Goal: Task Accomplishment & Management: Manage account settings

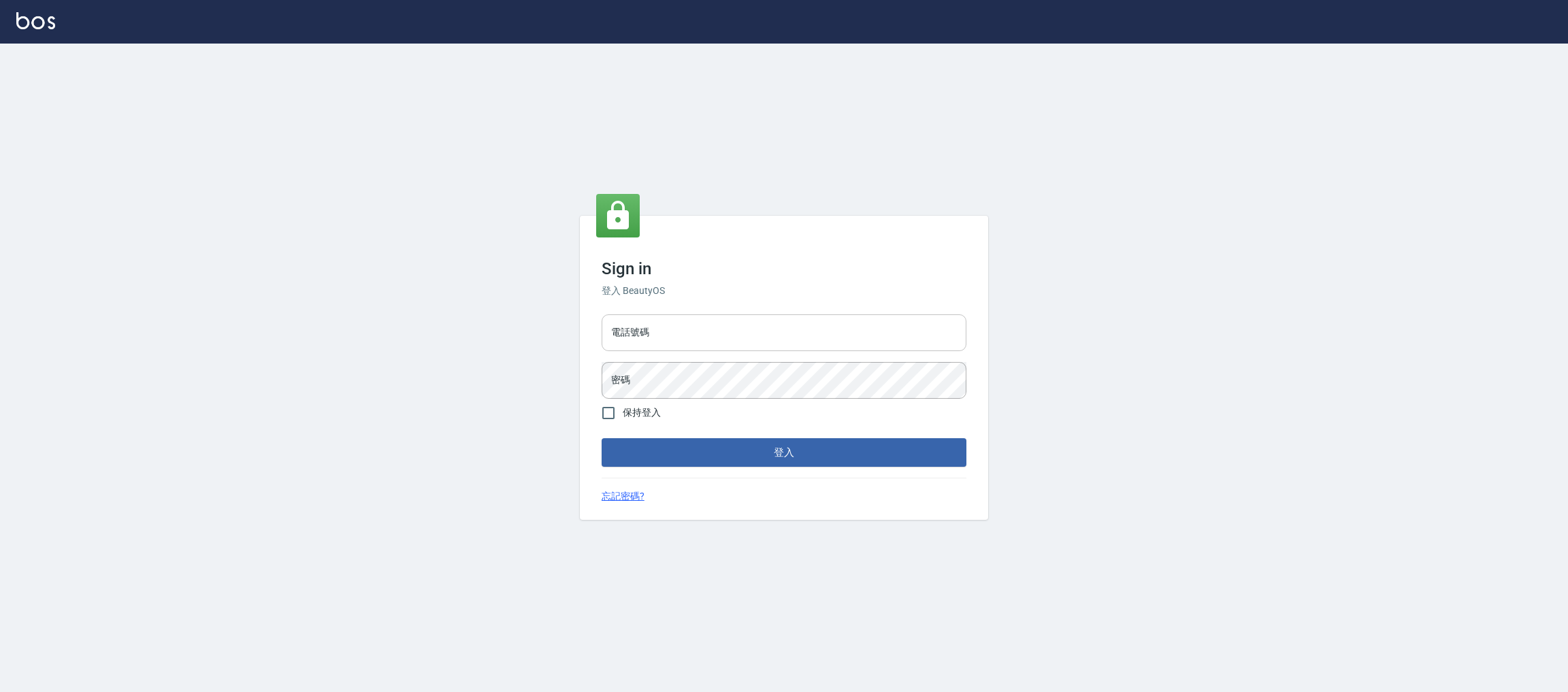
drag, startPoint x: 0, startPoint y: 0, endPoint x: 700, endPoint y: 329, distance: 773.5
click at [700, 329] on input "電話號碼" at bounding box center [784, 332] width 365 height 37
type input "0225158181"
click at [601, 438] on button "登入" at bounding box center [784, 452] width 365 height 29
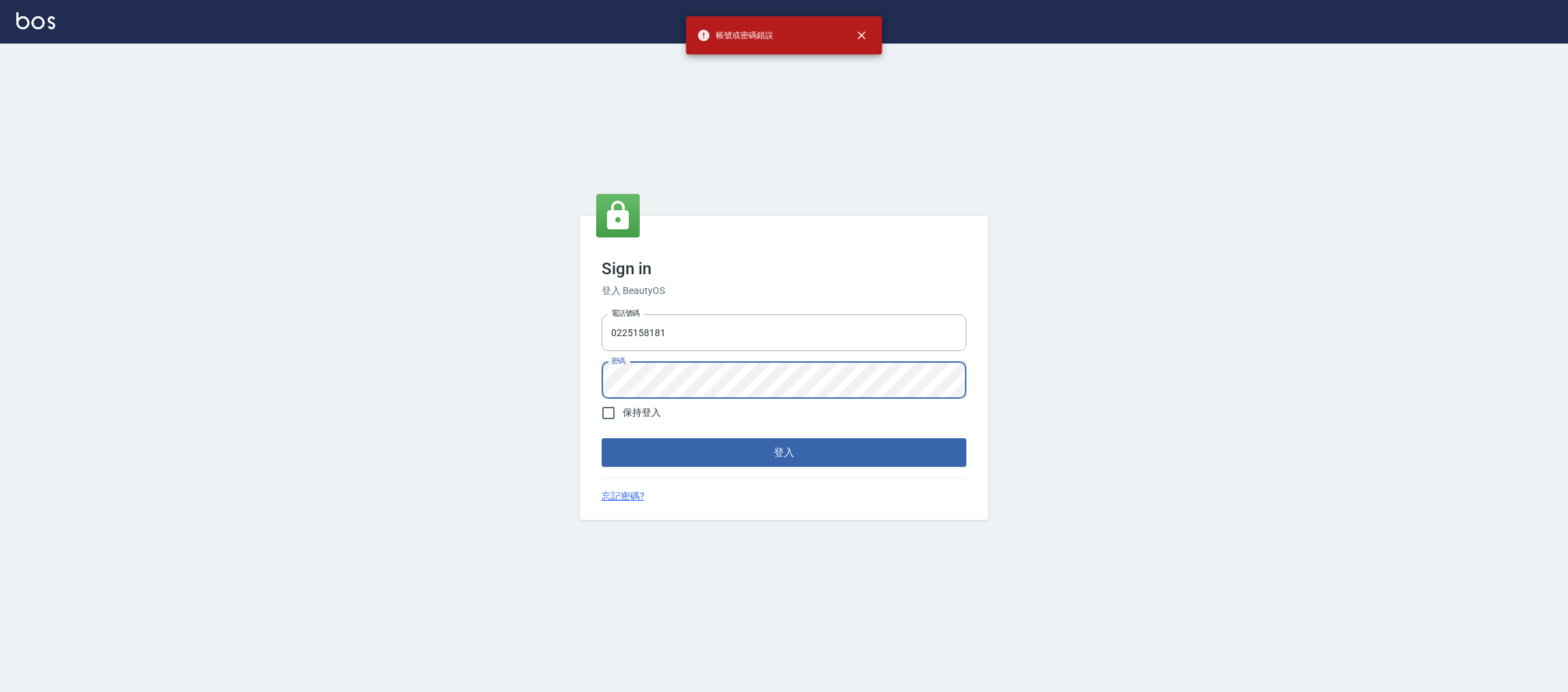
click at [515, 391] on div "Sign in 登入 BeautyOS 電話號碼 [PHONE_NUMBER] 電話號碼 密碼 密碼 保持登入 登入 忘記密碼?" at bounding box center [784, 367] width 1568 height 649
click at [601, 438] on button "登入" at bounding box center [784, 452] width 365 height 29
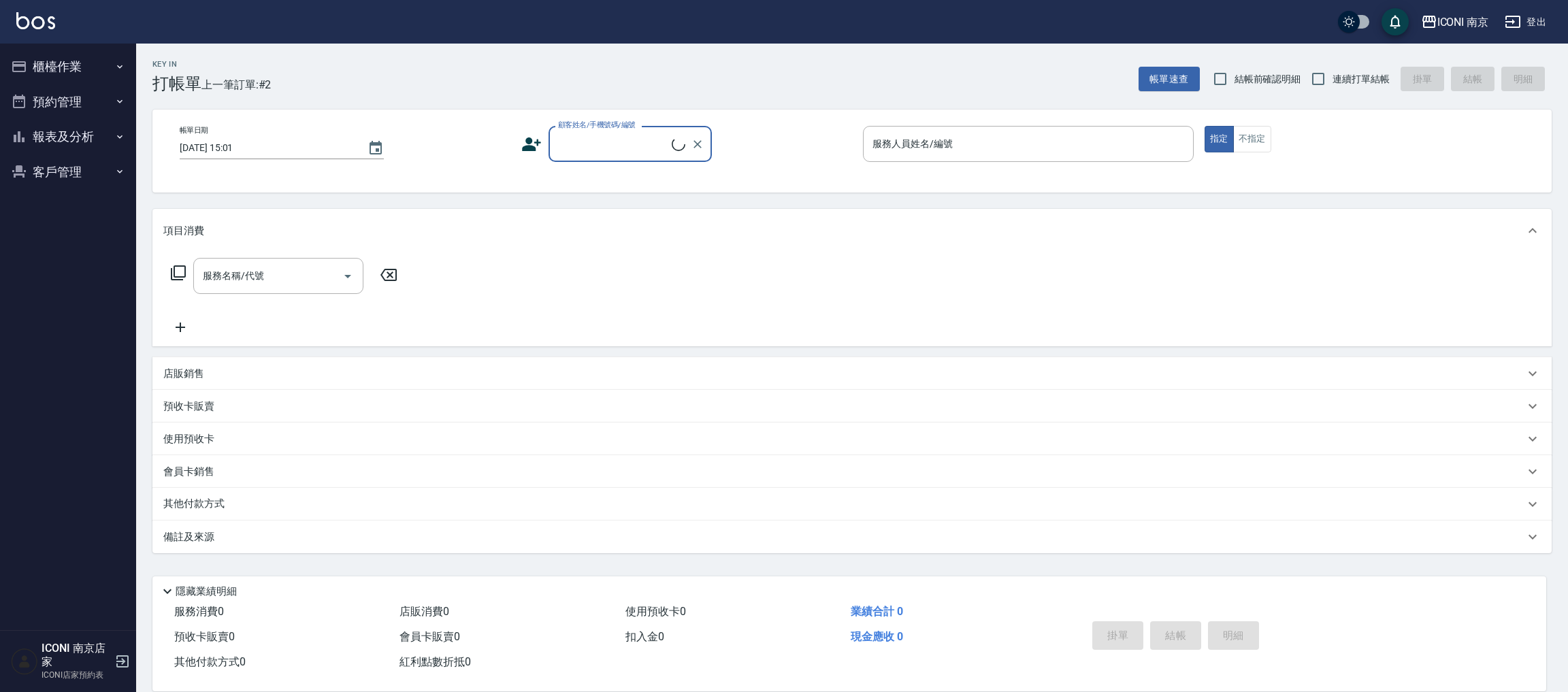
click at [66, 78] on button "櫃檯作業" at bounding box center [68, 67] width 125 height 36
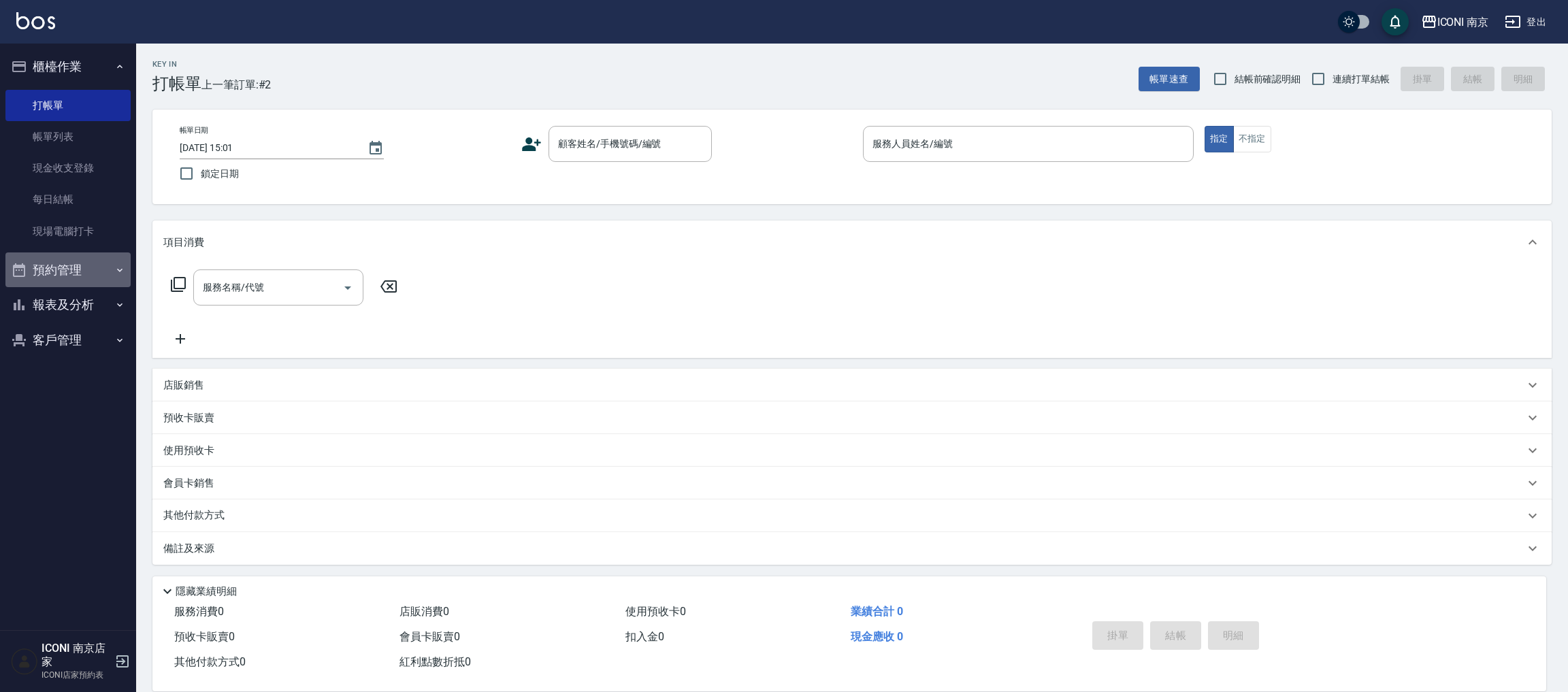
click at [96, 263] on button "預約管理" at bounding box center [68, 270] width 125 height 36
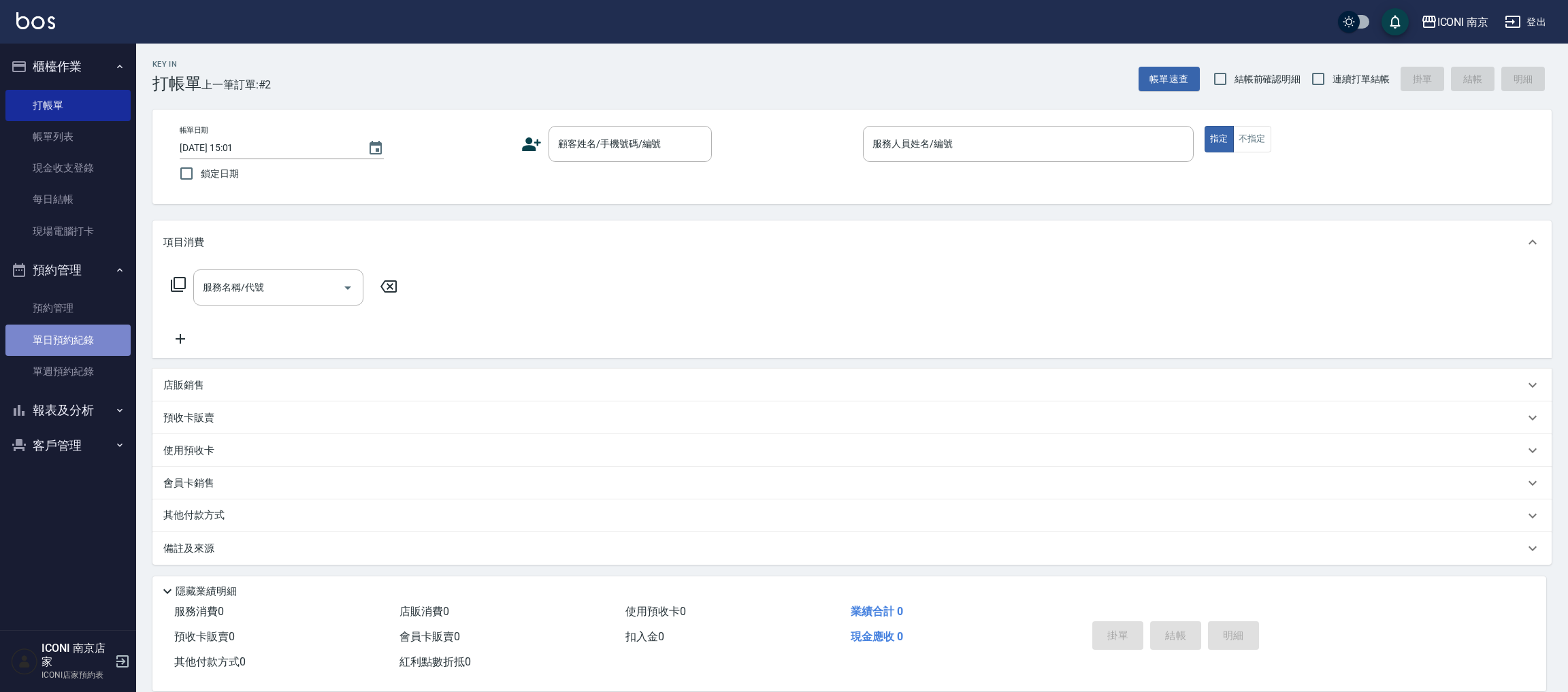
click at [76, 339] on link "單日預約紀錄" at bounding box center [68, 340] width 125 height 31
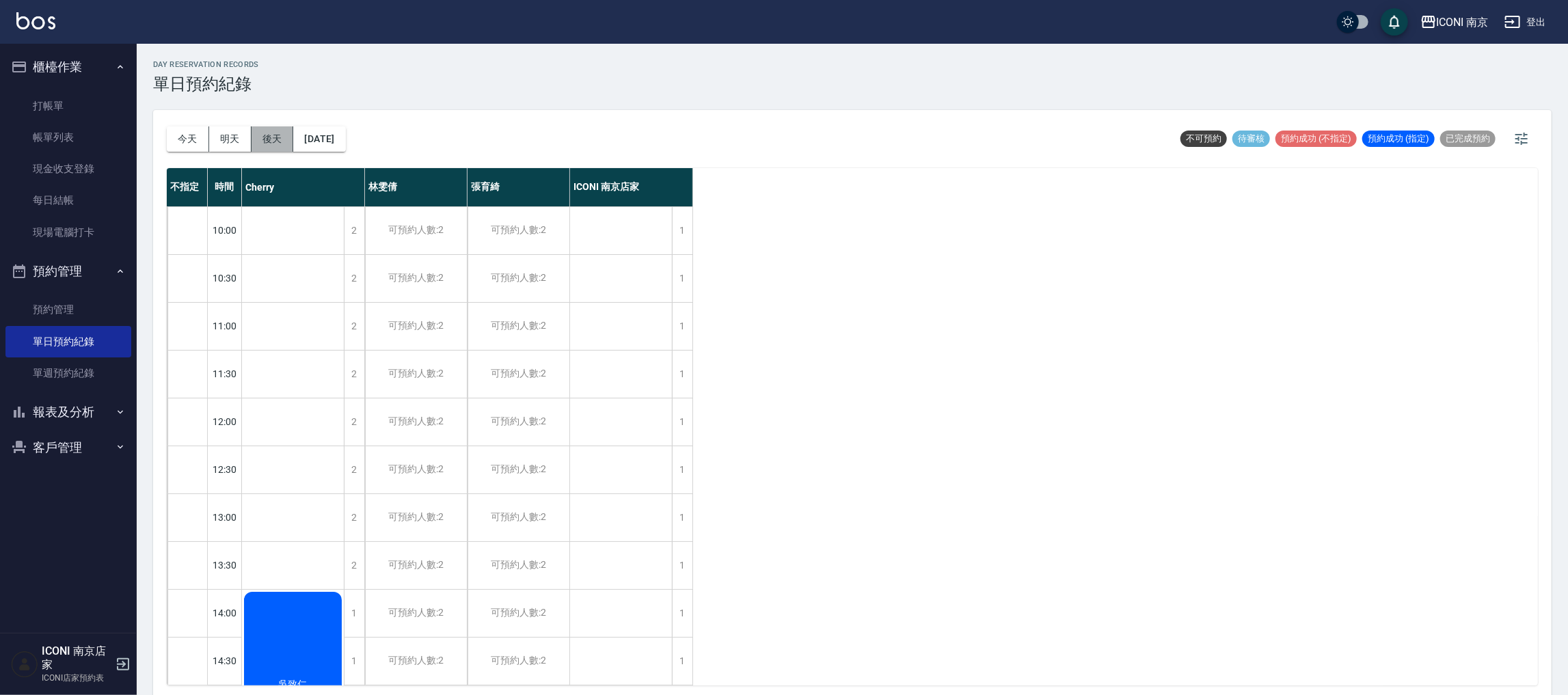
click at [279, 141] on button "後天" at bounding box center [272, 139] width 42 height 25
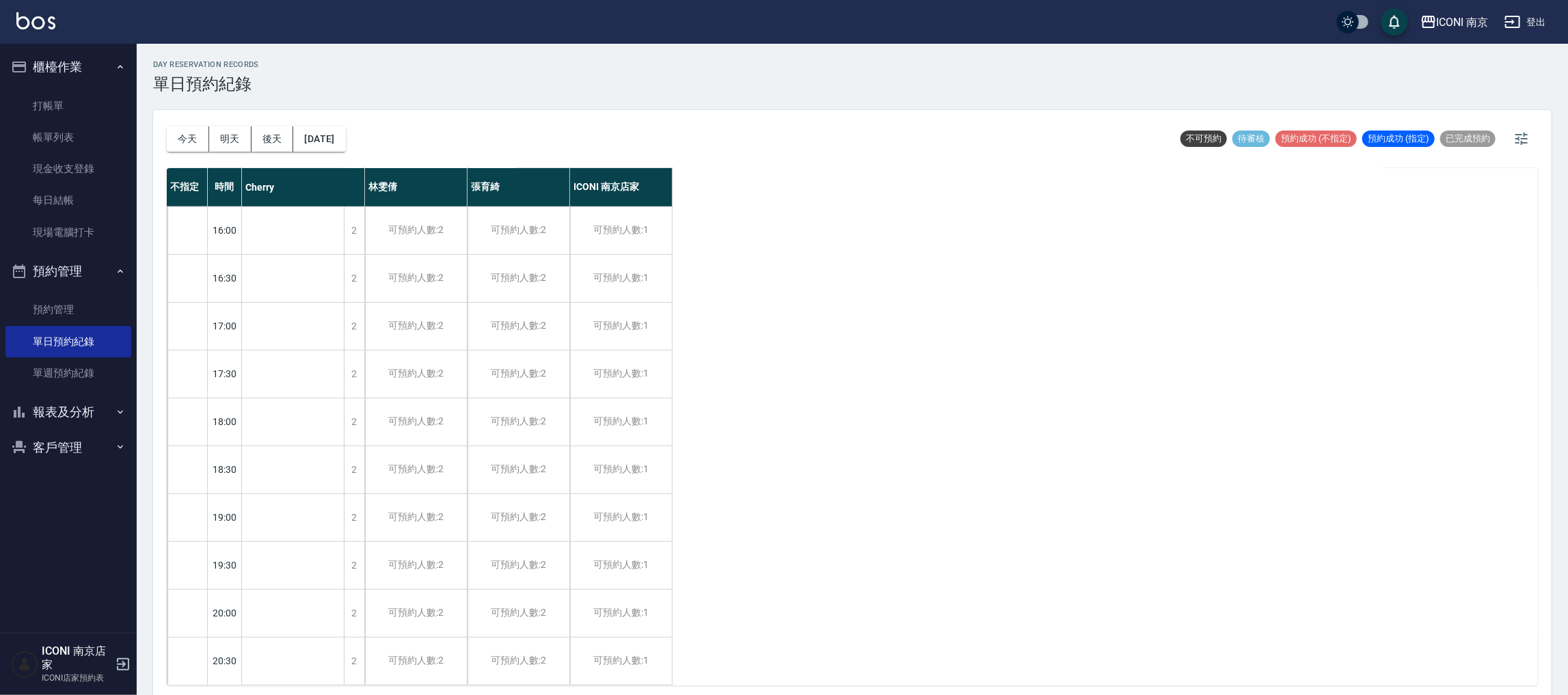
scroll to position [488, 0]
click at [346, 363] on div "2" at bounding box center [354, 365] width 20 height 47
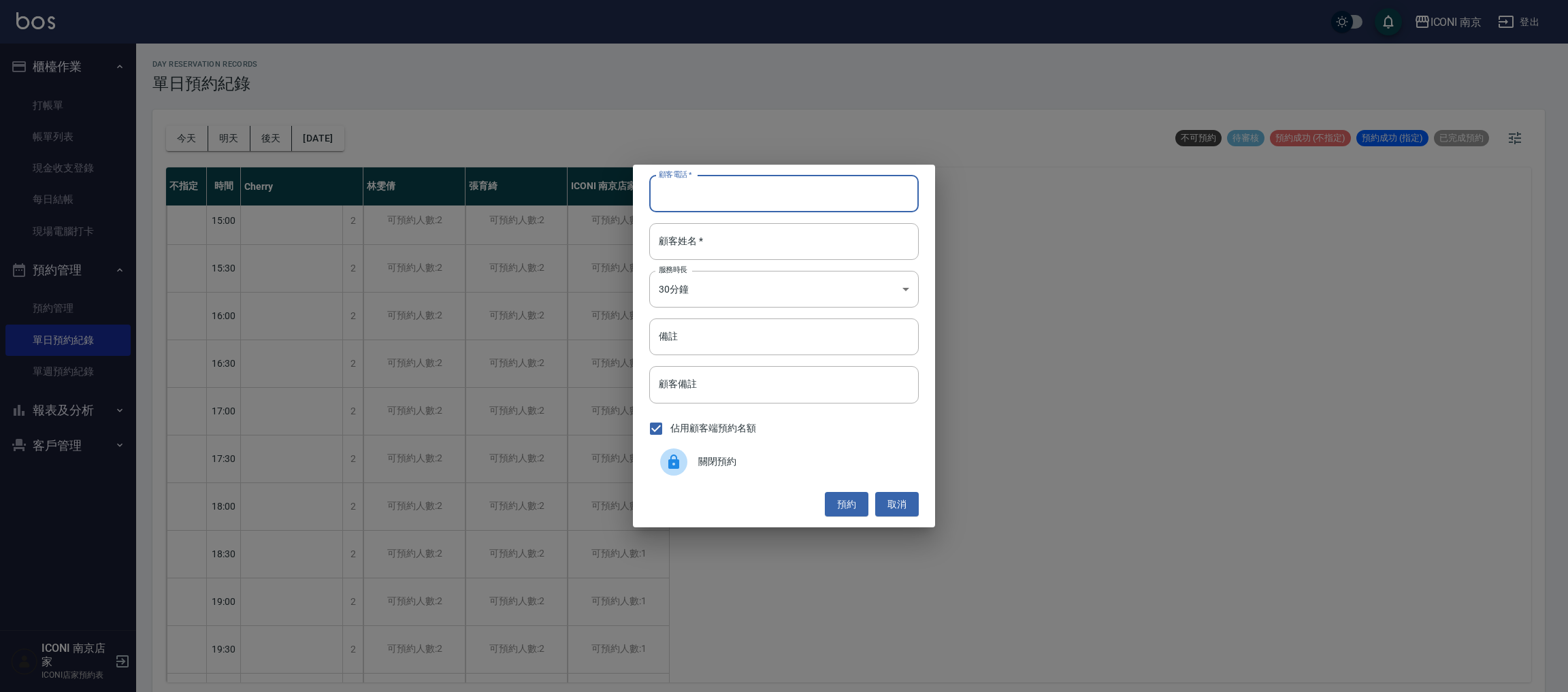
click at [688, 196] on input "顧客電話   *" at bounding box center [784, 193] width 270 height 37
type input "0981304201"
click at [709, 242] on input "顧客姓名   *" at bounding box center [784, 241] width 270 height 37
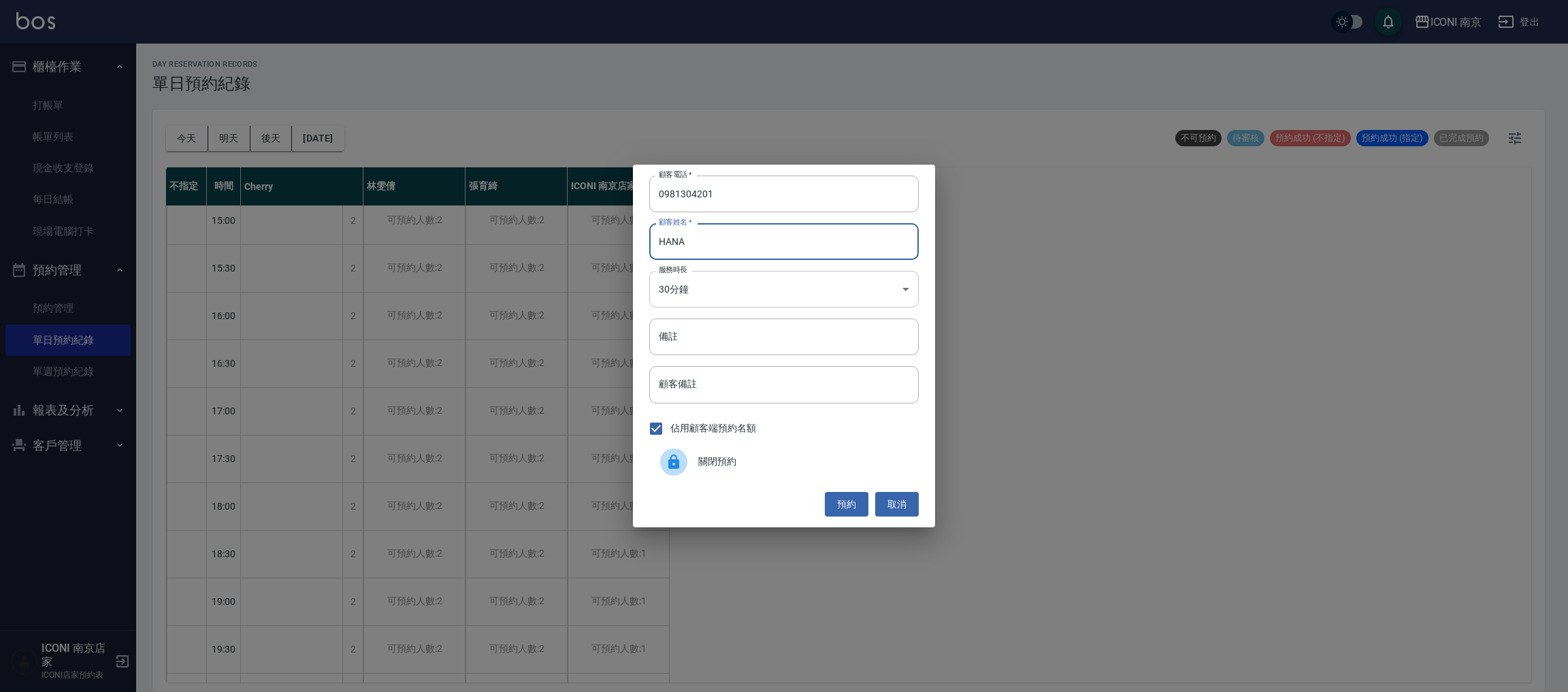
type input "HANA"
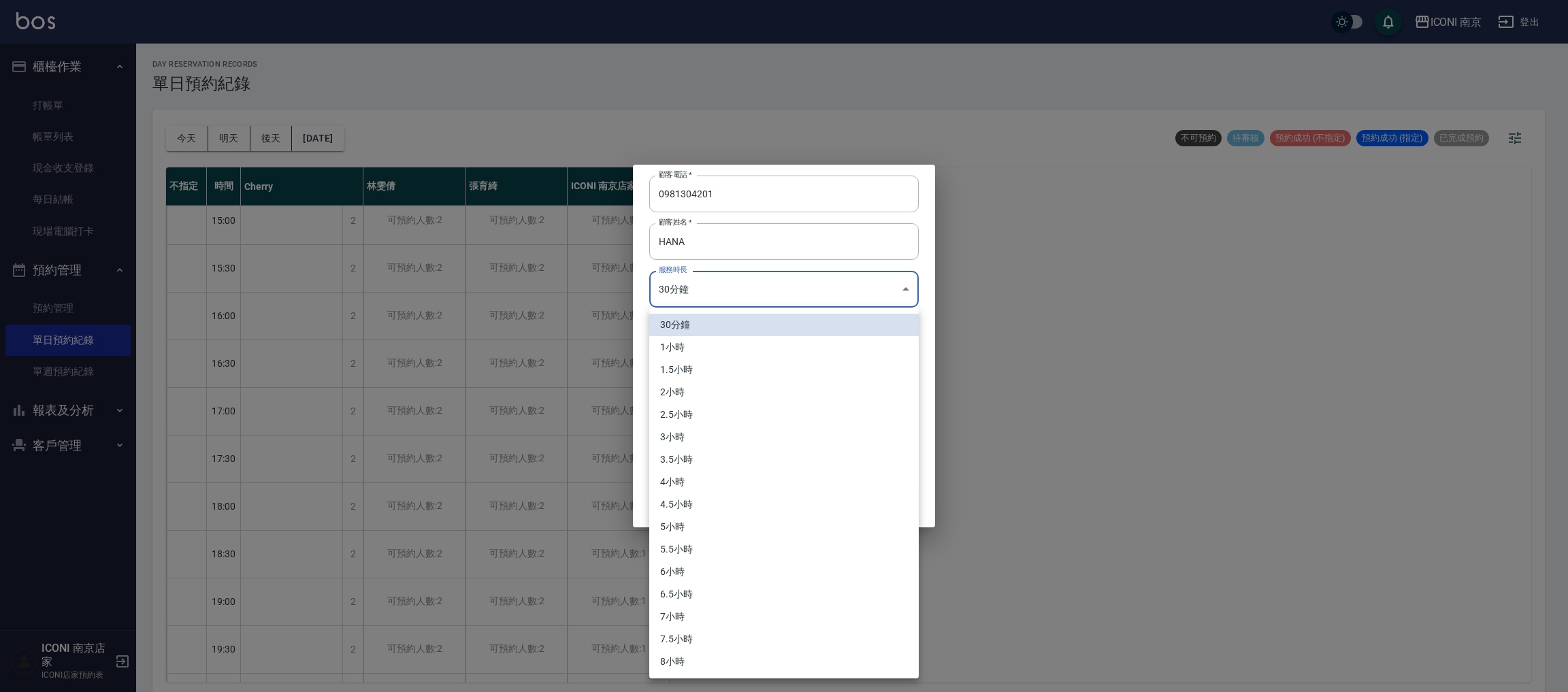
click at [705, 294] on body "ICONI 南京 登出 櫃檯作業 打帳單 帳單列表 現金收支登錄 每日結帳 現場電腦打卡 預約管理 預約管理 單日預約紀錄 單週預約紀錄 報表及分析 報表目錄…" at bounding box center [784, 348] width 1568 height 696
click at [688, 459] on li "3.5小時" at bounding box center [784, 459] width 270 height 23
type input "7"
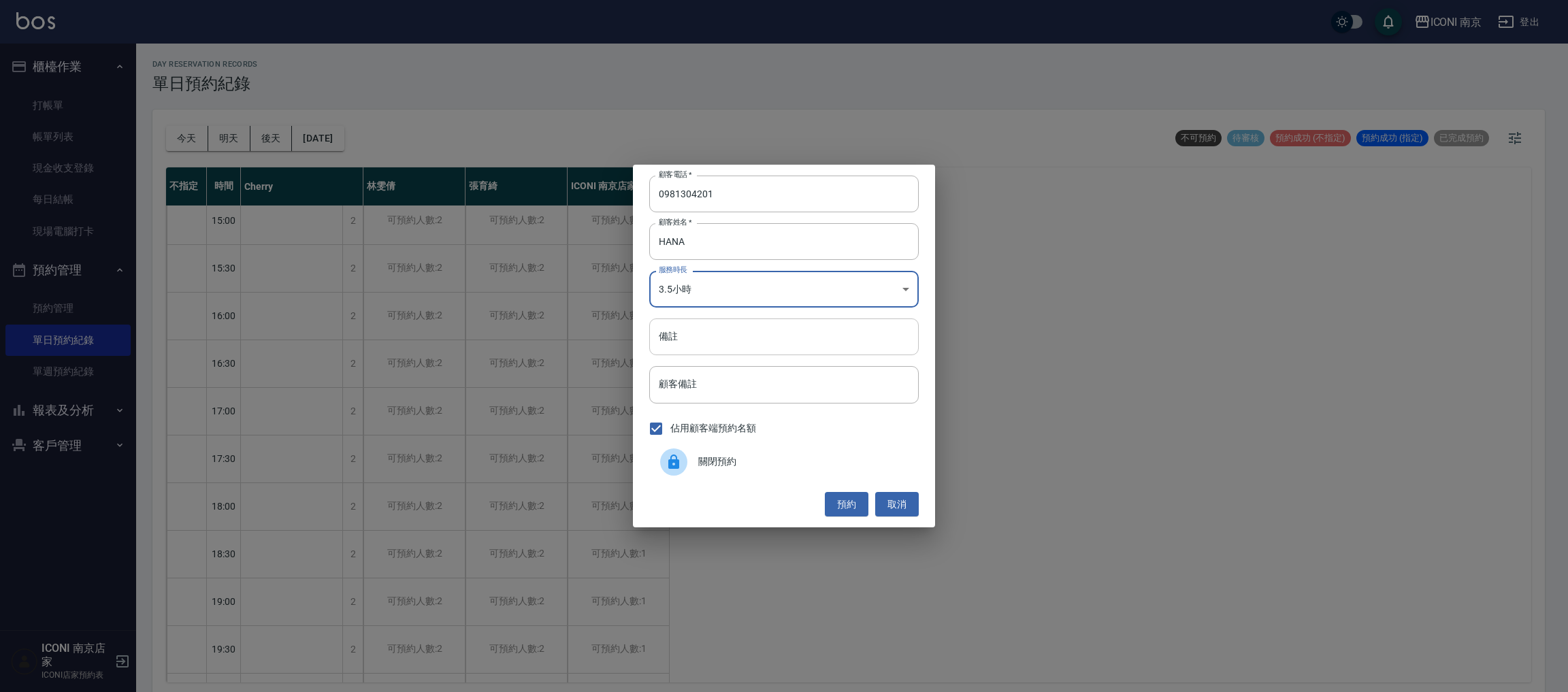
click at [706, 340] on input "備註" at bounding box center [784, 336] width 270 height 37
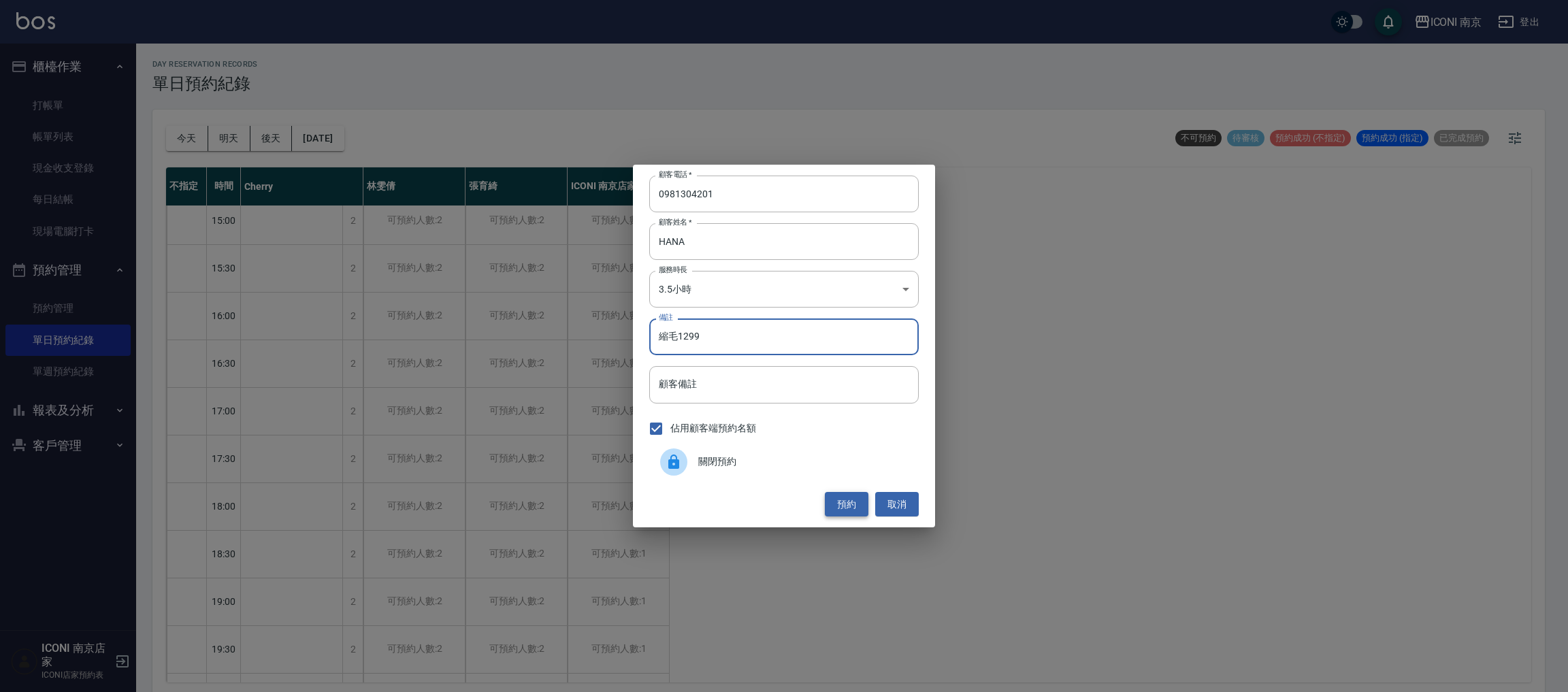
type input "縮毛1299"
click at [844, 506] on button "預約" at bounding box center [847, 504] width 44 height 25
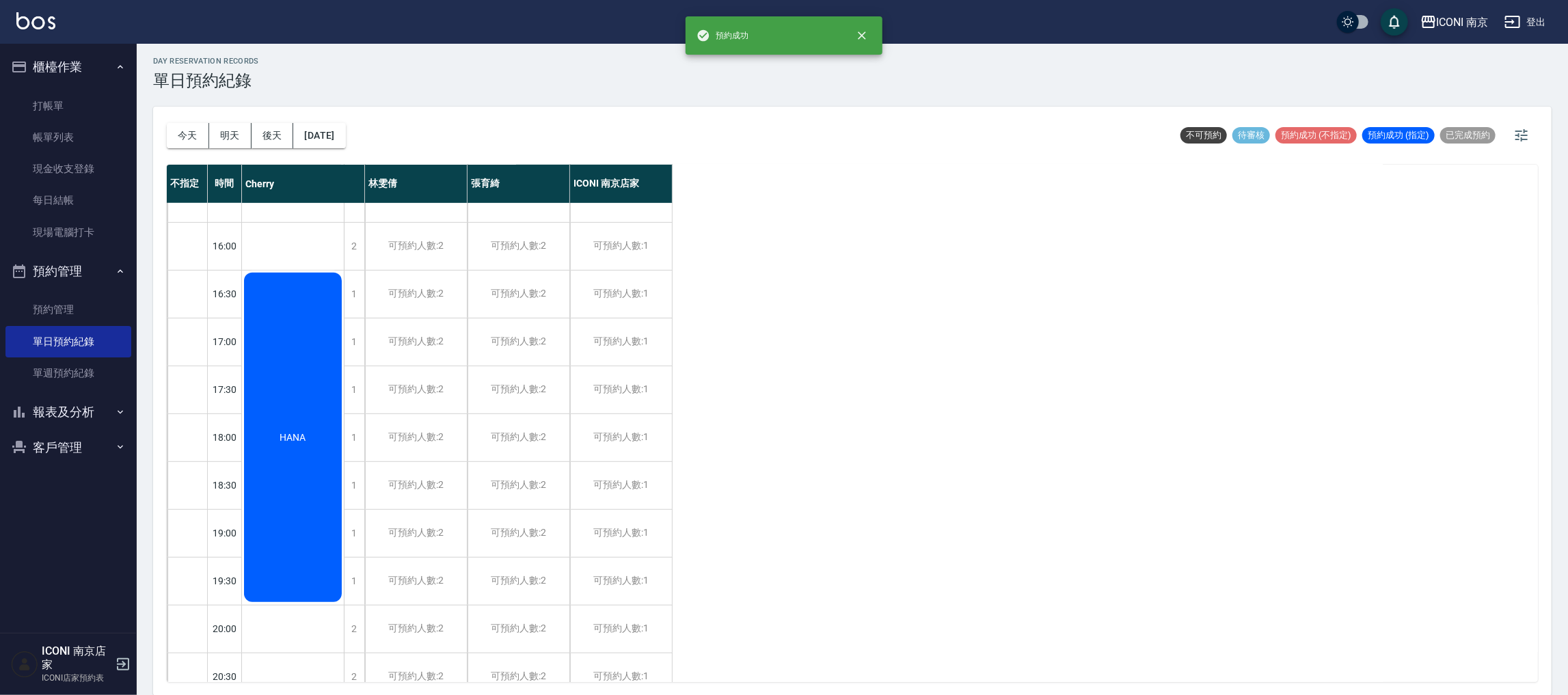
scroll to position [590, 0]
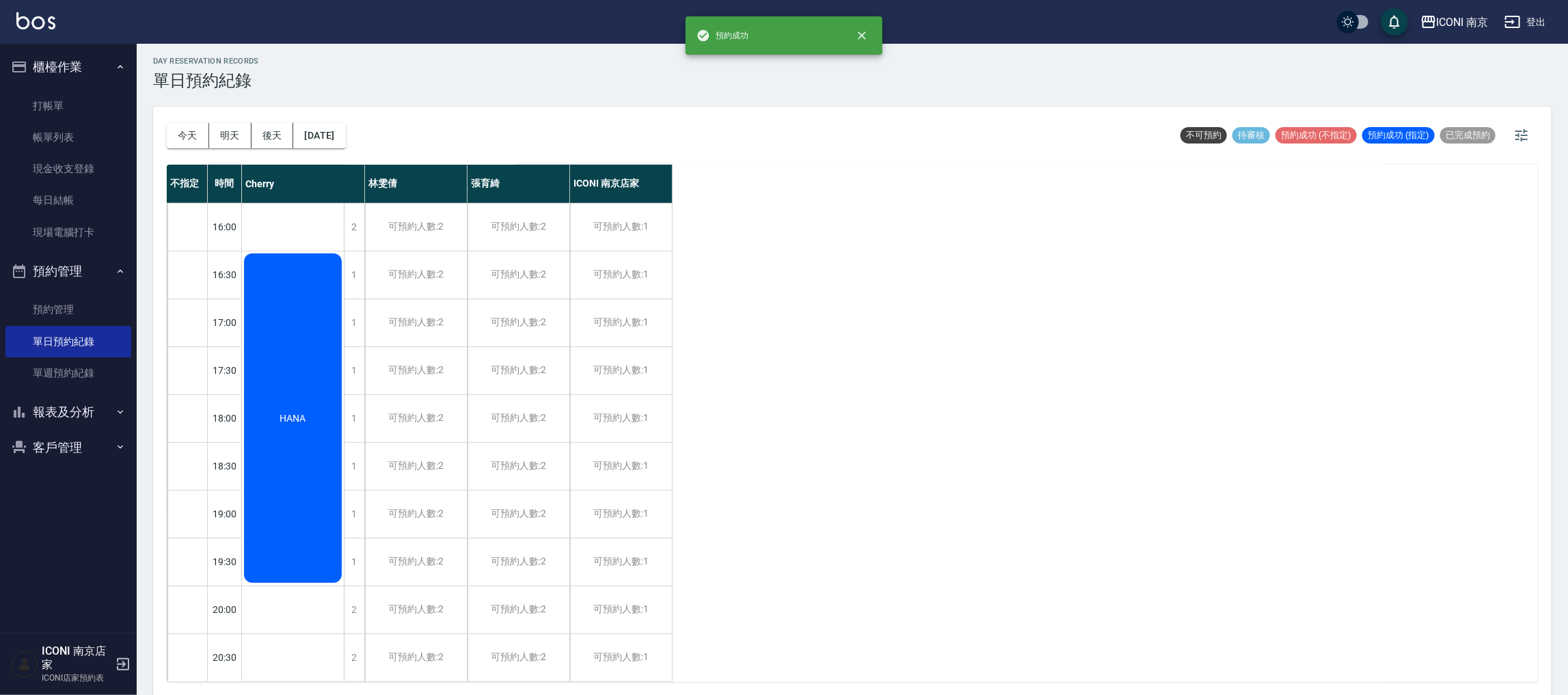
click at [55, 411] on button "報表及分析" at bounding box center [68, 412] width 126 height 36
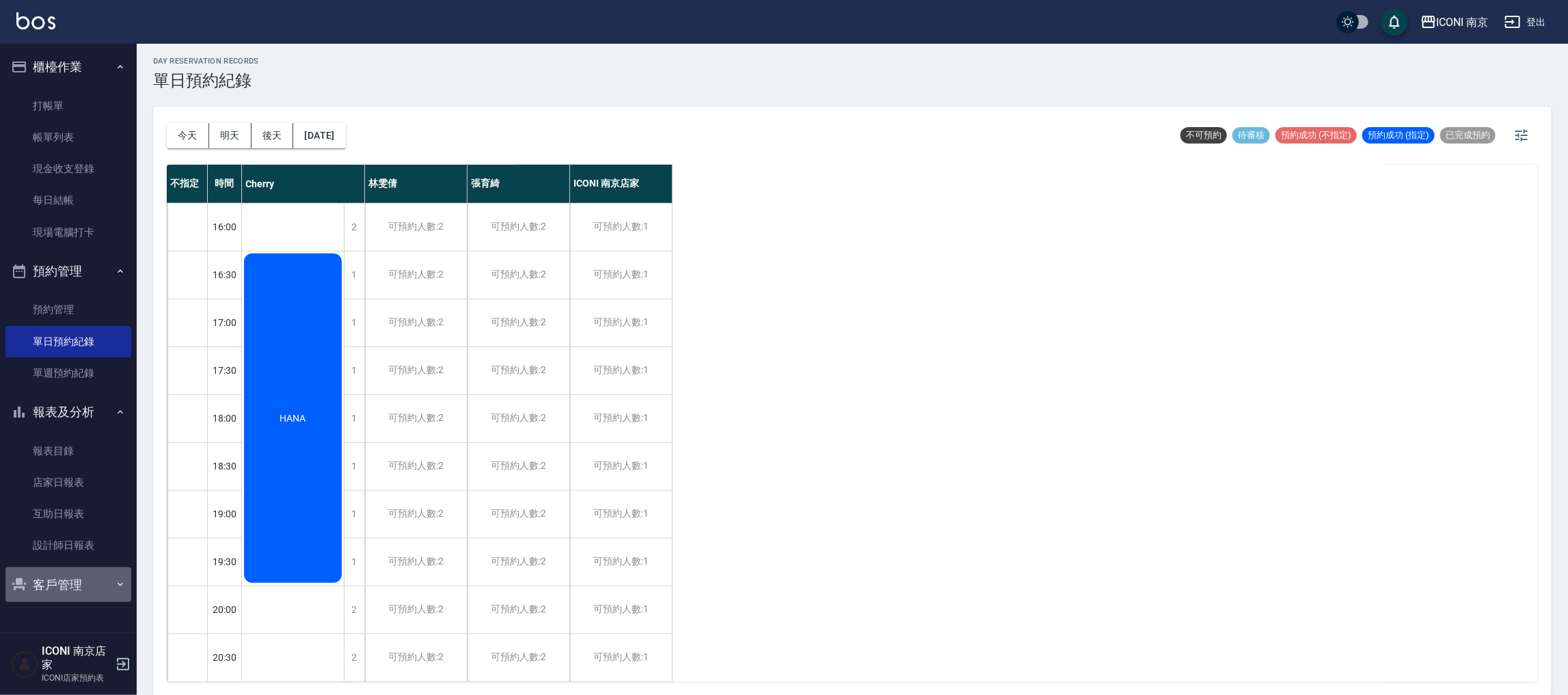
click at [57, 587] on button "客戶管理" at bounding box center [68, 585] width 126 height 36
click at [54, 619] on link "客戶列表" at bounding box center [68, 623] width 126 height 31
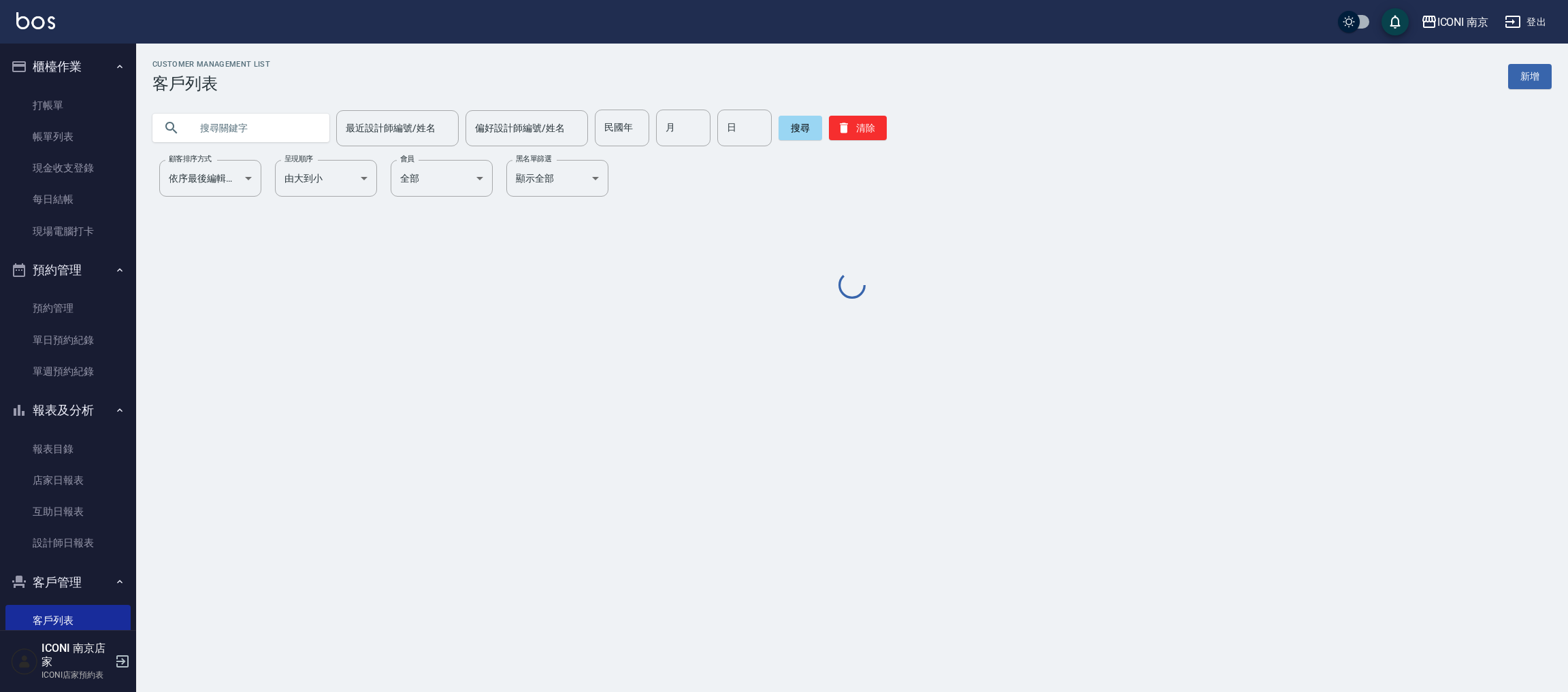
click at [270, 127] on input "text" at bounding box center [254, 127] width 128 height 37
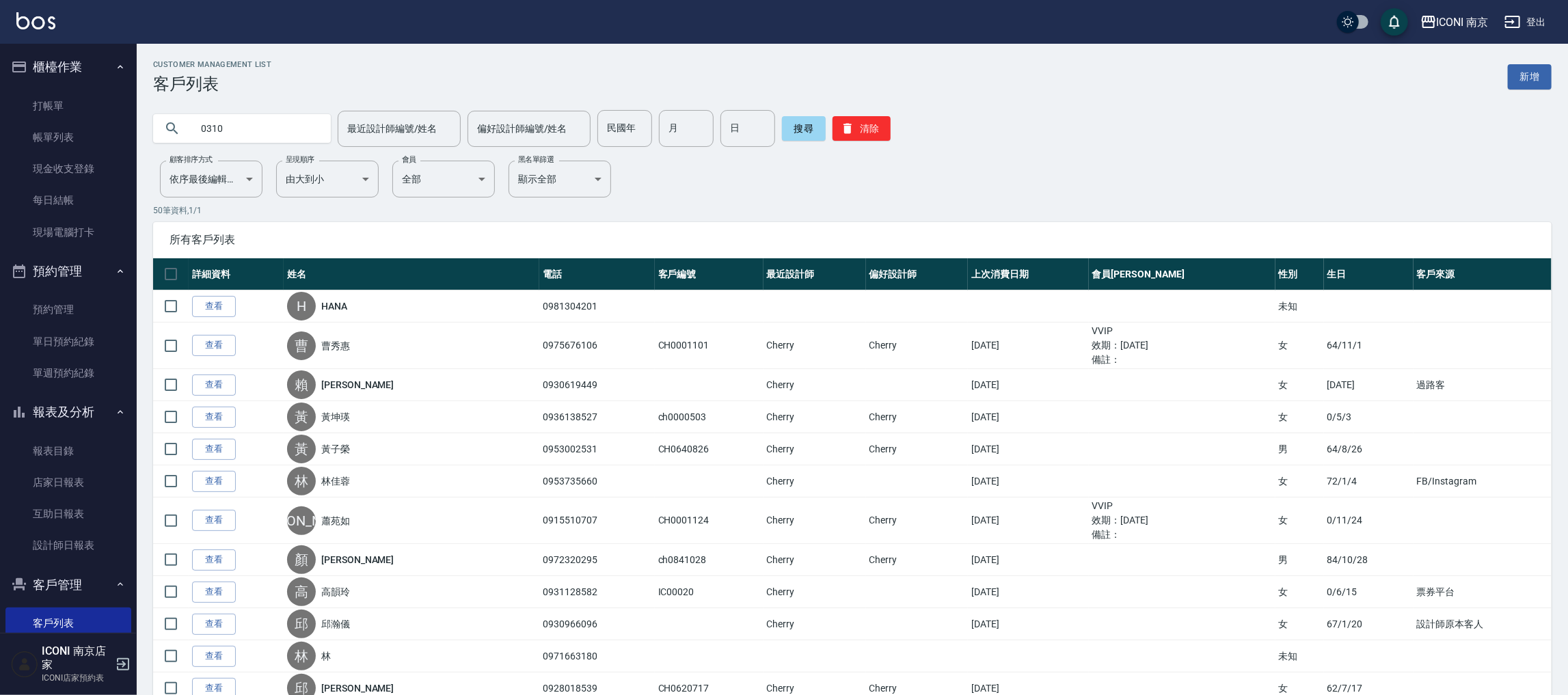
type input "0310"
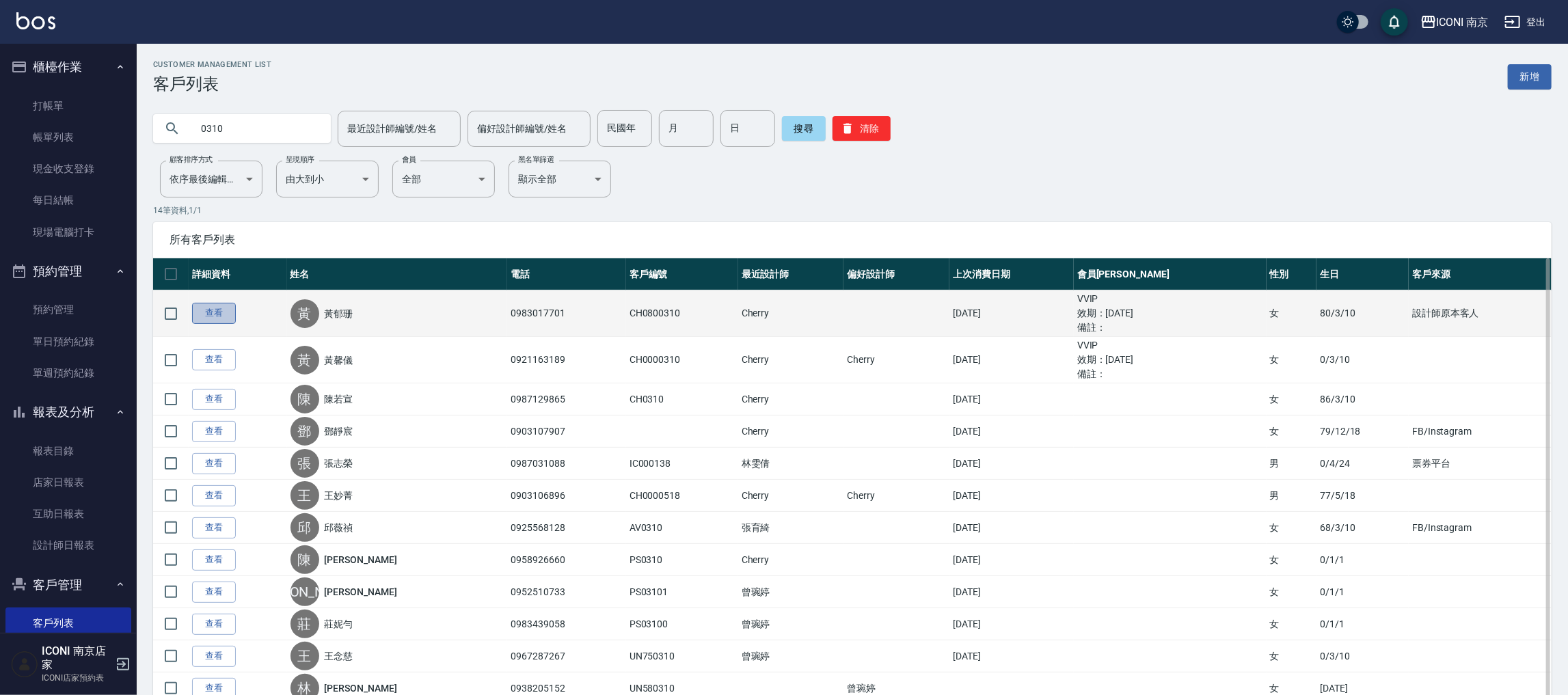
click at [218, 316] on link "查看" at bounding box center [214, 313] width 44 height 21
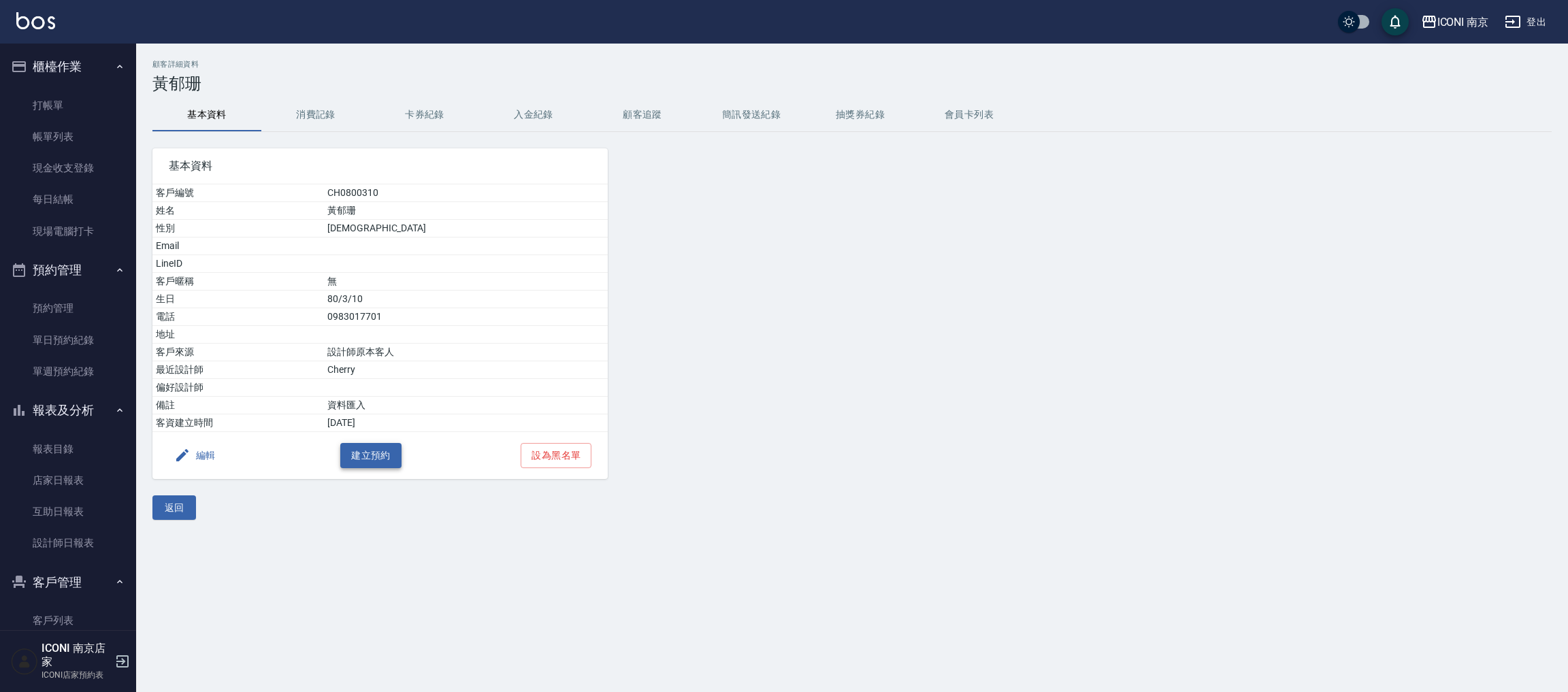
click at [354, 467] on button "建立預約" at bounding box center [371, 455] width 61 height 25
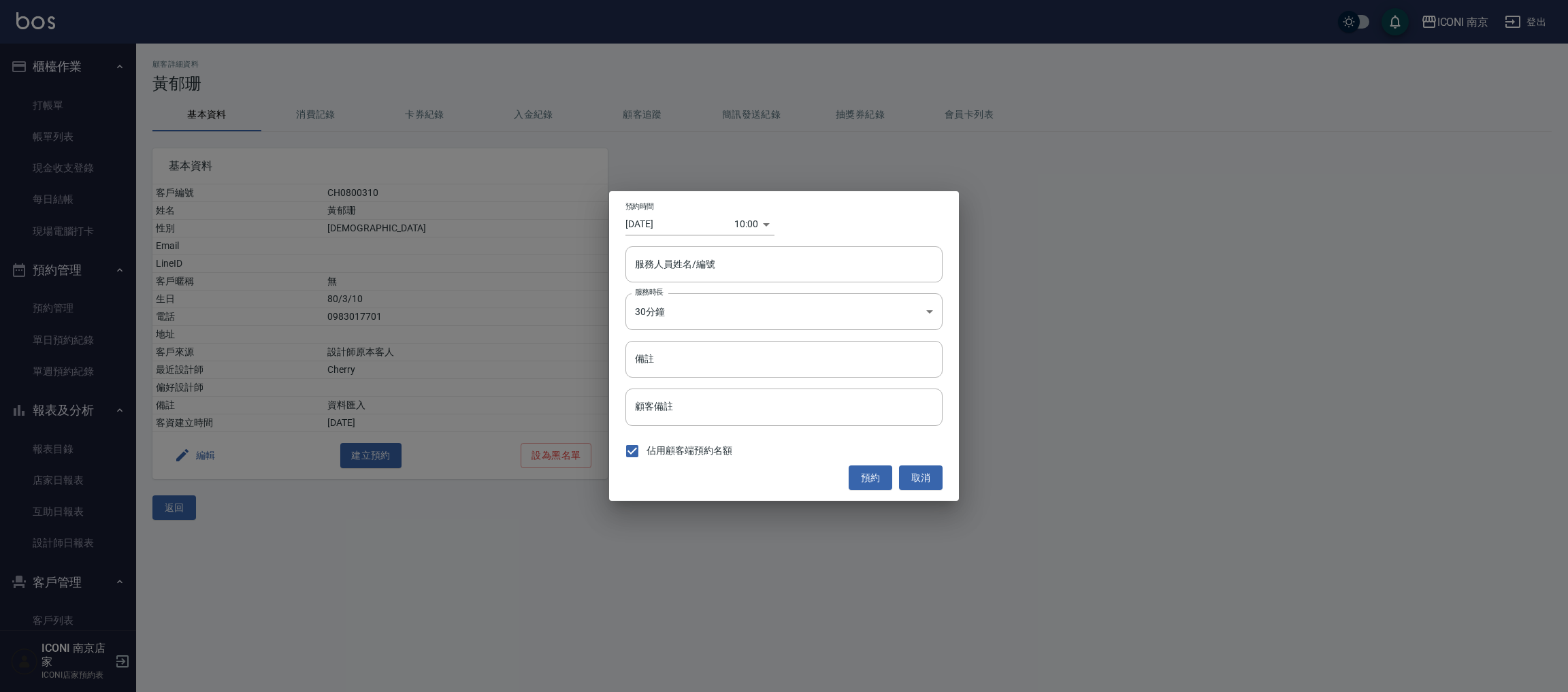
click at [657, 259] on div "服務人員姓名/編號 服務人員姓名/編號" at bounding box center [784, 264] width 317 height 36
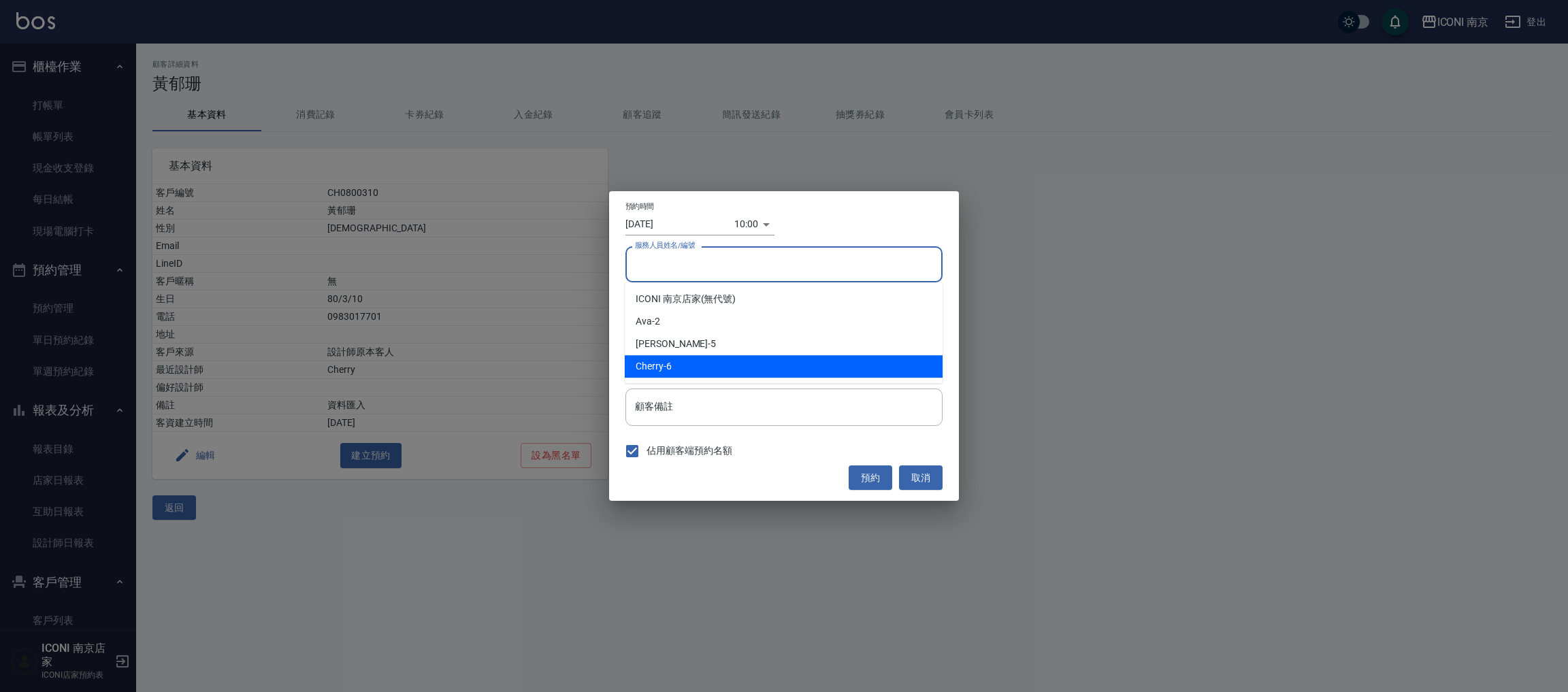
drag, startPoint x: 671, startPoint y: 361, endPoint x: 667, endPoint y: 344, distance: 17.5
click at [667, 363] on div "Cherry -6" at bounding box center [783, 366] width 318 height 23
type input "Cherry-6"
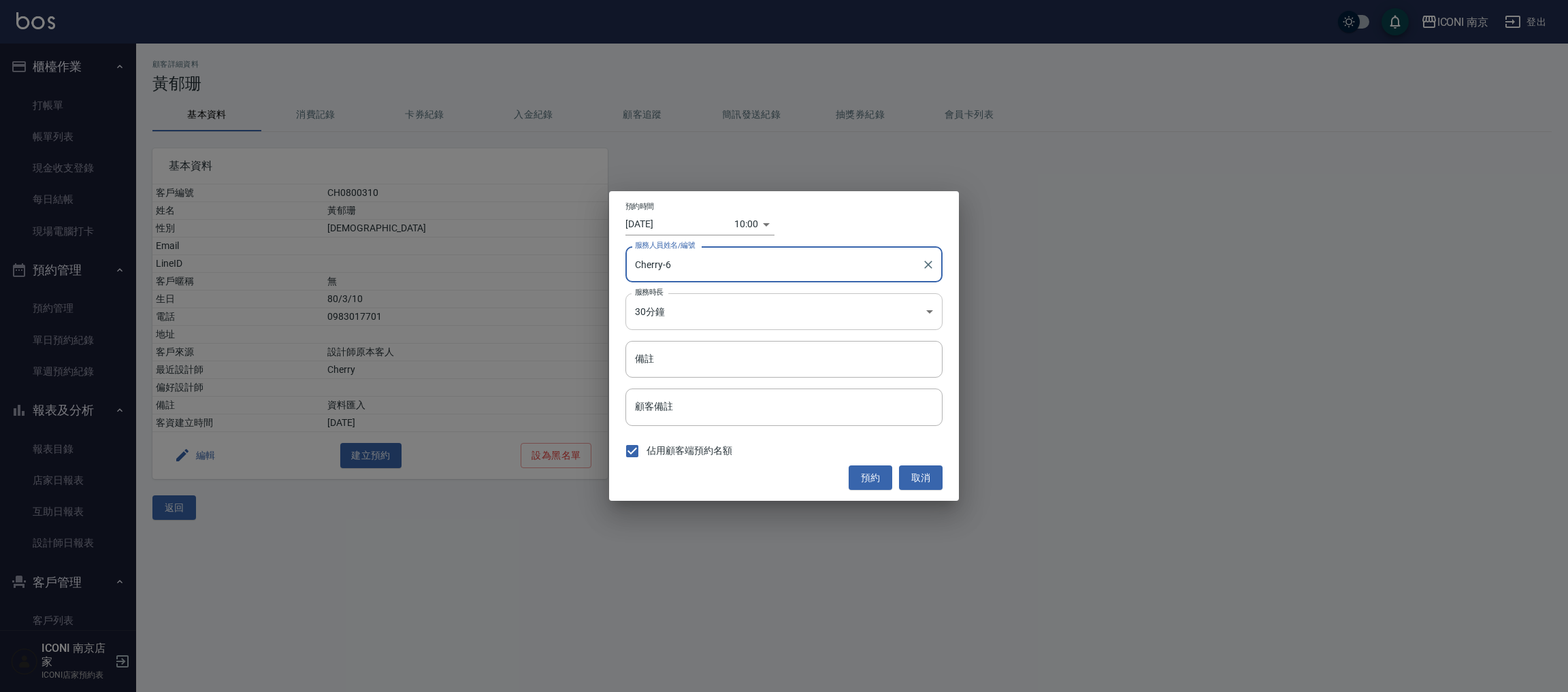
click at [671, 328] on body "ICONI 南京 登出 櫃檯作業 打帳單 帳單列表 現金收支登錄 每日結帳 現場電腦打卡 預約管理 預約管理 單日預約紀錄 單週預約紀錄 報表及分析 報表目錄…" at bounding box center [784, 346] width 1568 height 692
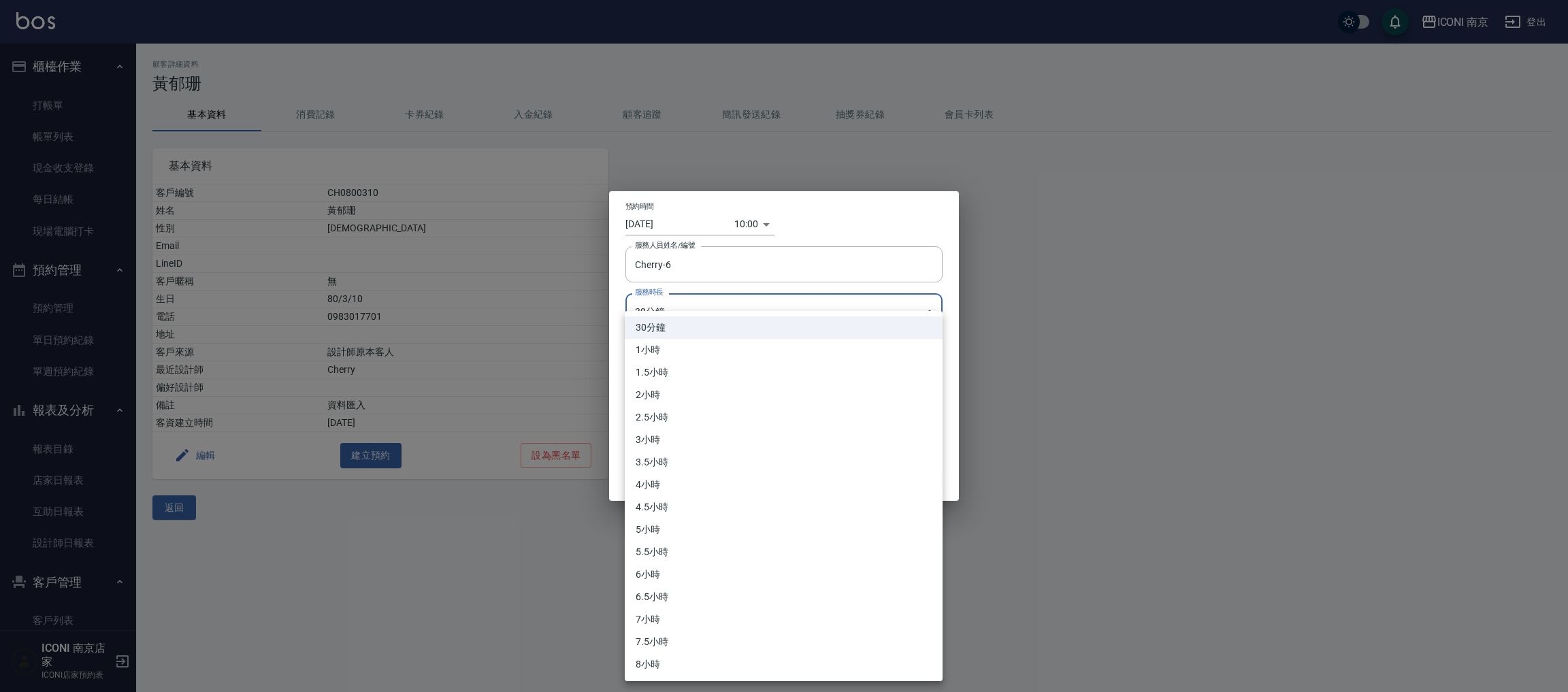
click at [673, 420] on li "2.5小時" at bounding box center [783, 417] width 318 height 23
type input "5"
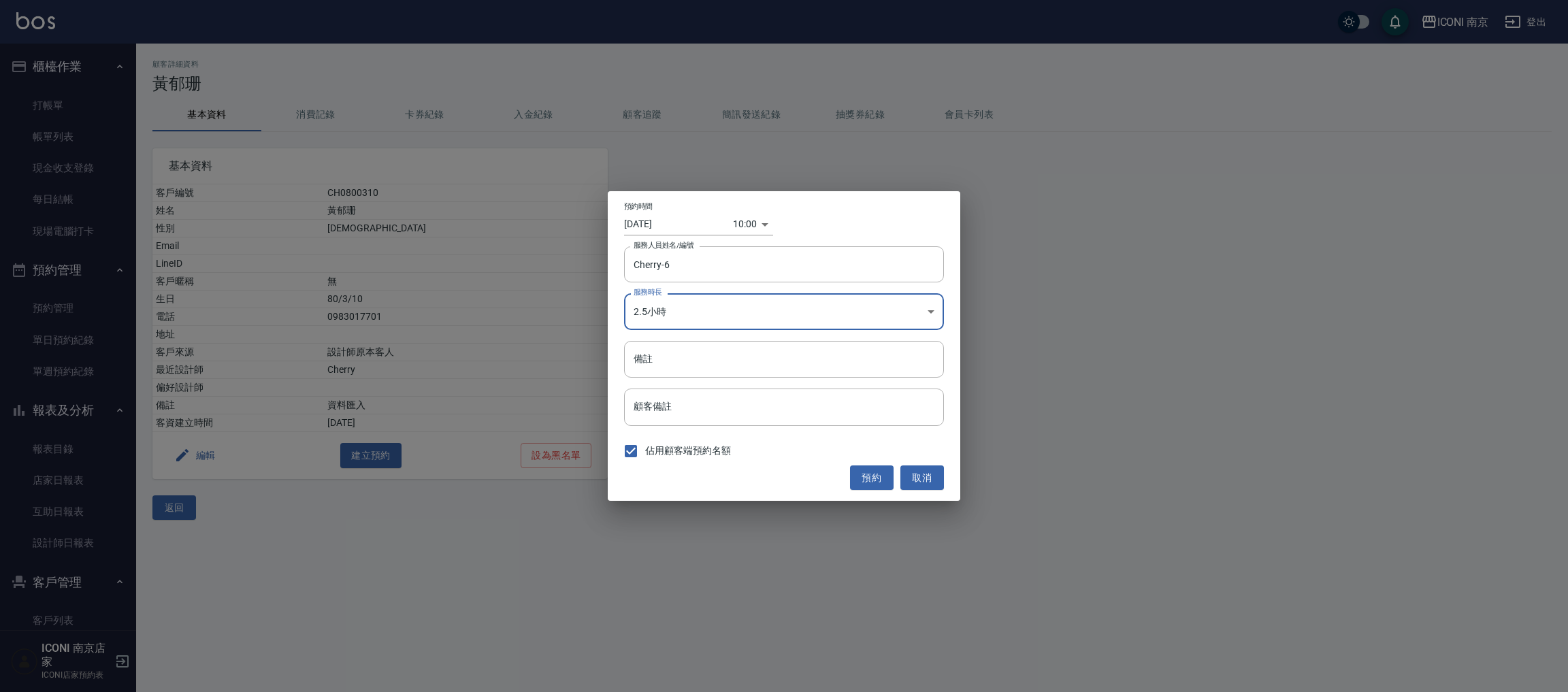
click at [739, 222] on body "ICONI 南京 登出 櫃檯作業 打帳單 帳單列表 現金收支登錄 每日結帳 現場電腦打卡 預約管理 預約管理 單日預約紀錄 單週預約紀錄 報表及分析 報表目錄…" at bounding box center [784, 346] width 1568 height 692
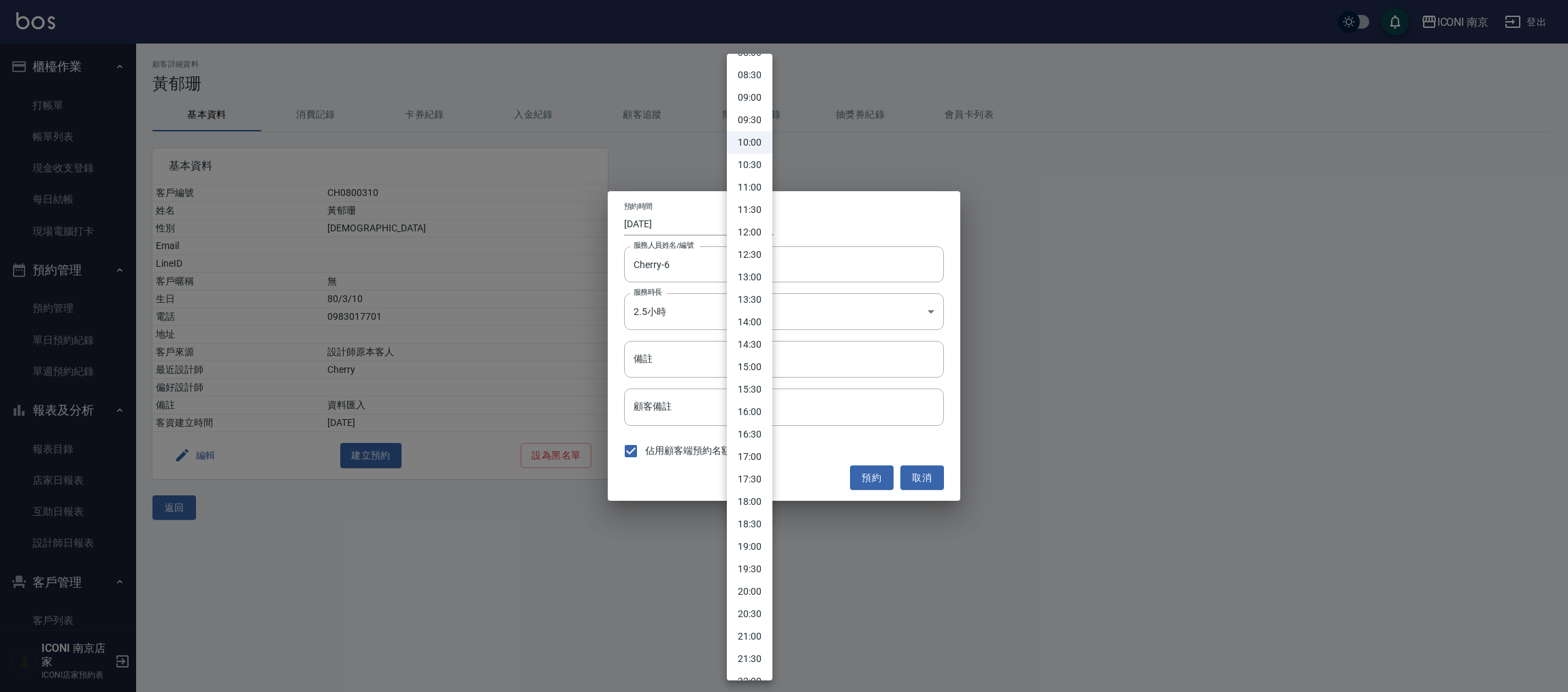
scroll to position [461, 0]
click at [753, 462] on li "19:00" at bounding box center [750, 463] width 46 height 23
type input "1757761200000"
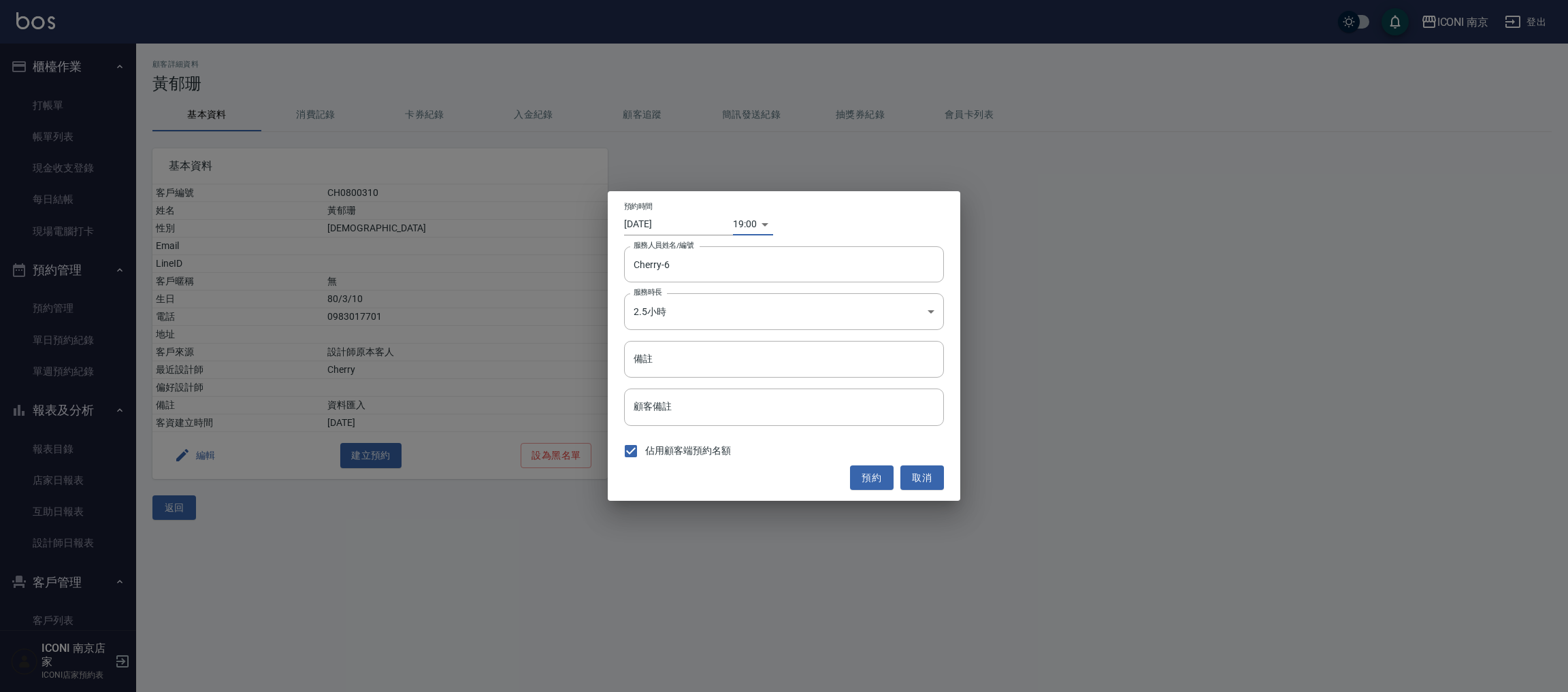
click at [664, 336] on div "預約時間 2025/09/13 19:00 1757761200000 服務人員姓名/編號 Cherry-6 服務人員姓名/編號 服務時長 2.5小時 5 服…" at bounding box center [784, 346] width 353 height 310
drag, startPoint x: 664, startPoint y: 355, endPoint x: 642, endPoint y: 360, distance: 22.6
click at [664, 355] on input "備註" at bounding box center [784, 359] width 320 height 37
type input "中藥"
click at [660, 216] on input "2025/09/13" at bounding box center [678, 224] width 109 height 23
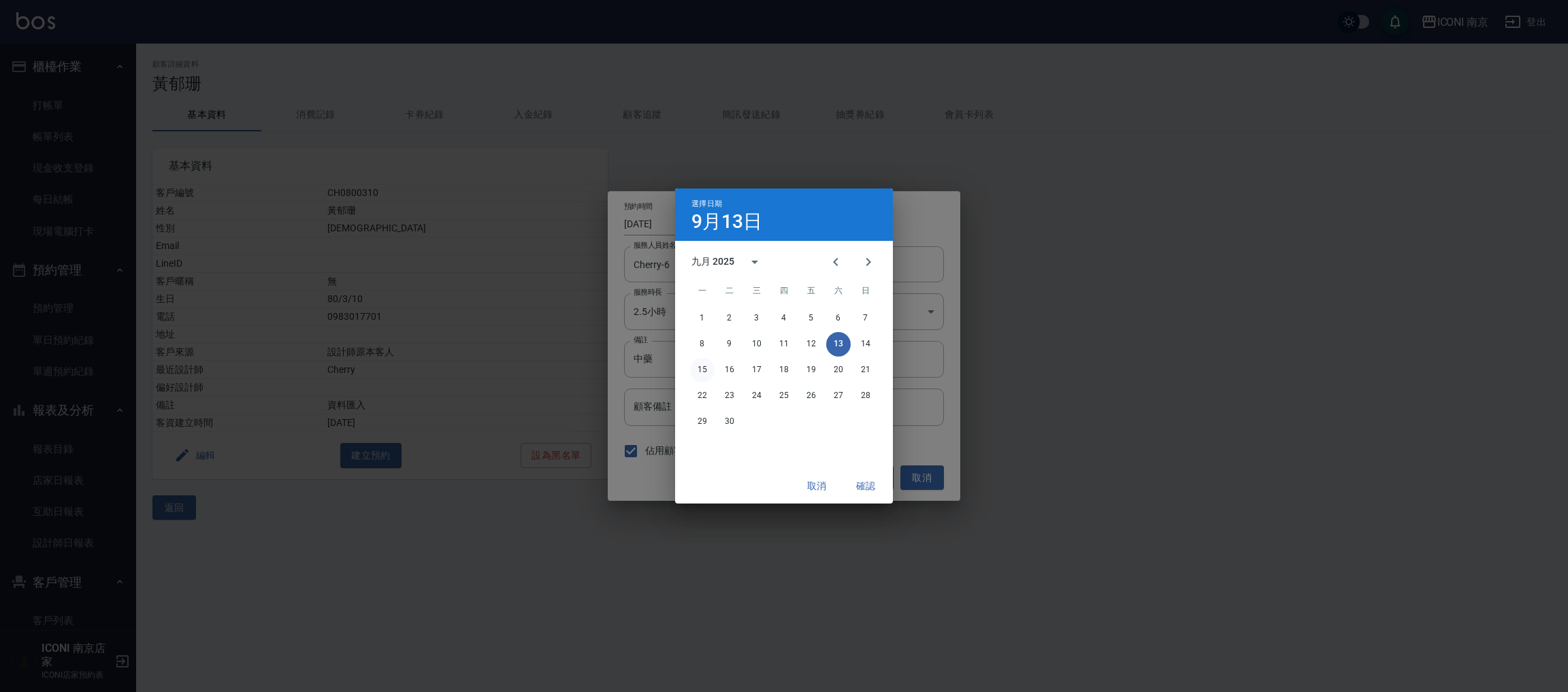
click at [707, 368] on button "15" at bounding box center [702, 370] width 25 height 25
type input "2025/09/15"
type input "1757934000000"
click at [868, 500] on div "取消 確認" at bounding box center [784, 486] width 218 height 36
click at [865, 489] on button "確認" at bounding box center [866, 486] width 44 height 25
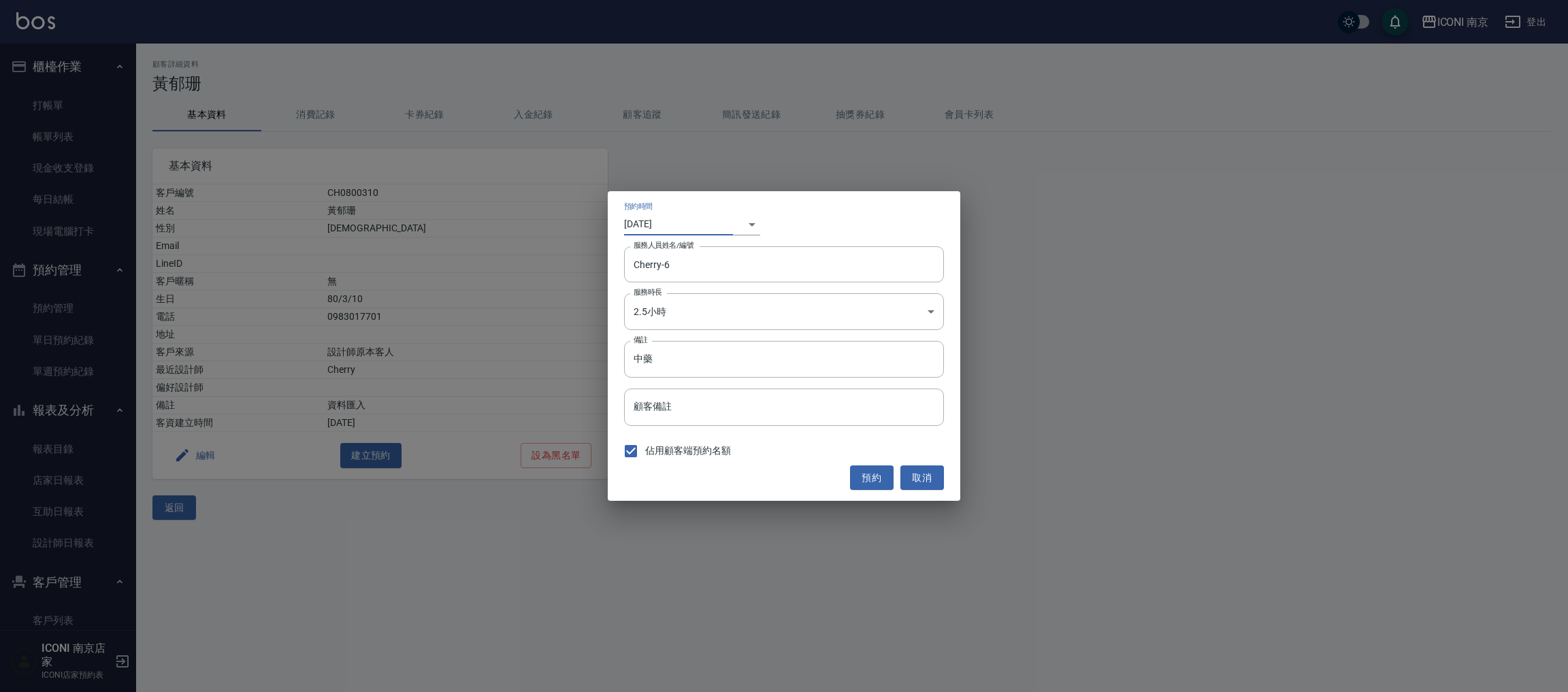
click at [742, 233] on body "ICONI 南京 登出 櫃檯作業 打帳單 帳單列表 現金收支登錄 每日結帳 現場電腦打卡 預約管理 預約管理 單日預約紀錄 單週預約紀錄 報表及分析 報表目錄…" at bounding box center [784, 346] width 1568 height 692
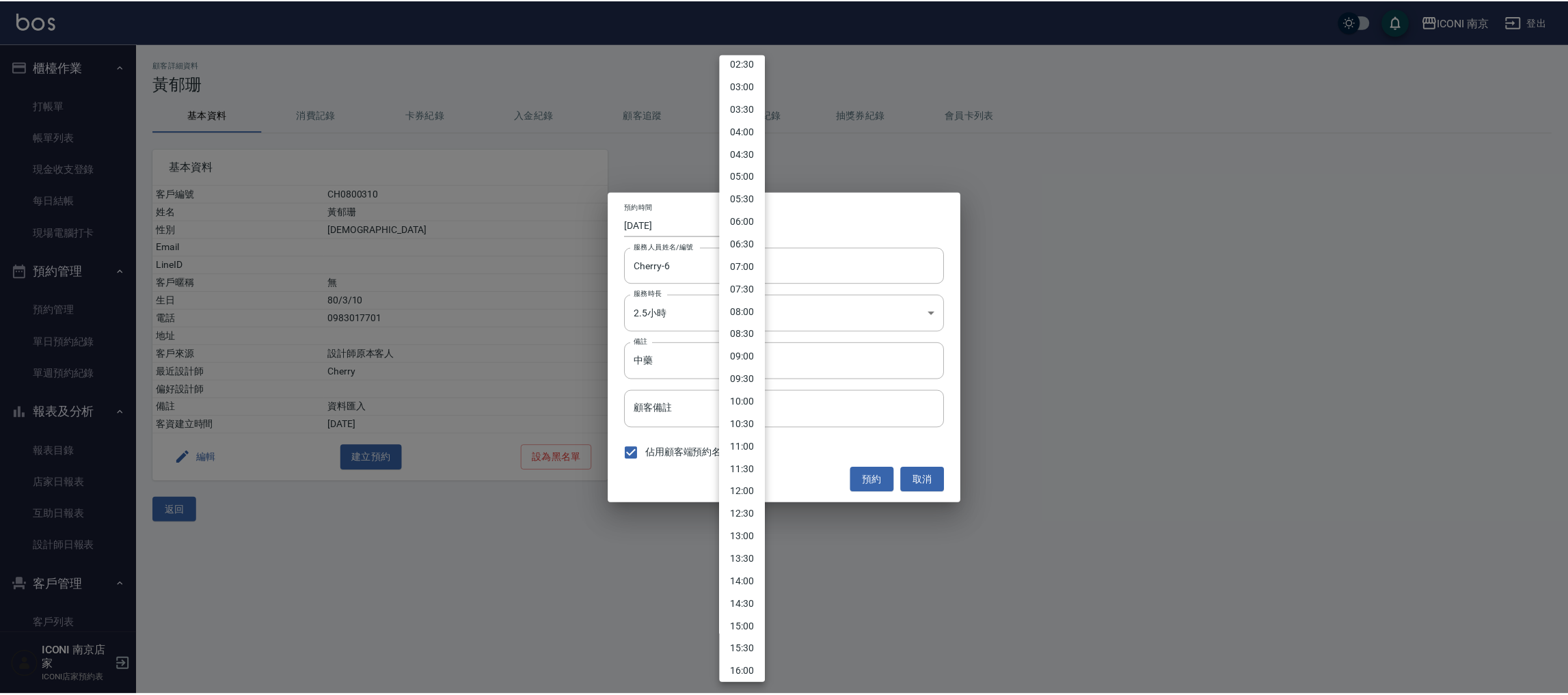
scroll to position [307, 0]
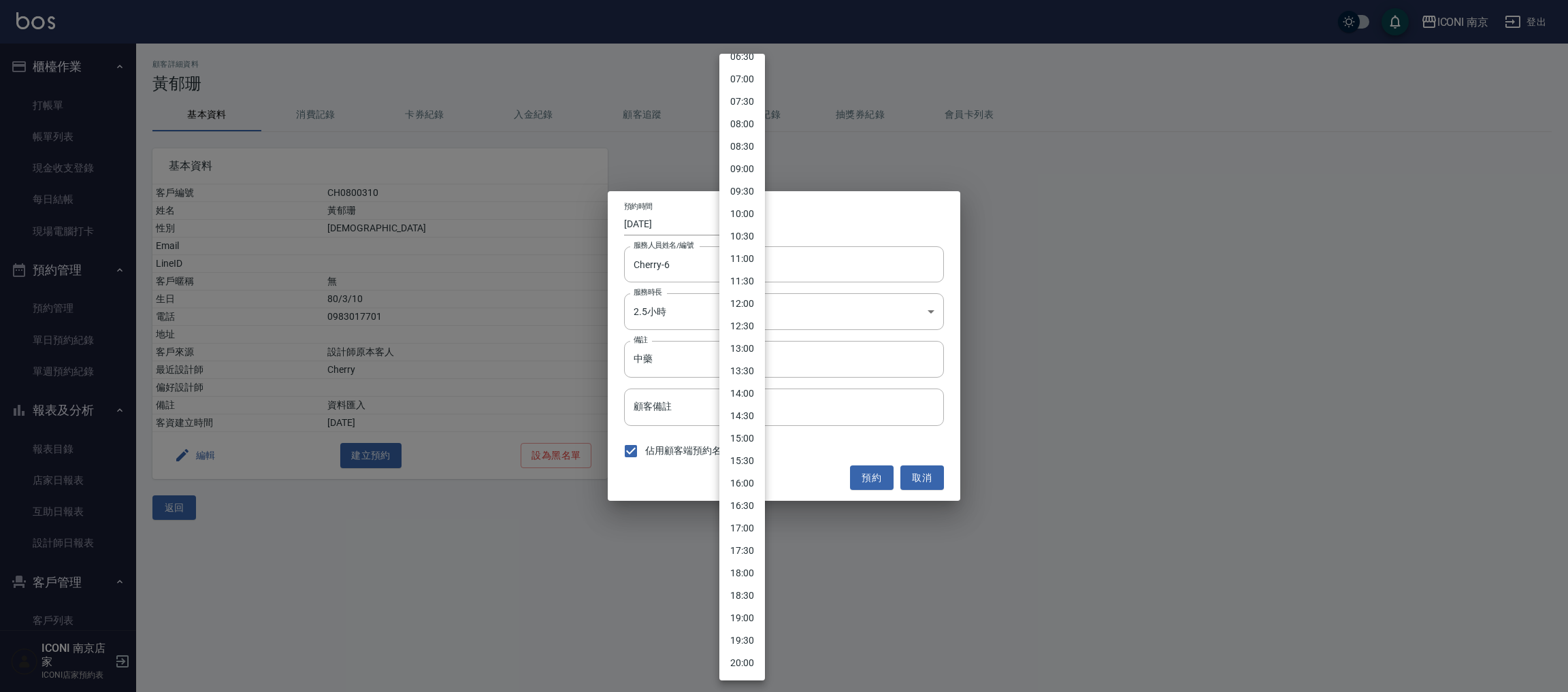
click at [848, 569] on div at bounding box center [784, 346] width 1568 height 692
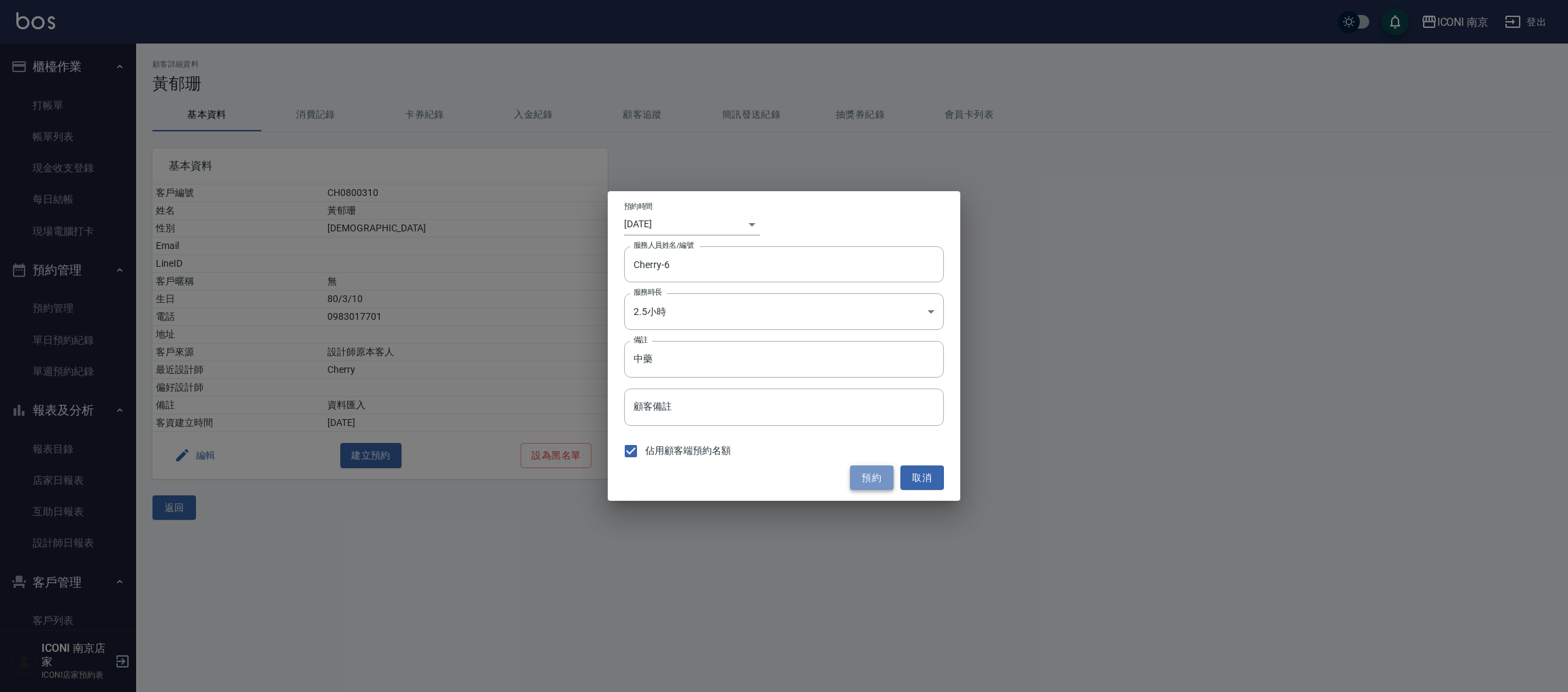
click at [873, 482] on button "預約" at bounding box center [872, 478] width 44 height 25
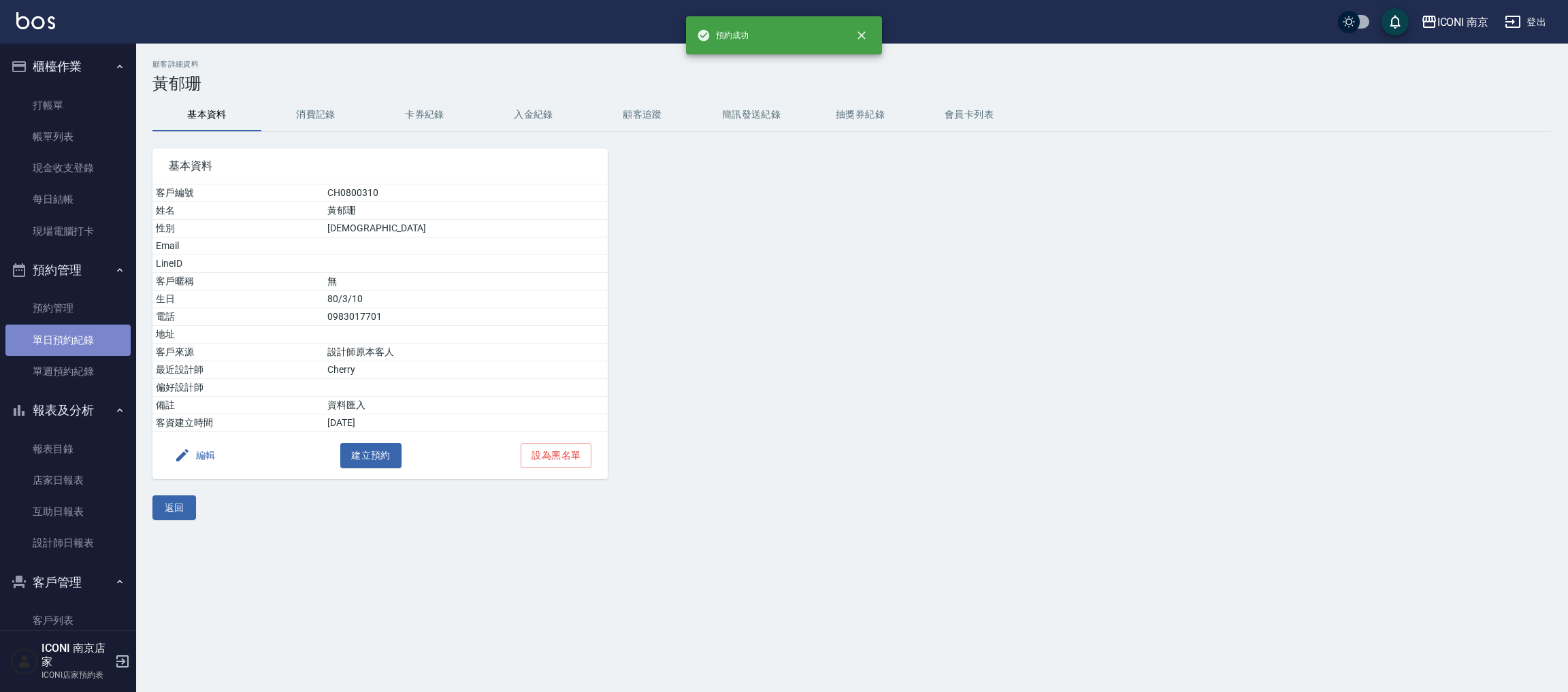
click at [91, 344] on link "單日預約紀錄" at bounding box center [68, 340] width 125 height 31
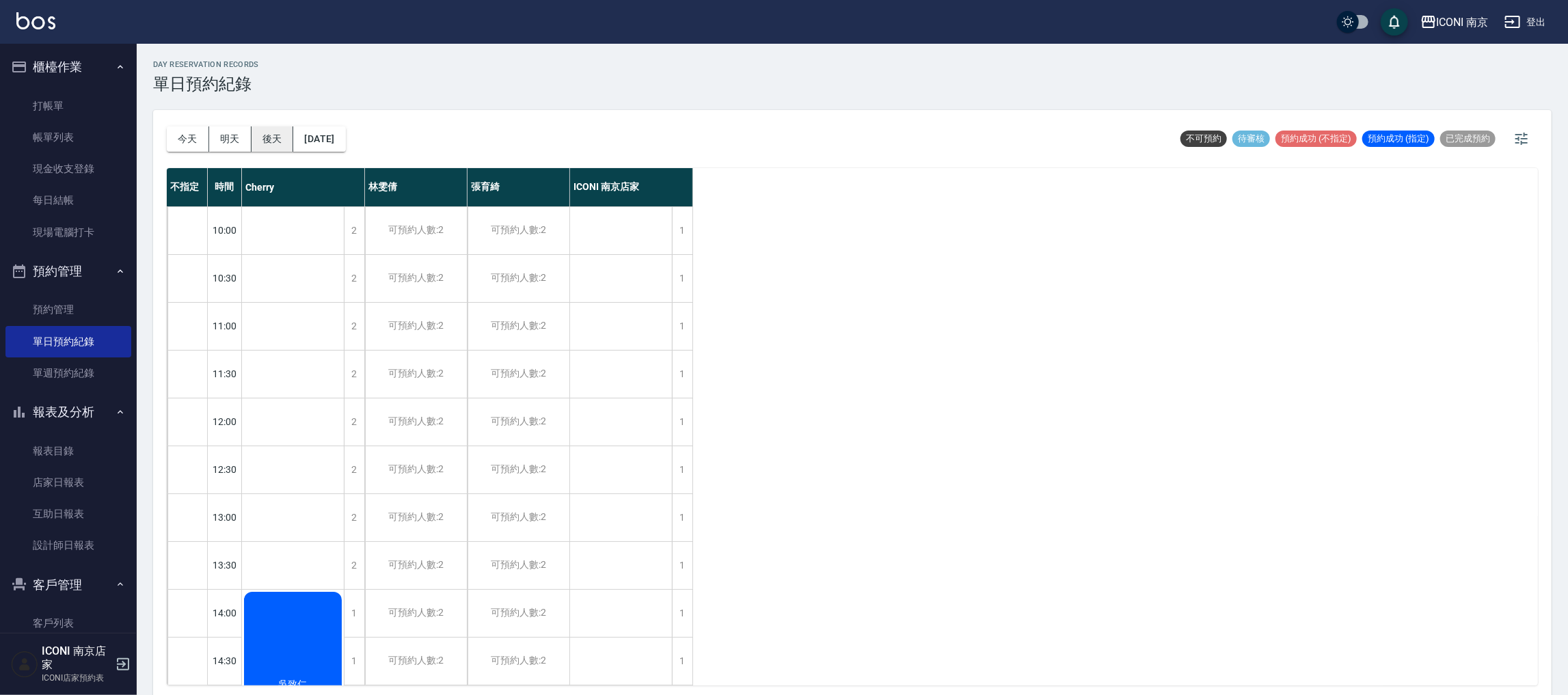
click at [268, 137] on button "後天" at bounding box center [272, 139] width 42 height 25
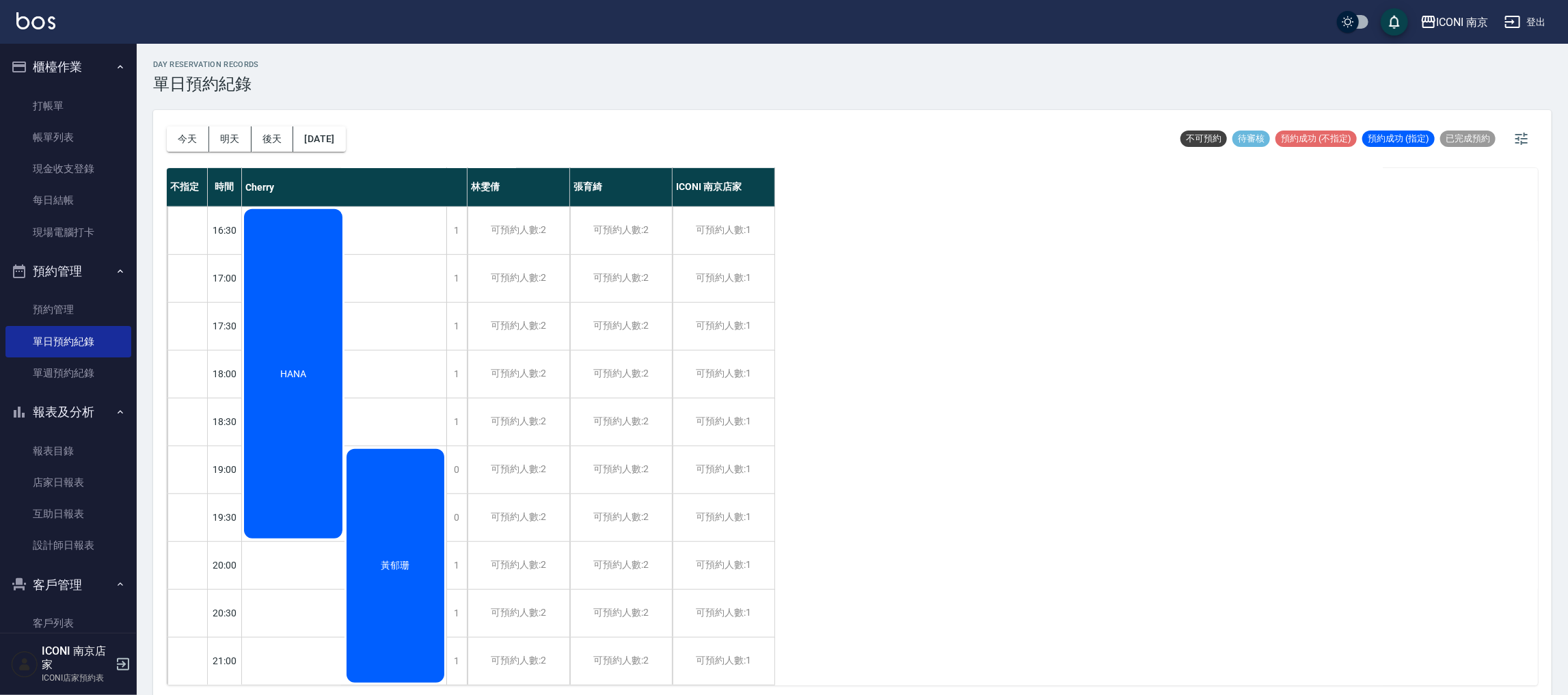
scroll to position [638, 0]
click at [329, 147] on button "2025/09/15" at bounding box center [319, 139] width 52 height 25
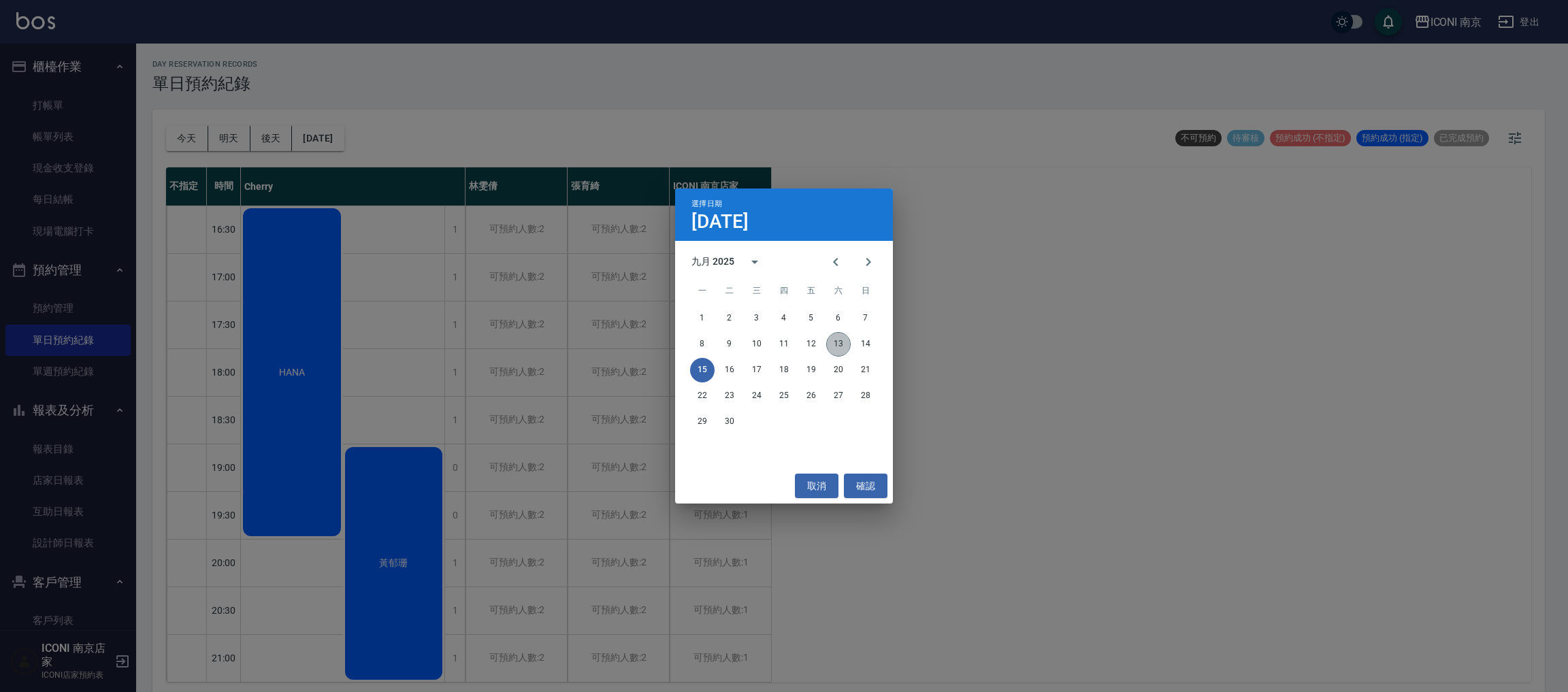
click at [840, 340] on button "13" at bounding box center [839, 345] width 25 height 25
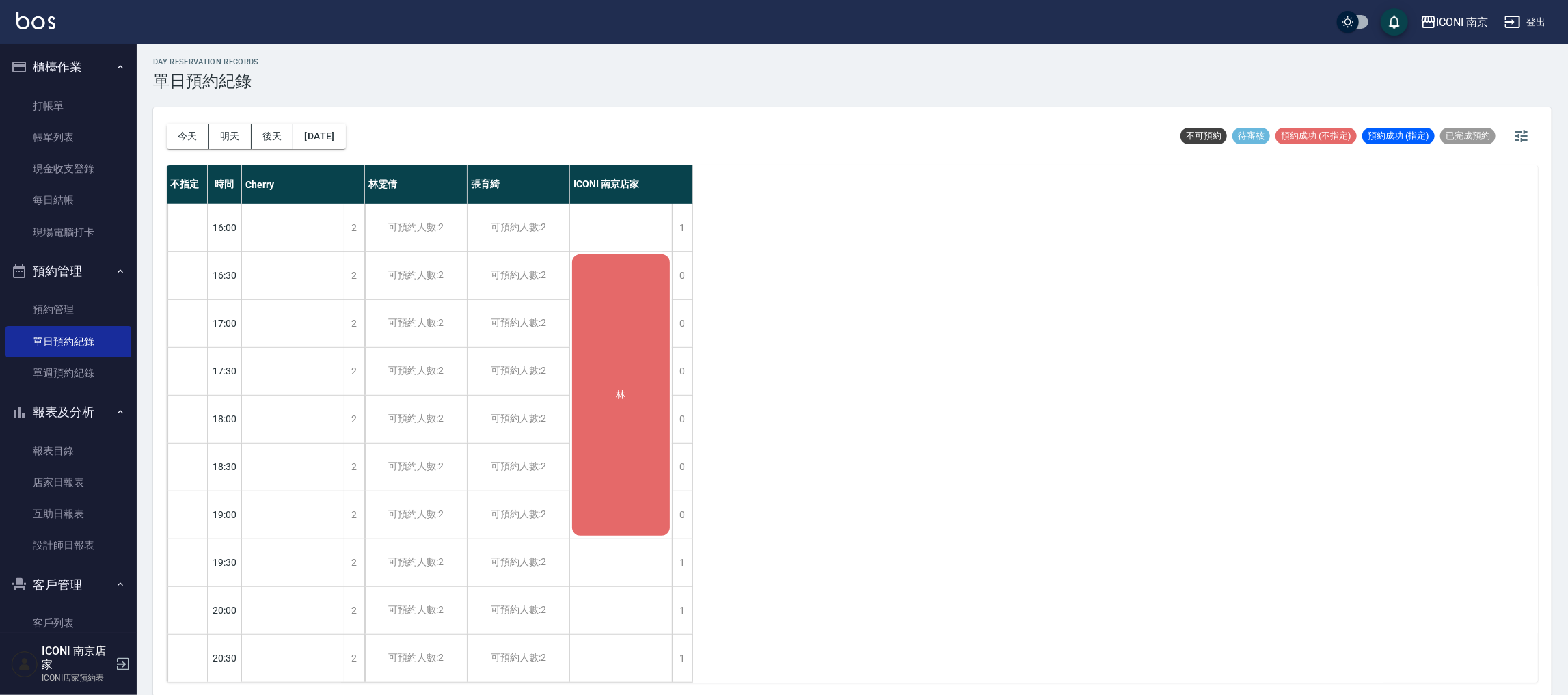
scroll to position [3, 0]
click at [681, 311] on div "0" at bounding box center [682, 323] width 20 height 47
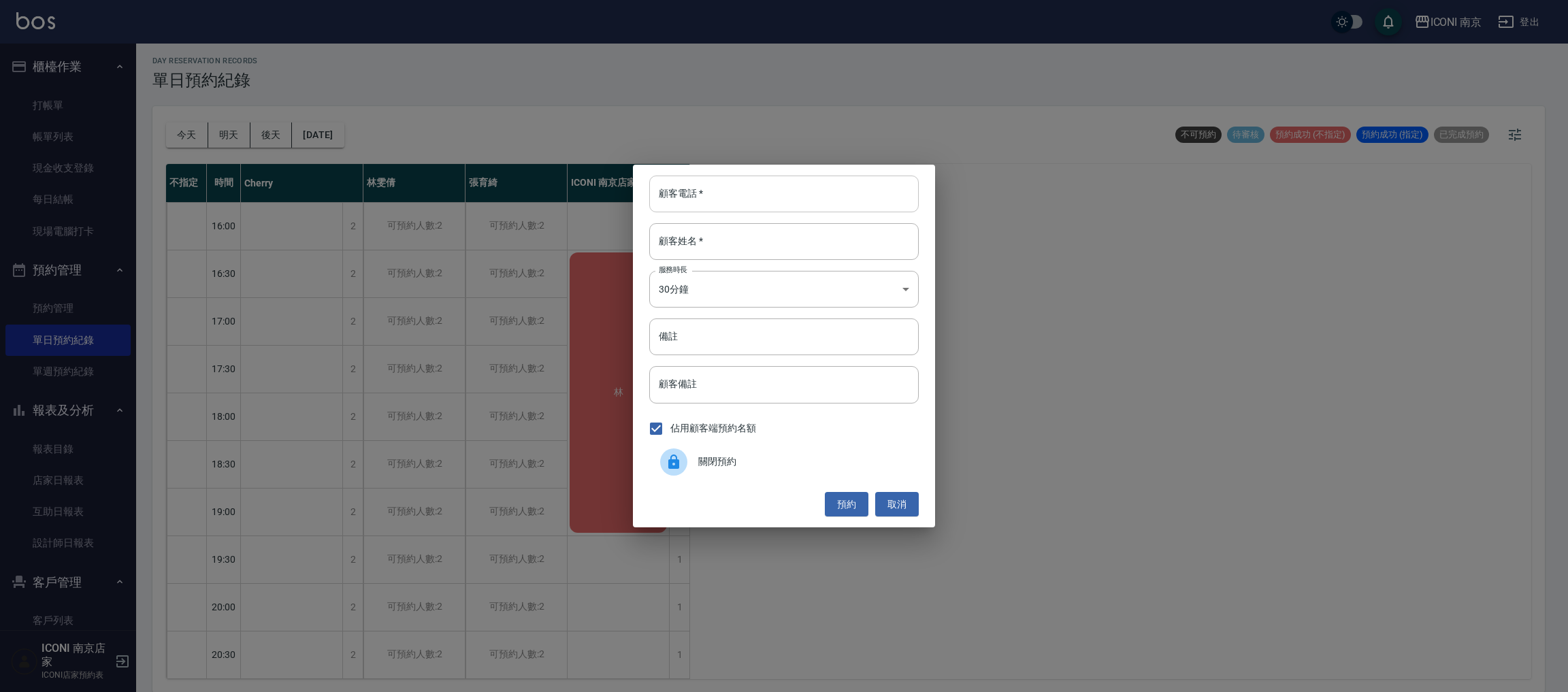
click at [804, 191] on input "顧客電話   *" at bounding box center [784, 193] width 270 height 37
type input "0930666207"
click at [698, 240] on div "顧客姓名   * 顧客姓名   *" at bounding box center [784, 241] width 270 height 37
click at [733, 236] on input "許" at bounding box center [784, 241] width 270 height 37
type input "許"
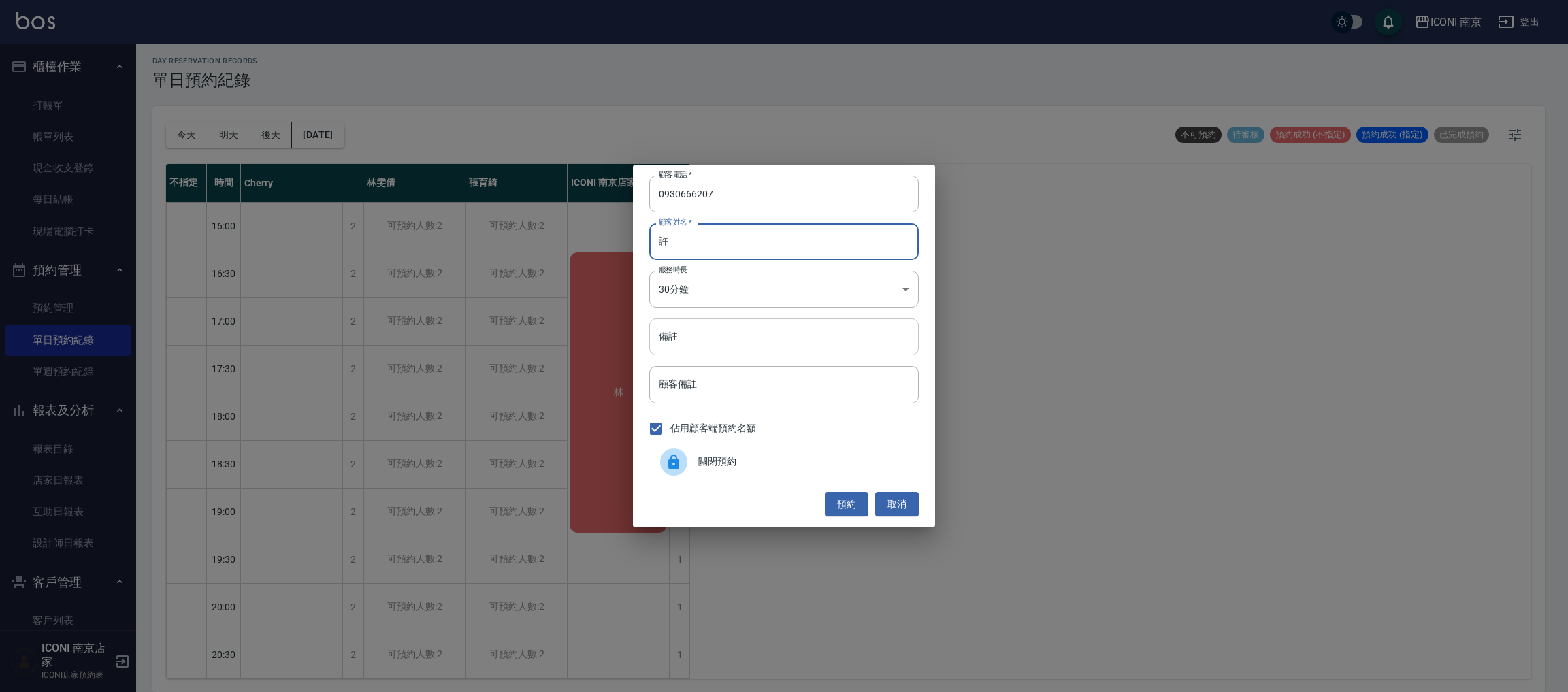
click at [732, 343] on input "備註" at bounding box center [784, 336] width 270 height 37
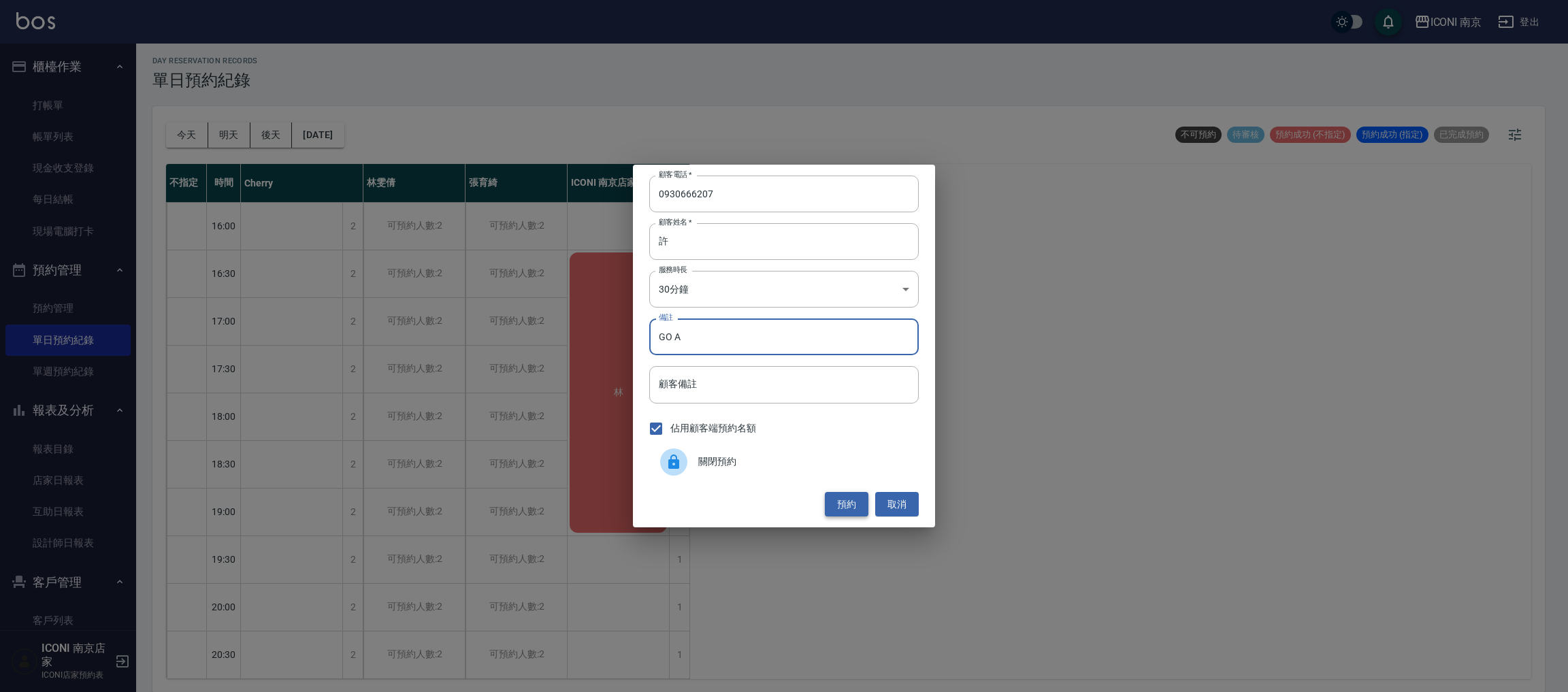
type input "GO A"
click at [847, 499] on button "預約" at bounding box center [847, 504] width 44 height 25
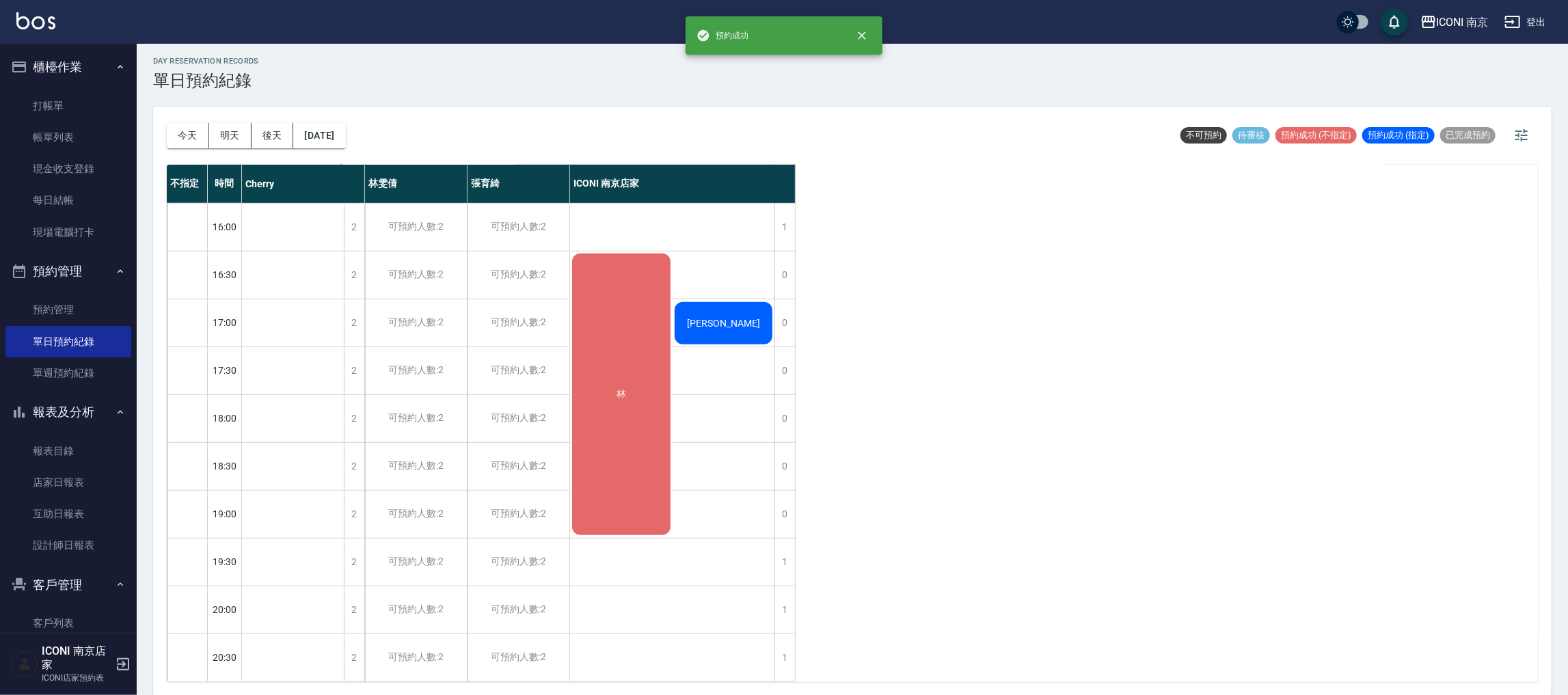
click at [731, 300] on div "[PERSON_NAME]" at bounding box center [723, 324] width 102 height 47
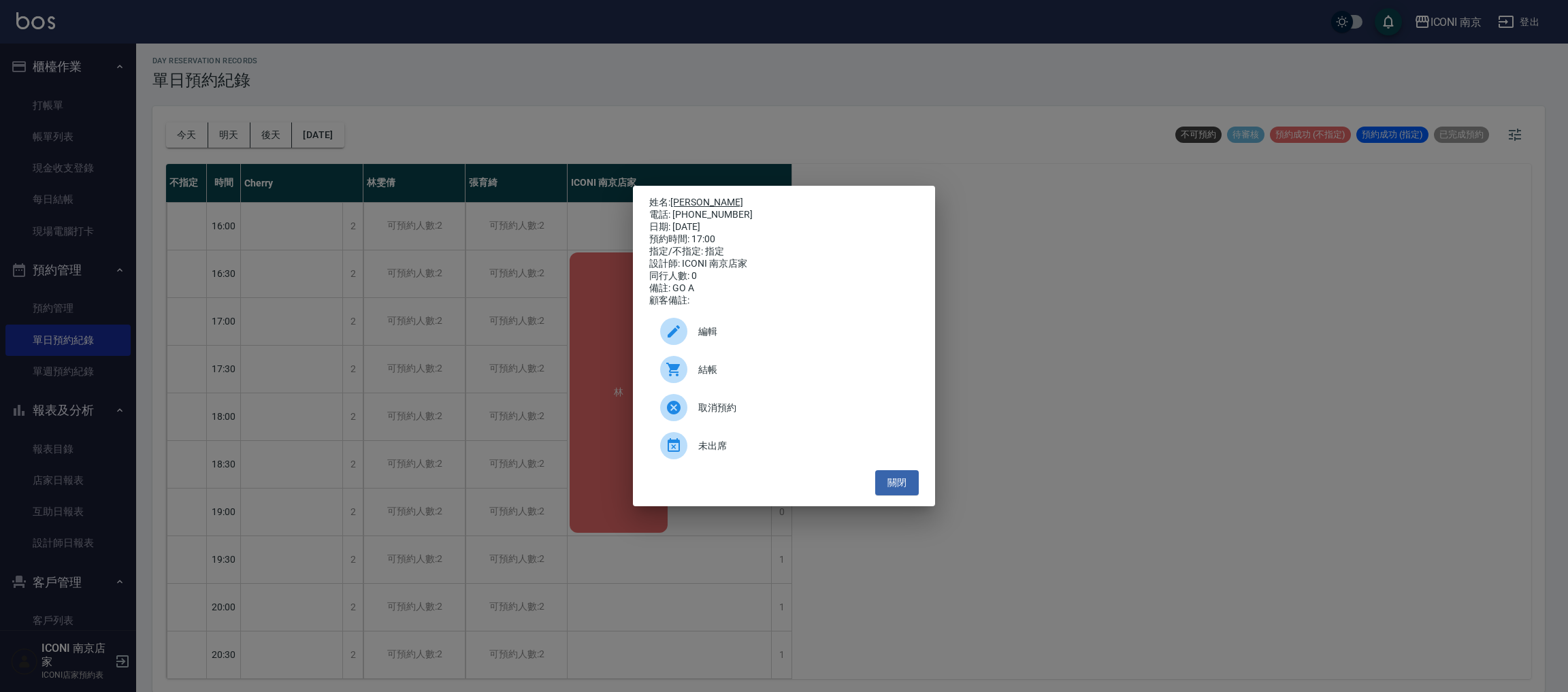
click at [697, 196] on link "[PERSON_NAME]" at bounding box center [707, 202] width 73 height 11
click at [894, 482] on button "關閉" at bounding box center [897, 482] width 44 height 25
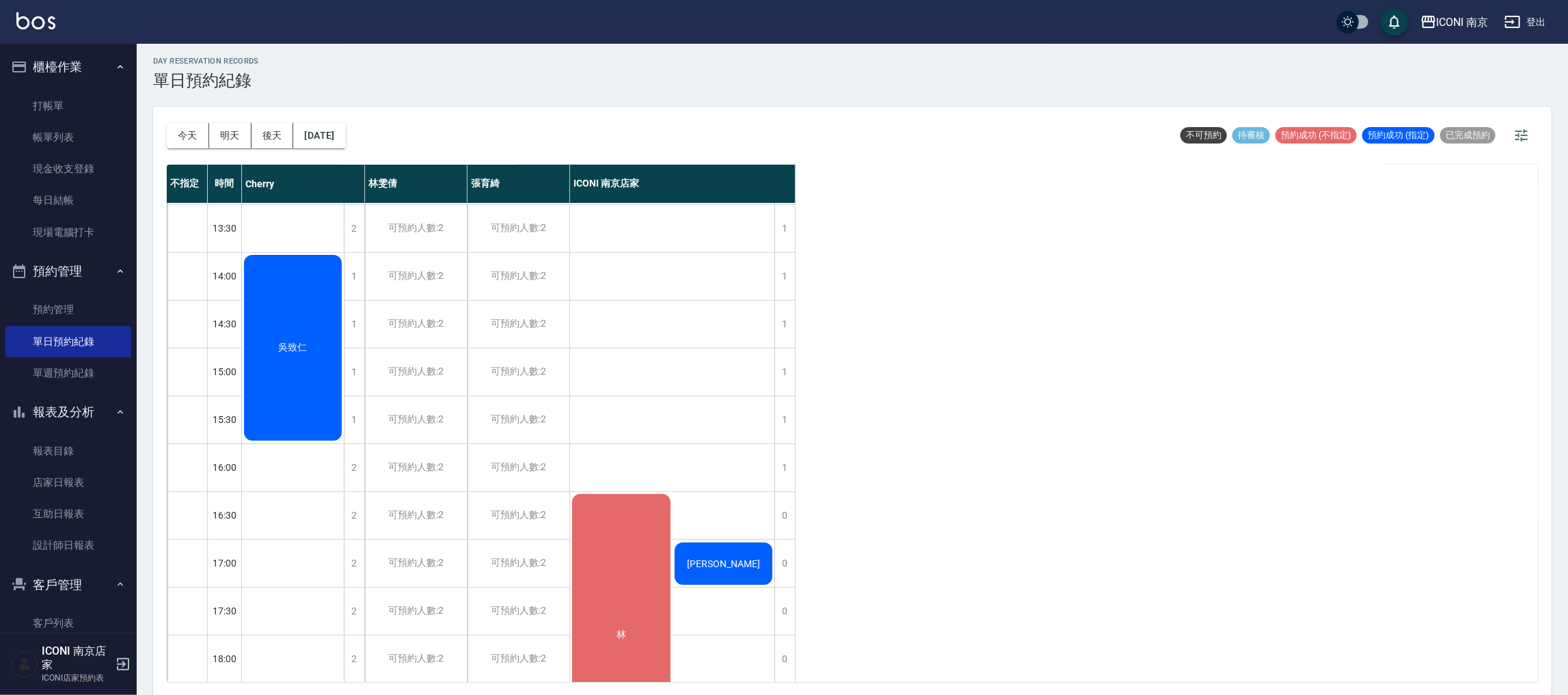
scroll to position [512, 0]
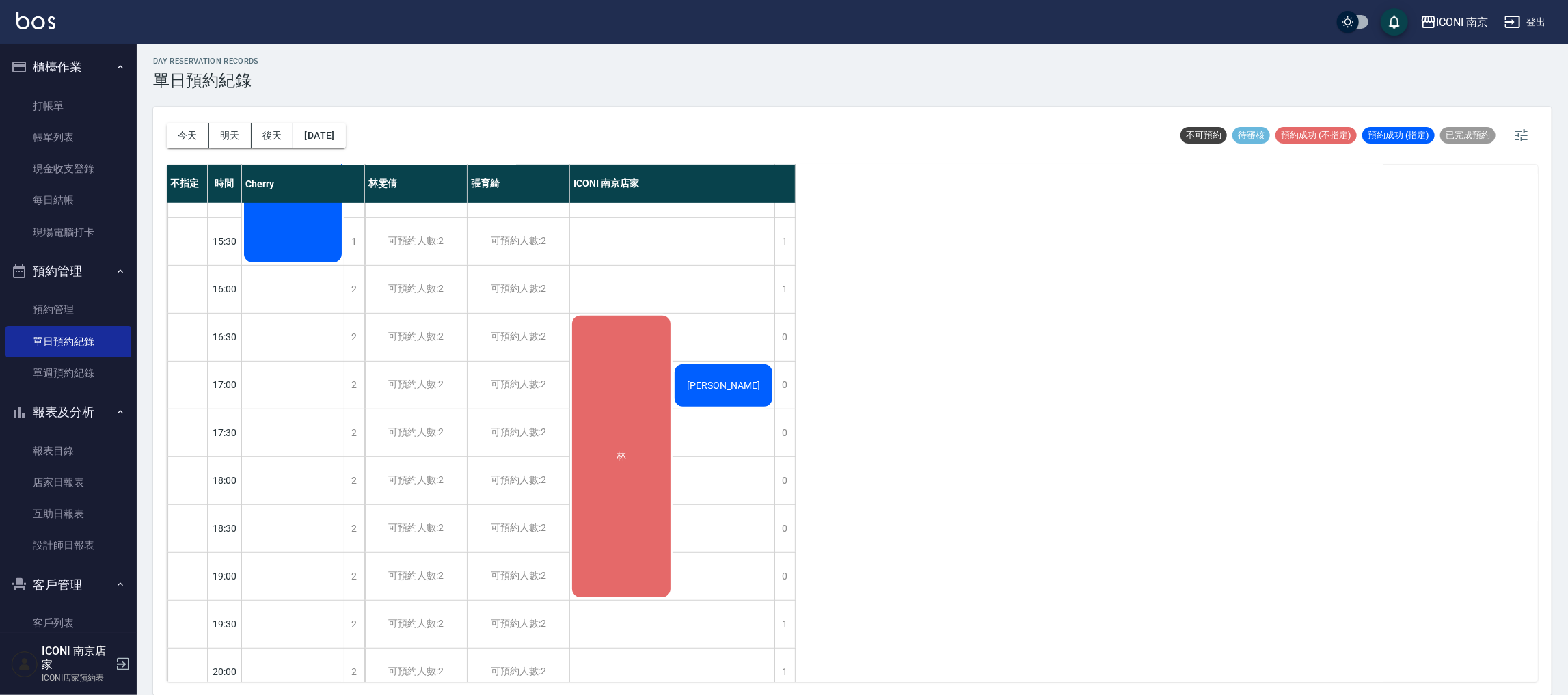
click at [641, 448] on div "林" at bounding box center [621, 456] width 102 height 285
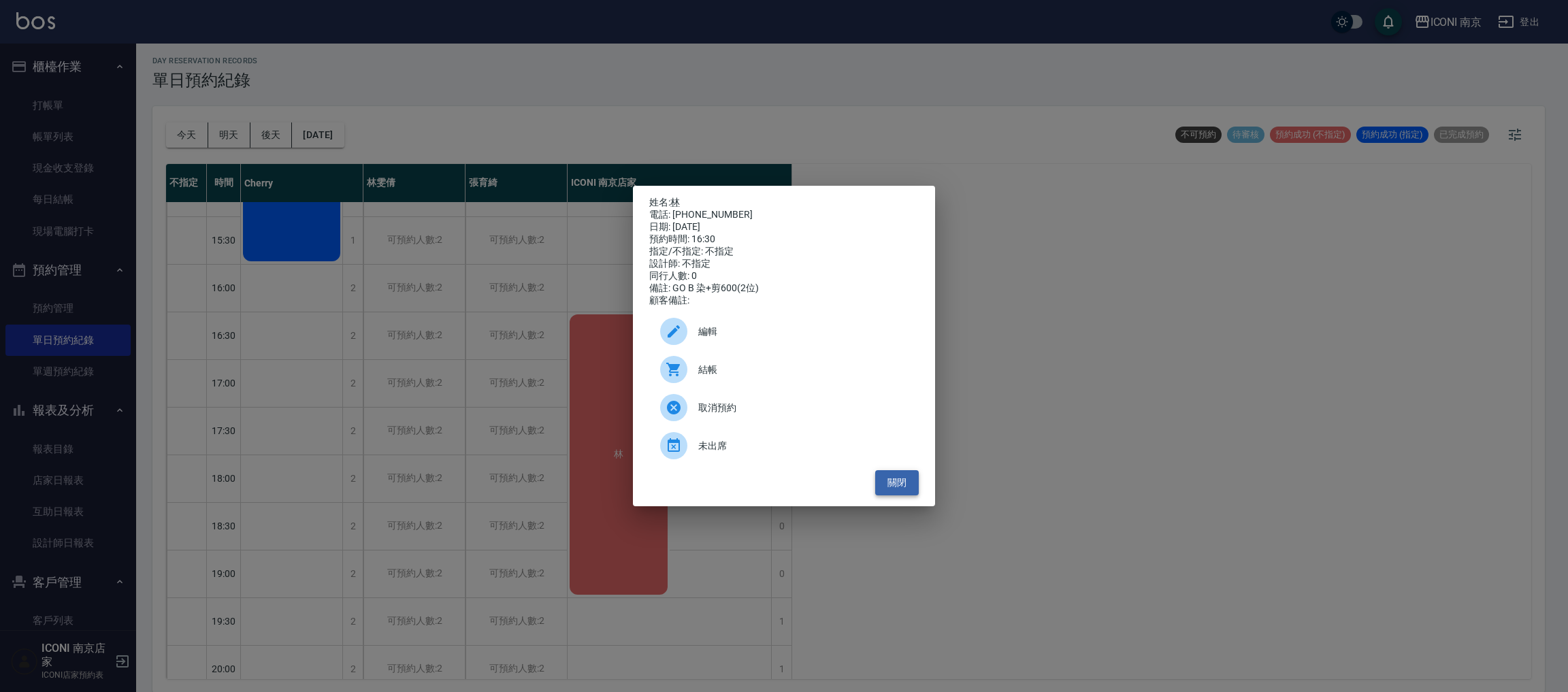
click at [890, 479] on button "關閉" at bounding box center [897, 482] width 44 height 25
click at [888, 481] on button "關閉" at bounding box center [897, 482] width 44 height 25
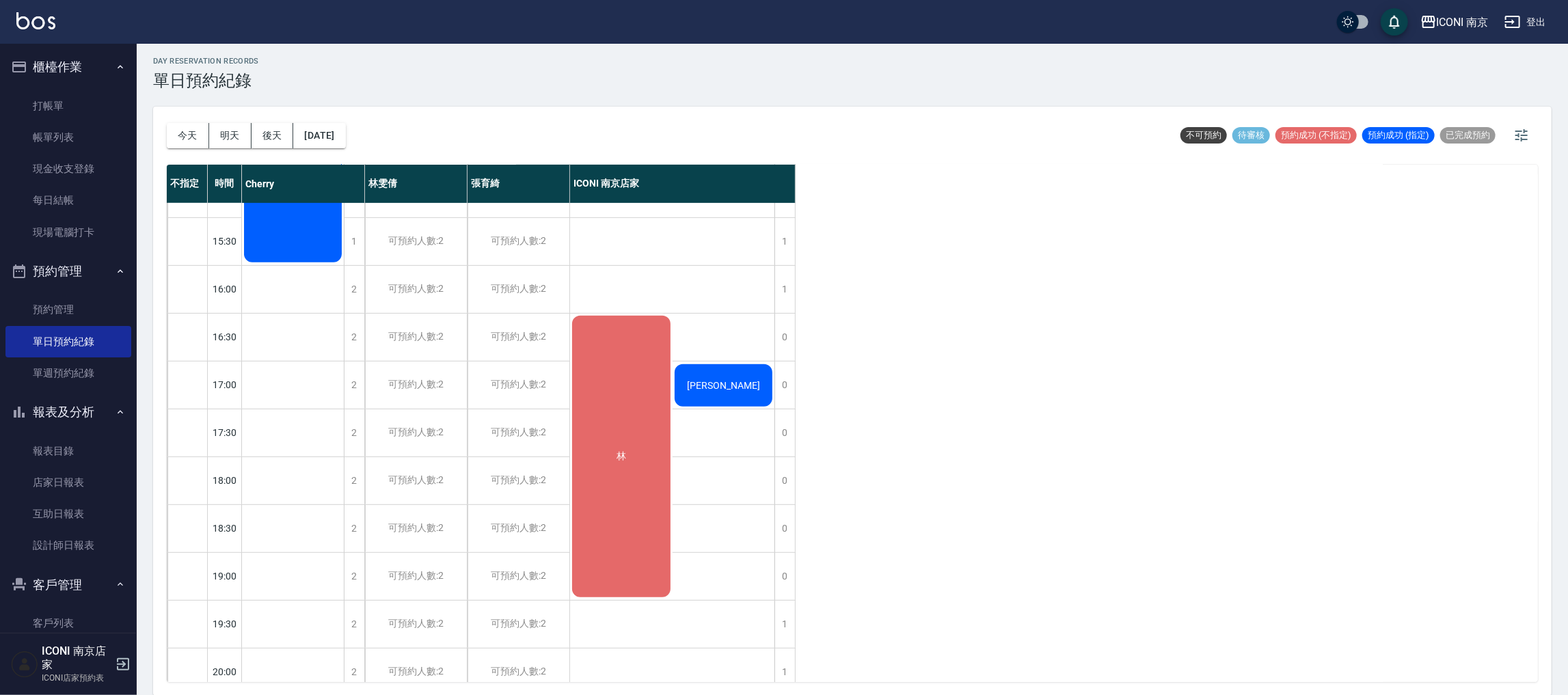
click at [736, 388] on span "[PERSON_NAME]" at bounding box center [723, 385] width 79 height 11
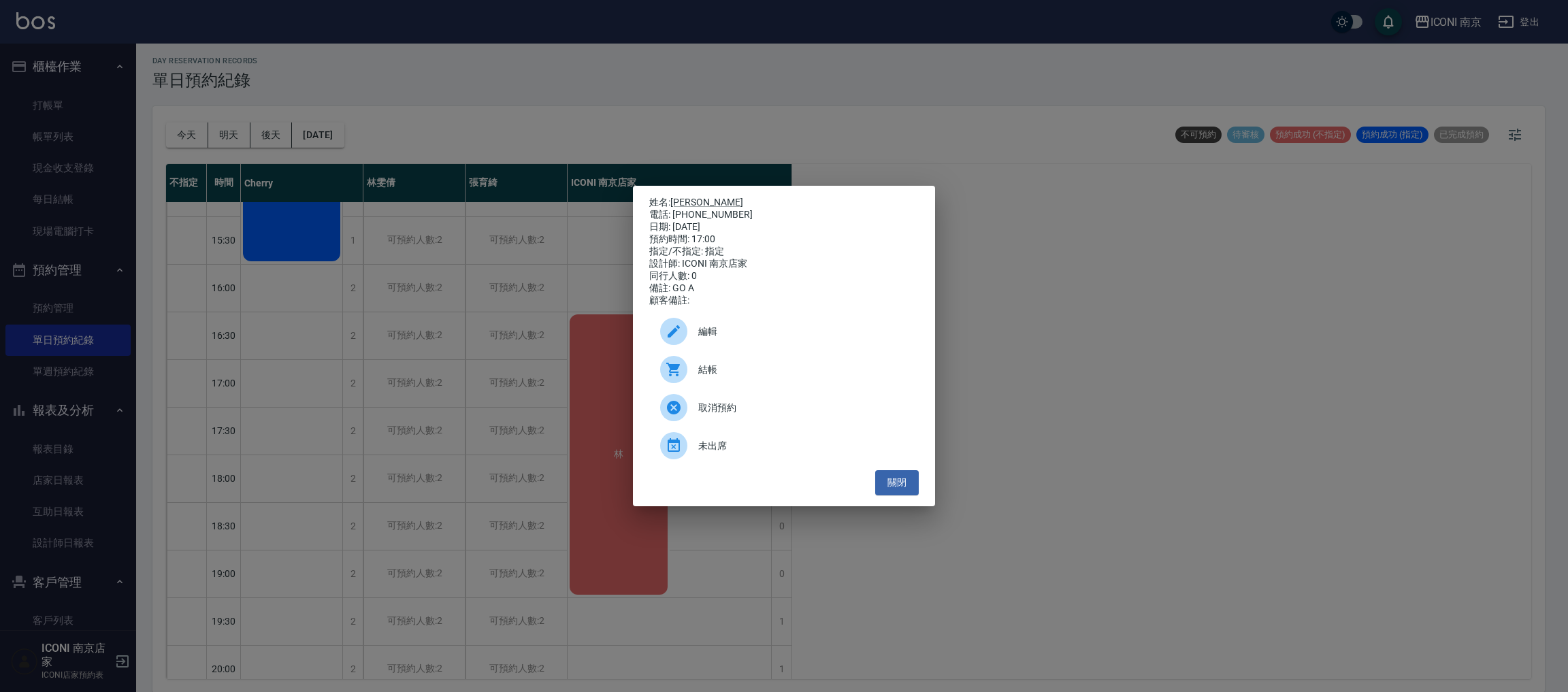
click at [673, 335] on icon at bounding box center [674, 331] width 16 height 16
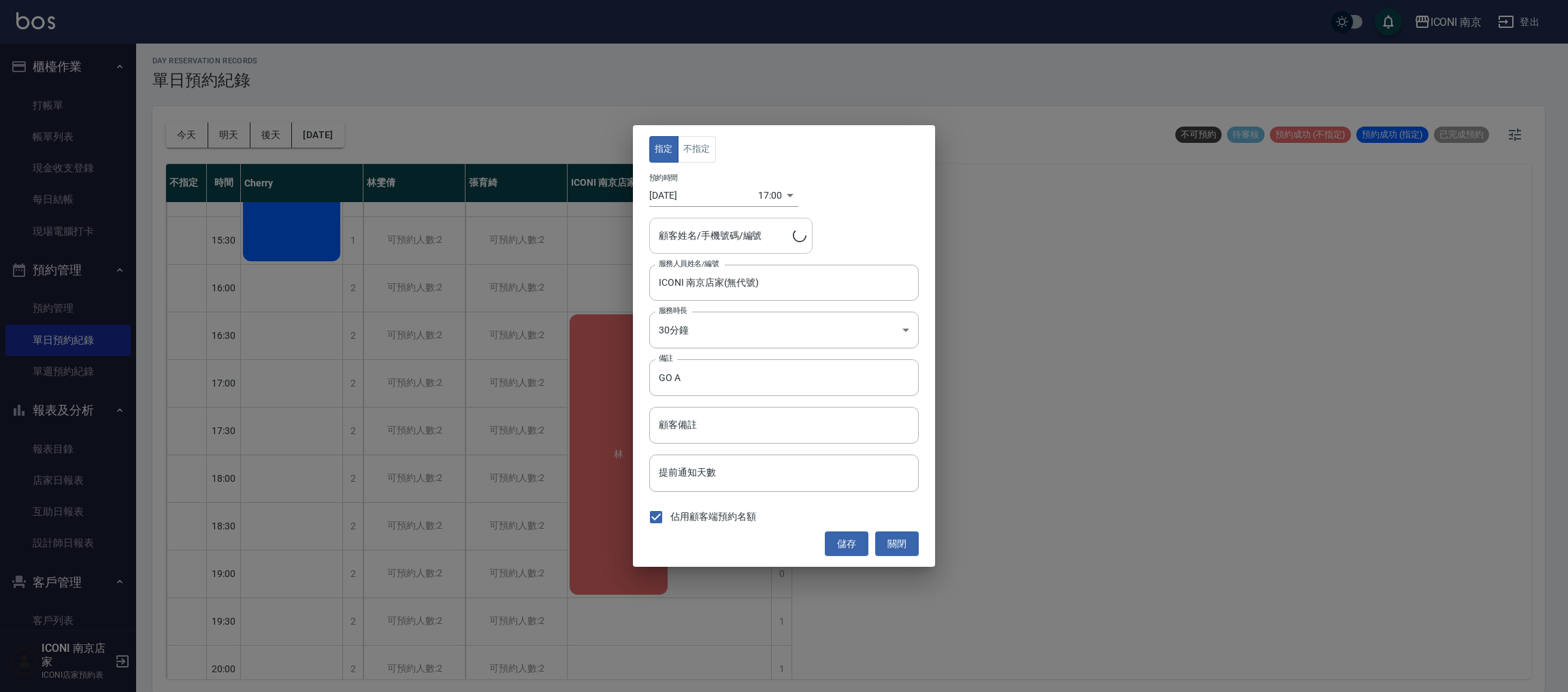
type input "許怡敏/0930666207/PS0287"
click at [696, 162] on button "不指定" at bounding box center [697, 149] width 38 height 26
click at [889, 548] on button "關閉" at bounding box center [897, 544] width 44 height 25
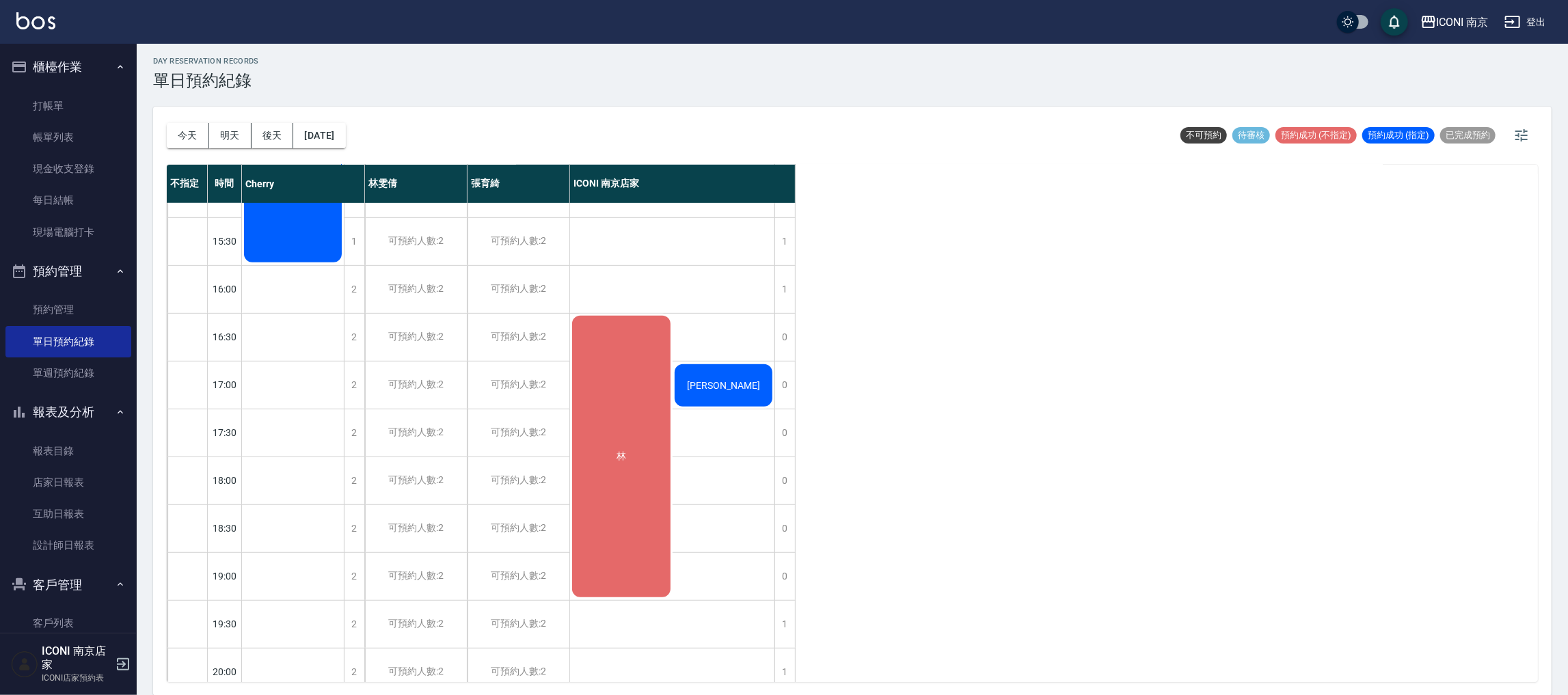
click at [698, 393] on div "[PERSON_NAME]" at bounding box center [723, 385] width 102 height 47
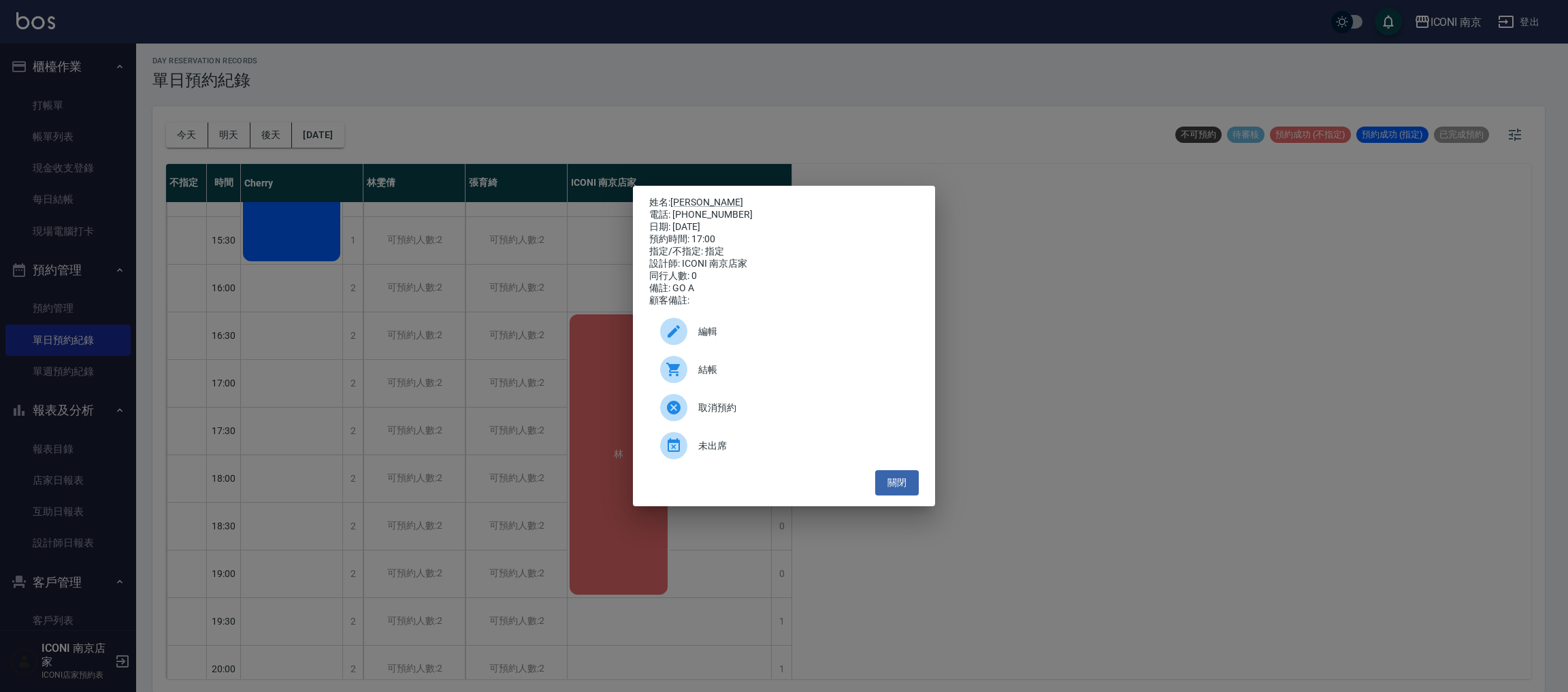
click at [676, 337] on icon at bounding box center [674, 332] width 12 height 12
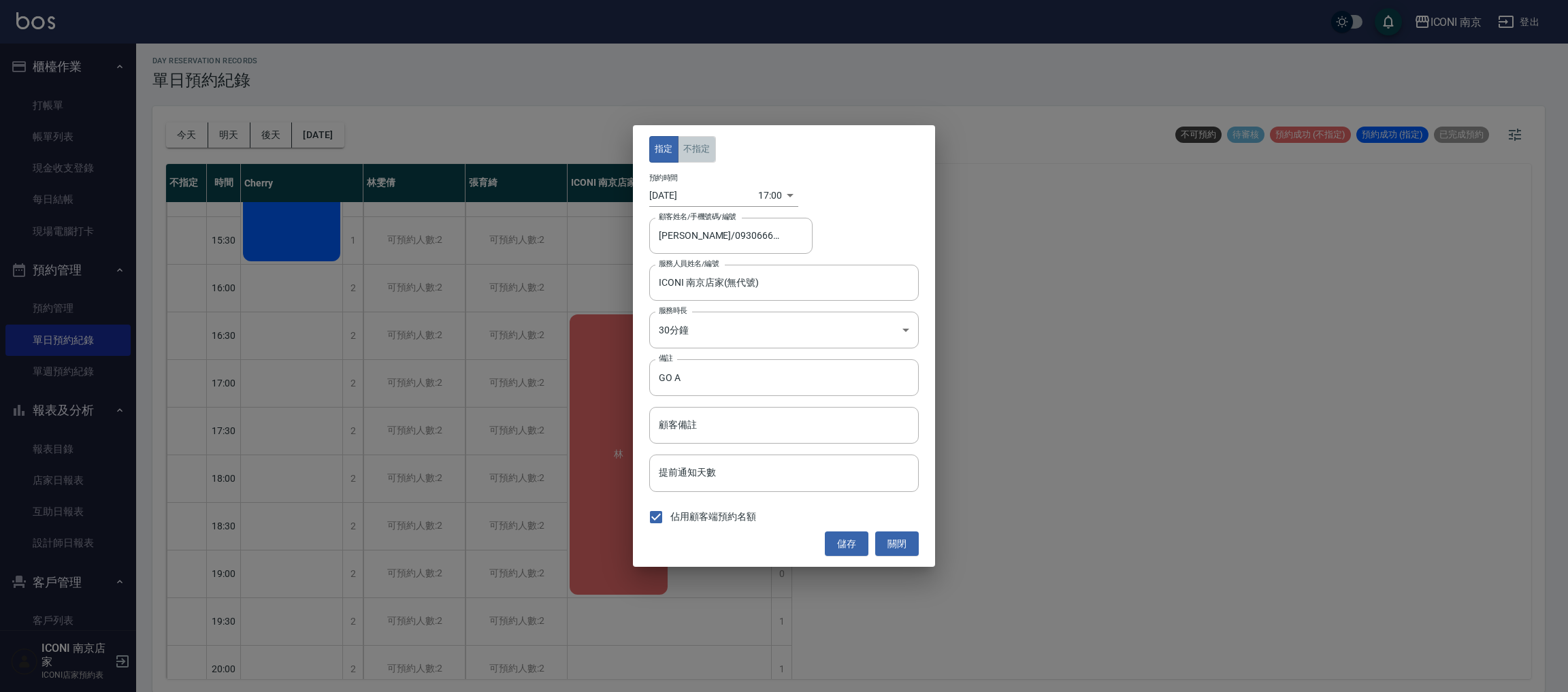
click at [705, 136] on button "不指定" at bounding box center [697, 149] width 38 height 26
click at [846, 552] on button "儲存" at bounding box center [847, 544] width 44 height 25
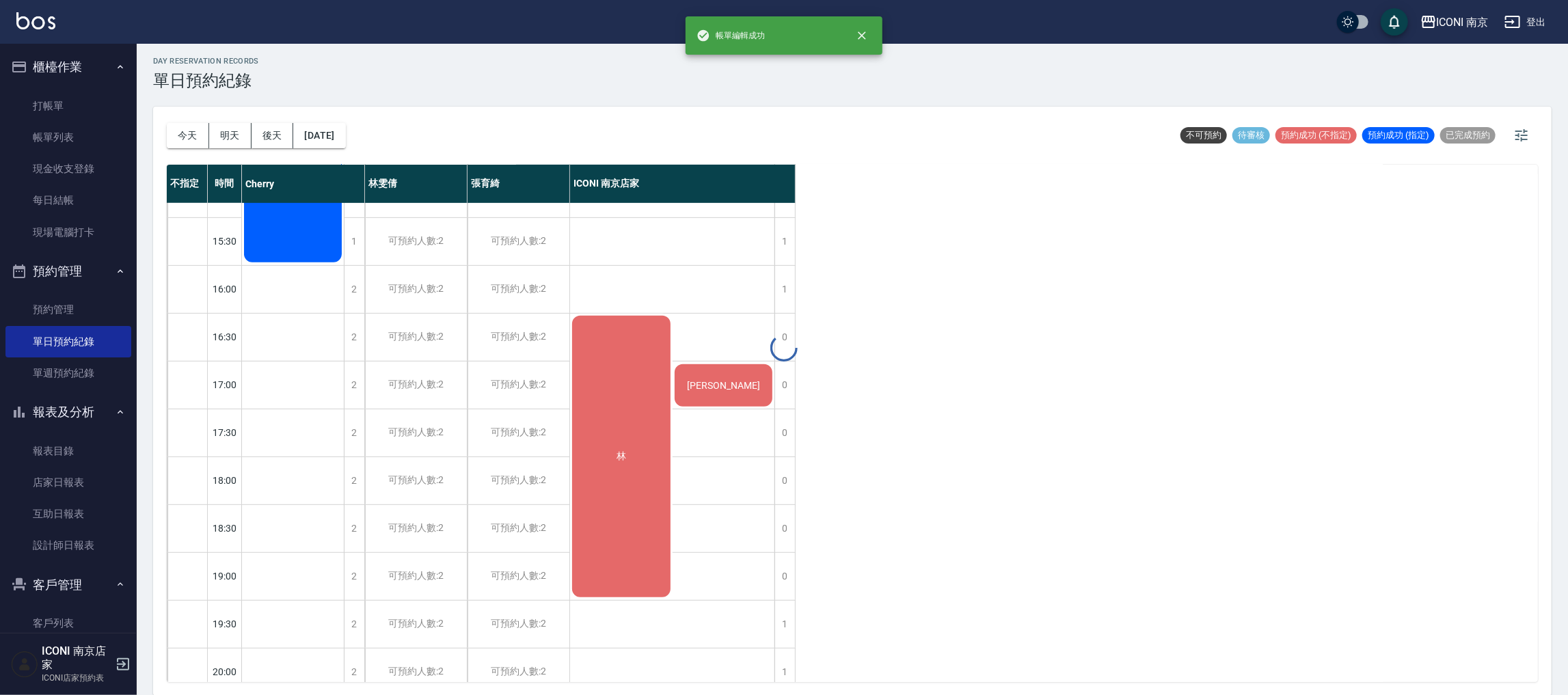
click at [963, 443] on div at bounding box center [784, 347] width 1568 height 695
click at [256, 133] on button "後天" at bounding box center [272, 136] width 42 height 25
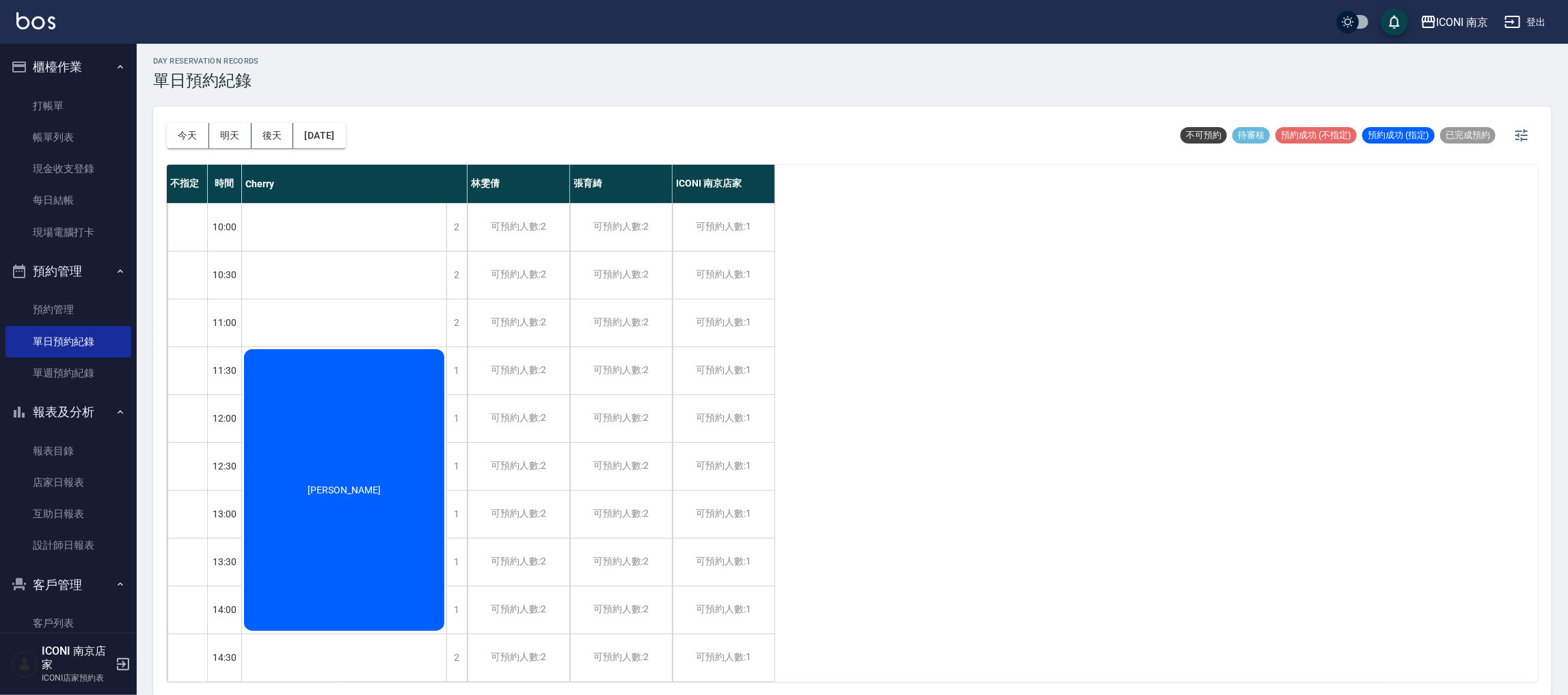
scroll to position [27, 0]
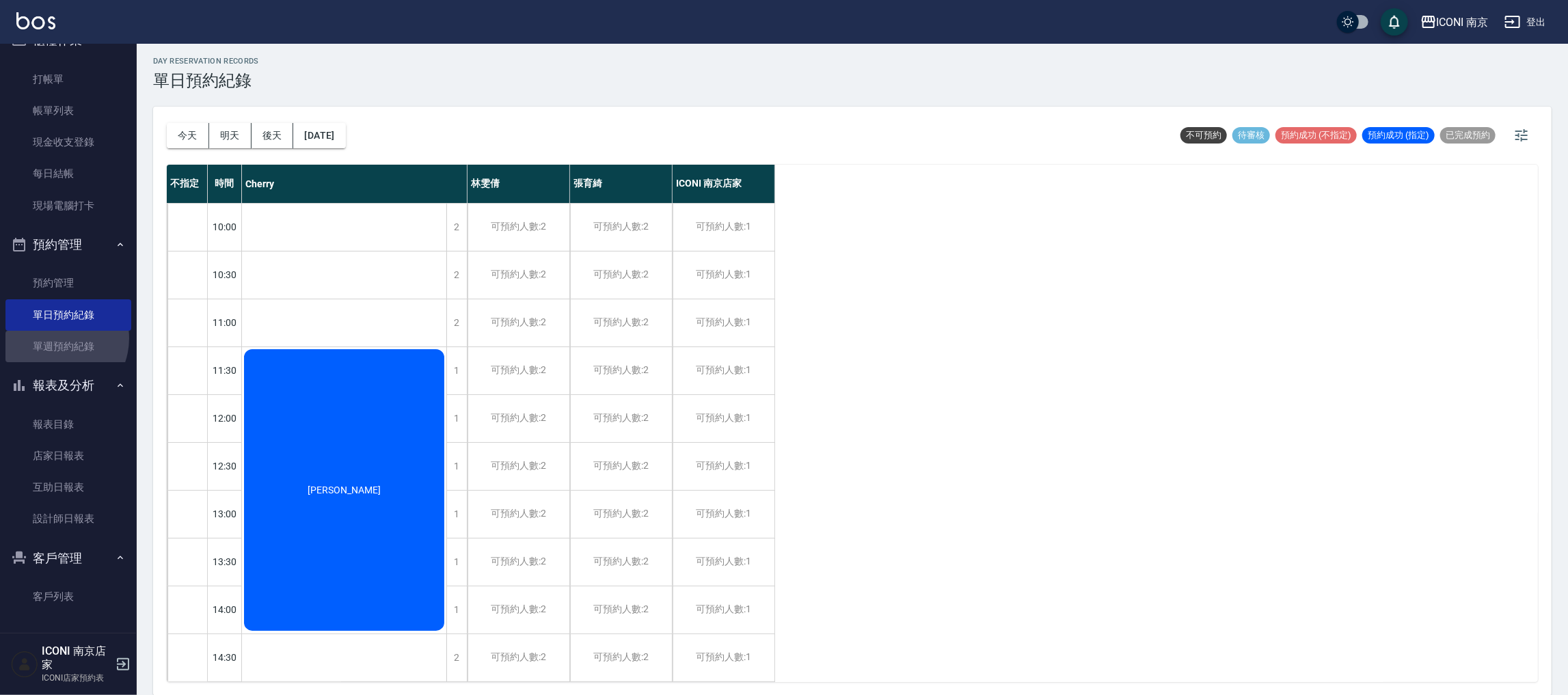
drag, startPoint x: 55, startPoint y: 338, endPoint x: 129, endPoint y: 262, distance: 106.1
click at [55, 339] on link "單週預約紀錄" at bounding box center [68, 346] width 126 height 31
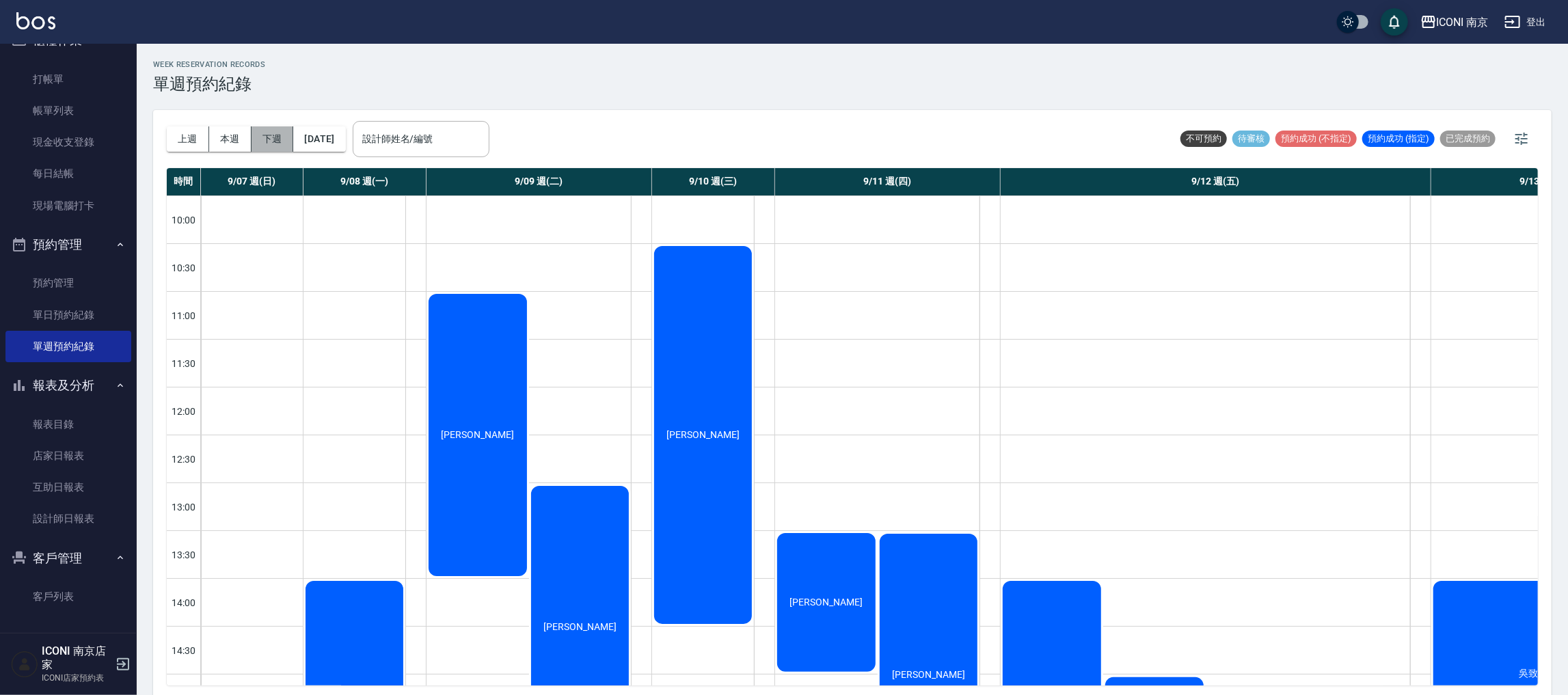
click at [273, 149] on button "下週" at bounding box center [272, 139] width 42 height 25
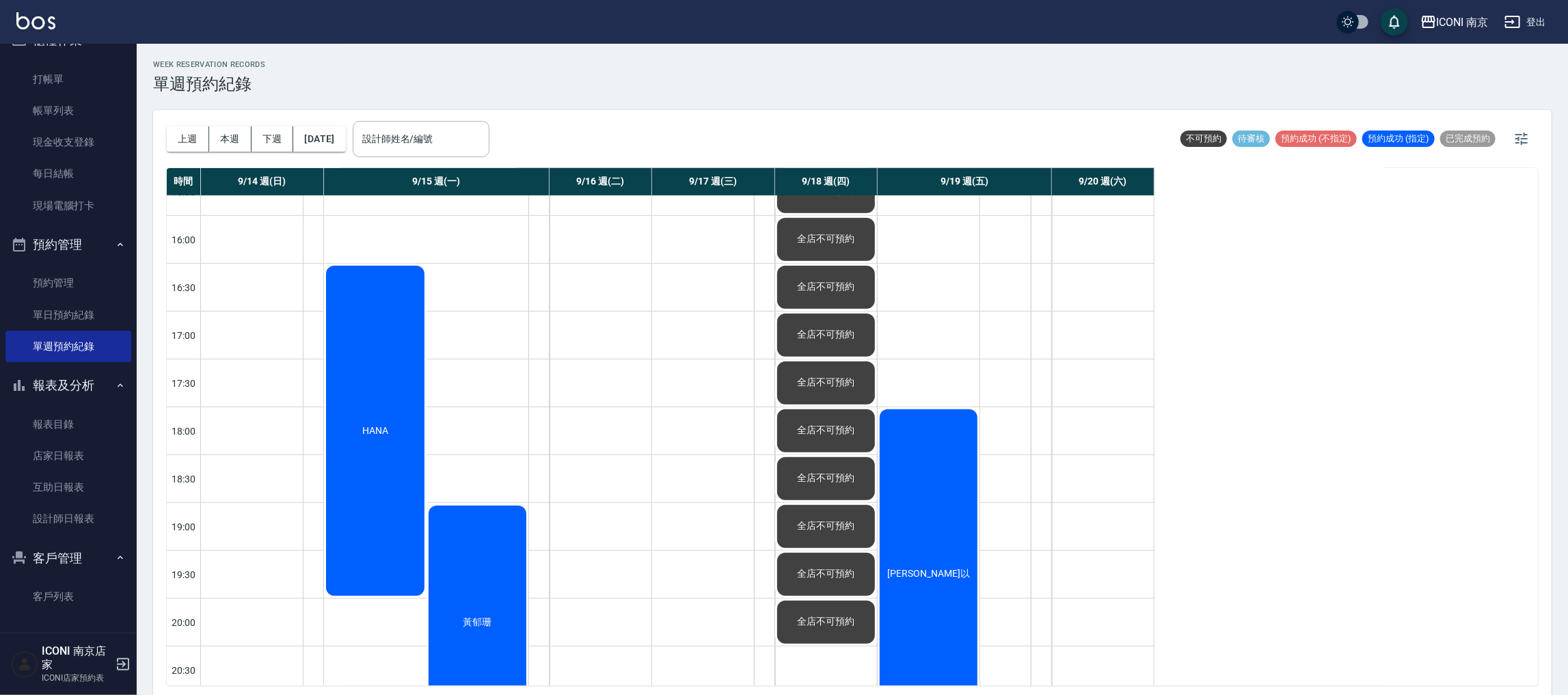
scroll to position [675, 0]
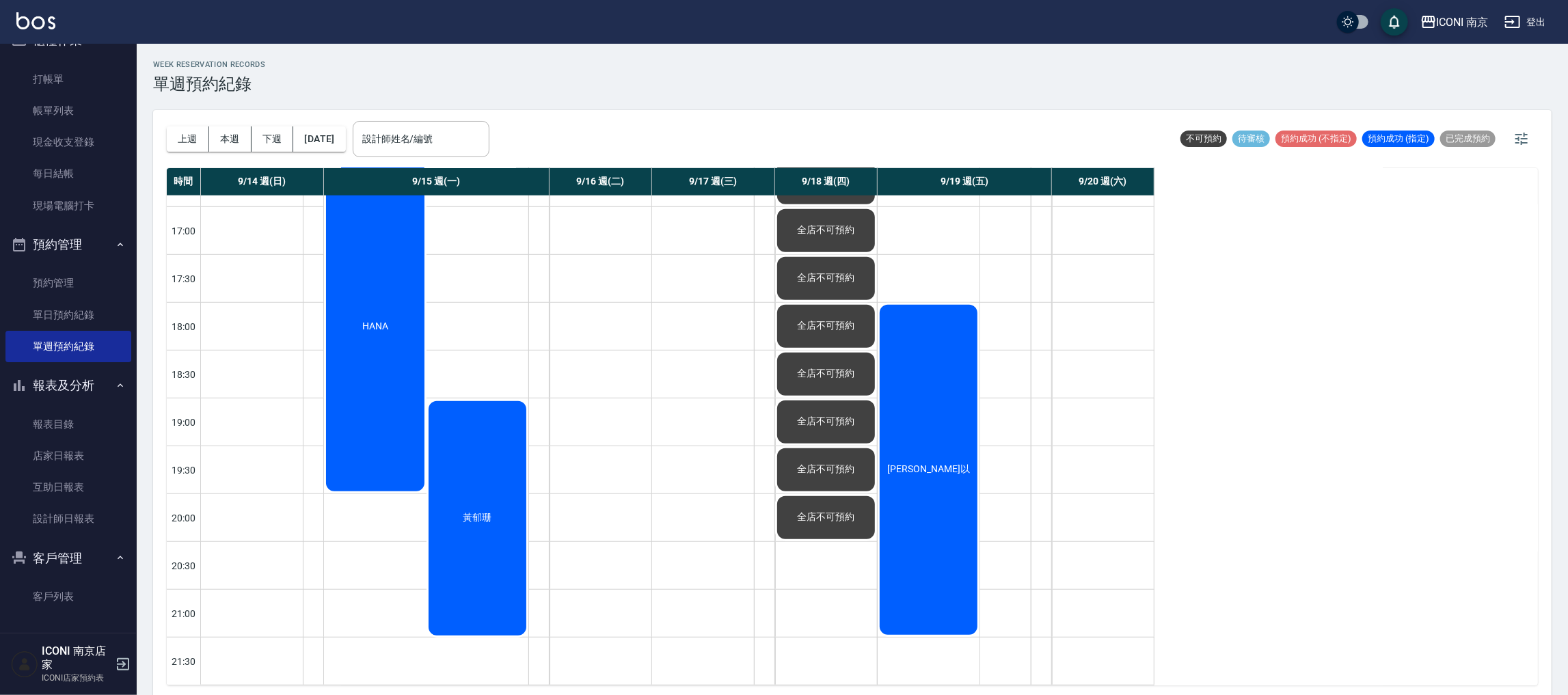
click at [921, 523] on div "鄭湘以" at bounding box center [928, 470] width 102 height 334
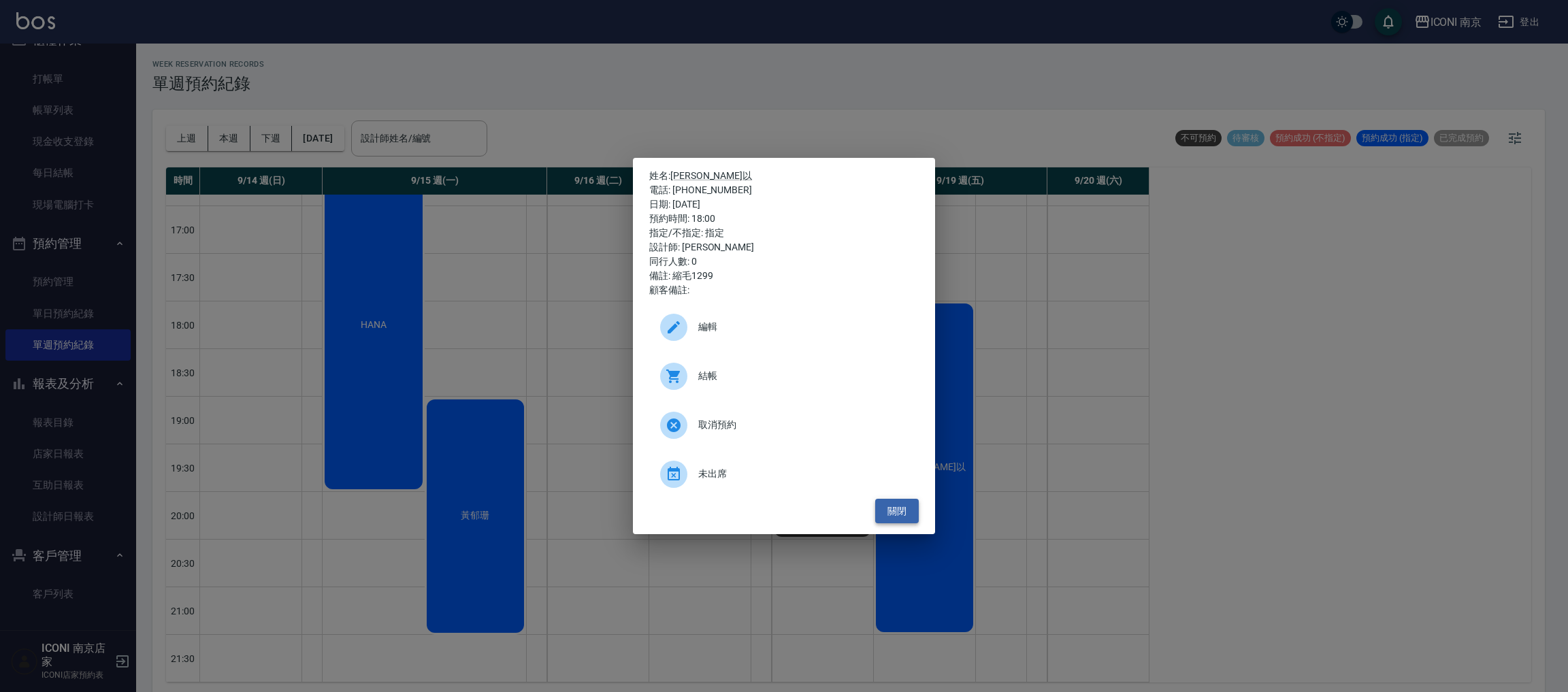
click at [904, 508] on button "關閉" at bounding box center [897, 511] width 44 height 25
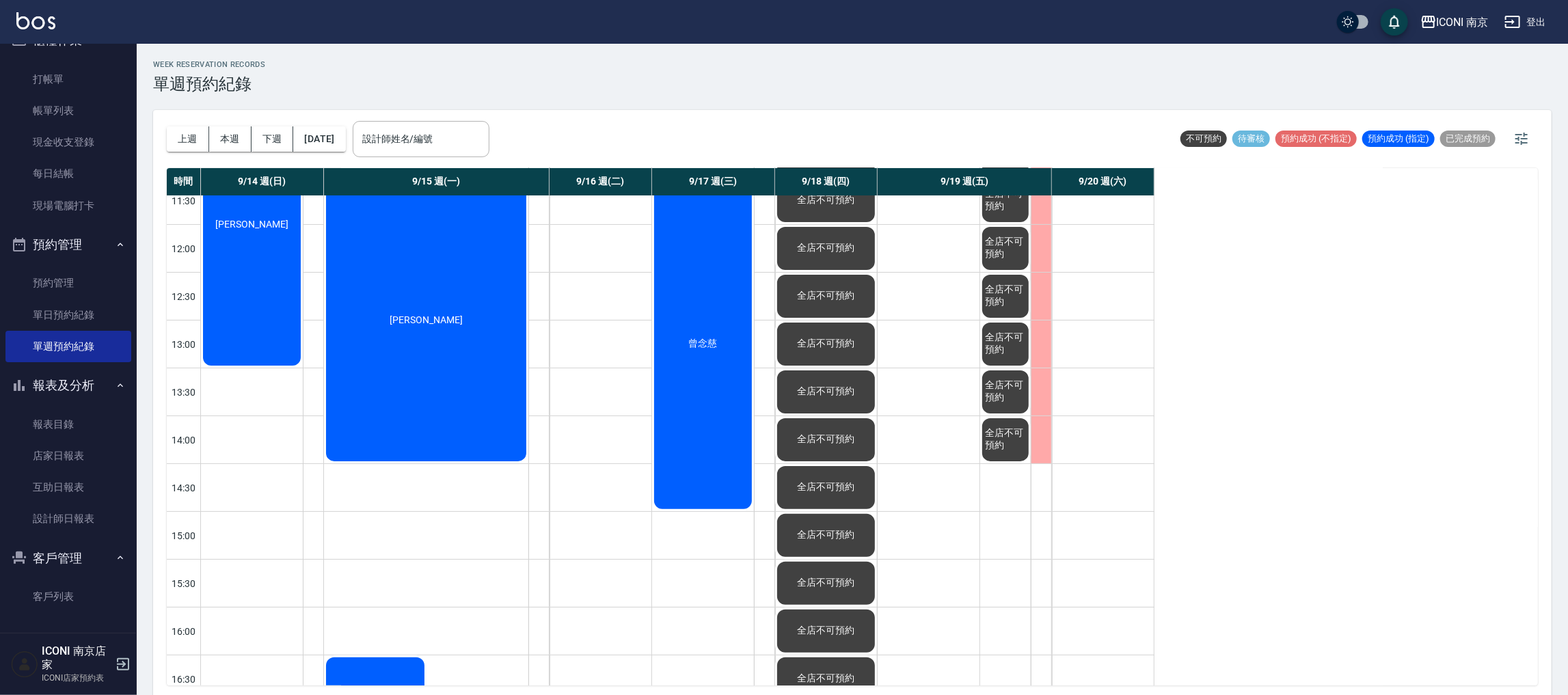
scroll to position [0, 0]
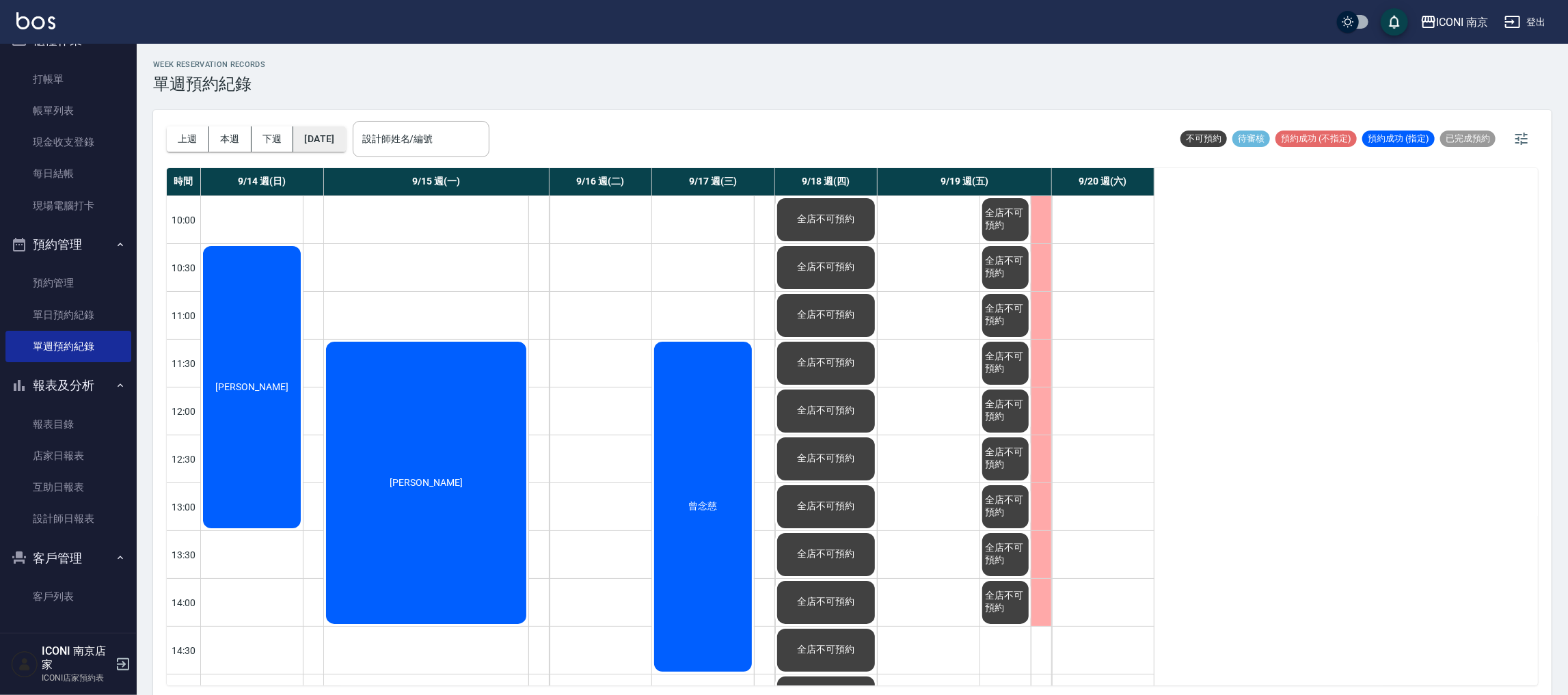
click at [323, 135] on button "2025/09/14" at bounding box center [319, 139] width 52 height 25
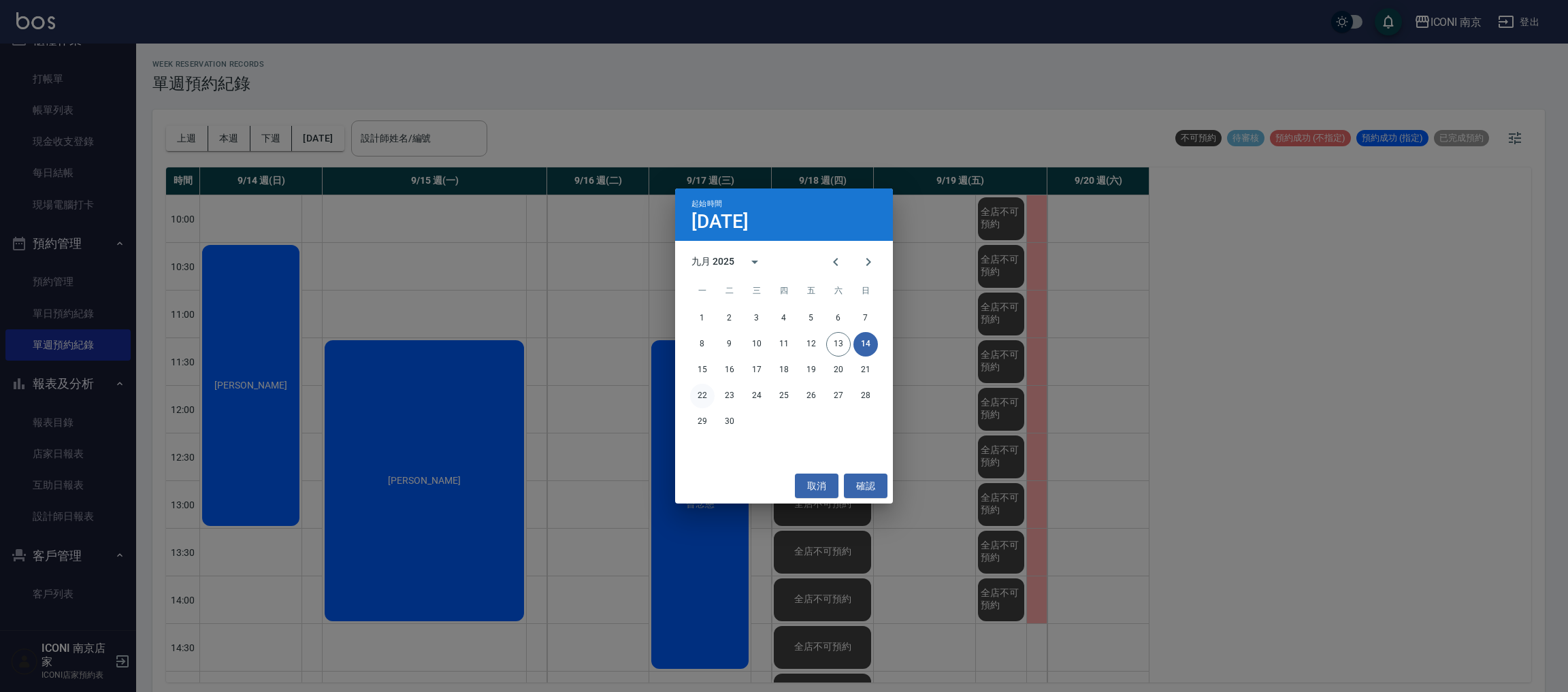
click at [700, 393] on button "22" at bounding box center [702, 396] width 25 height 25
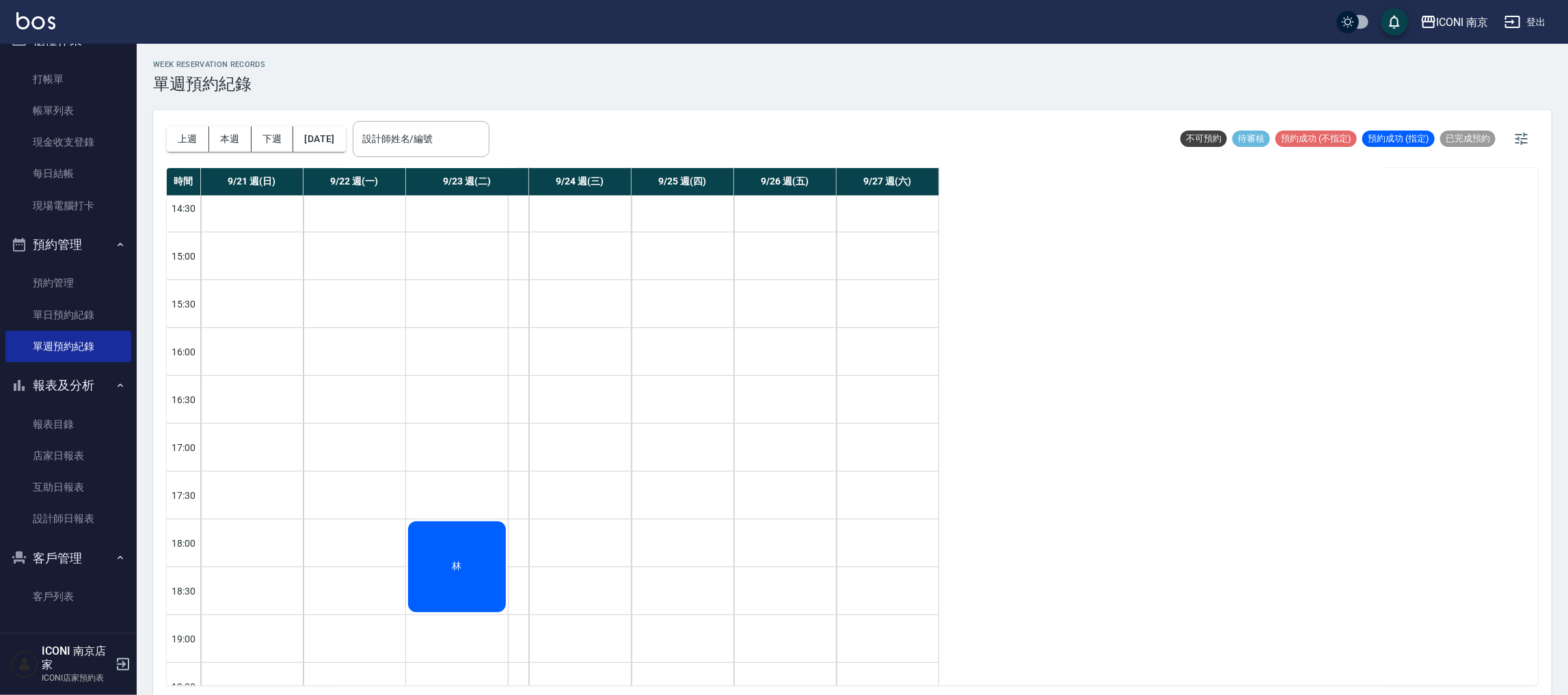
scroll to position [580, 0]
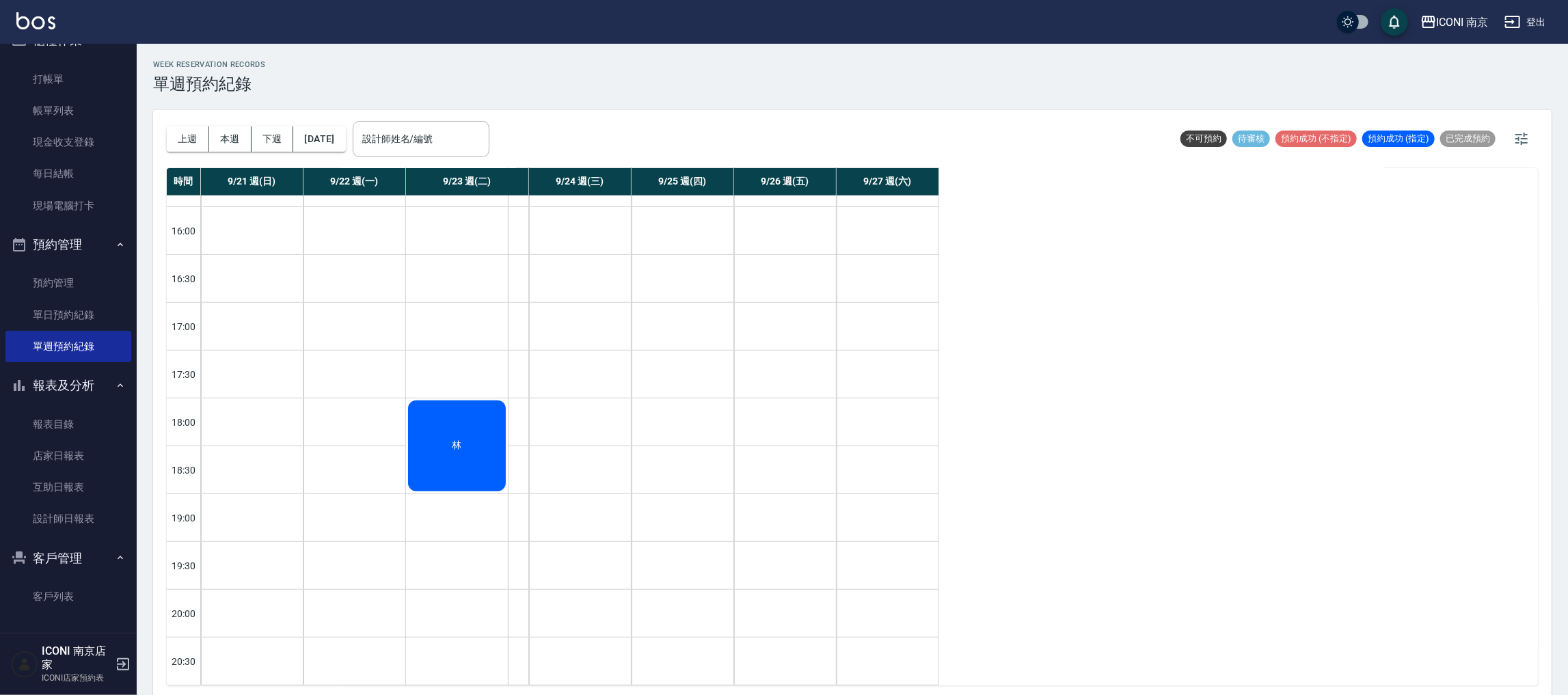
click at [458, 411] on div "林" at bounding box center [456, 446] width 102 height 95
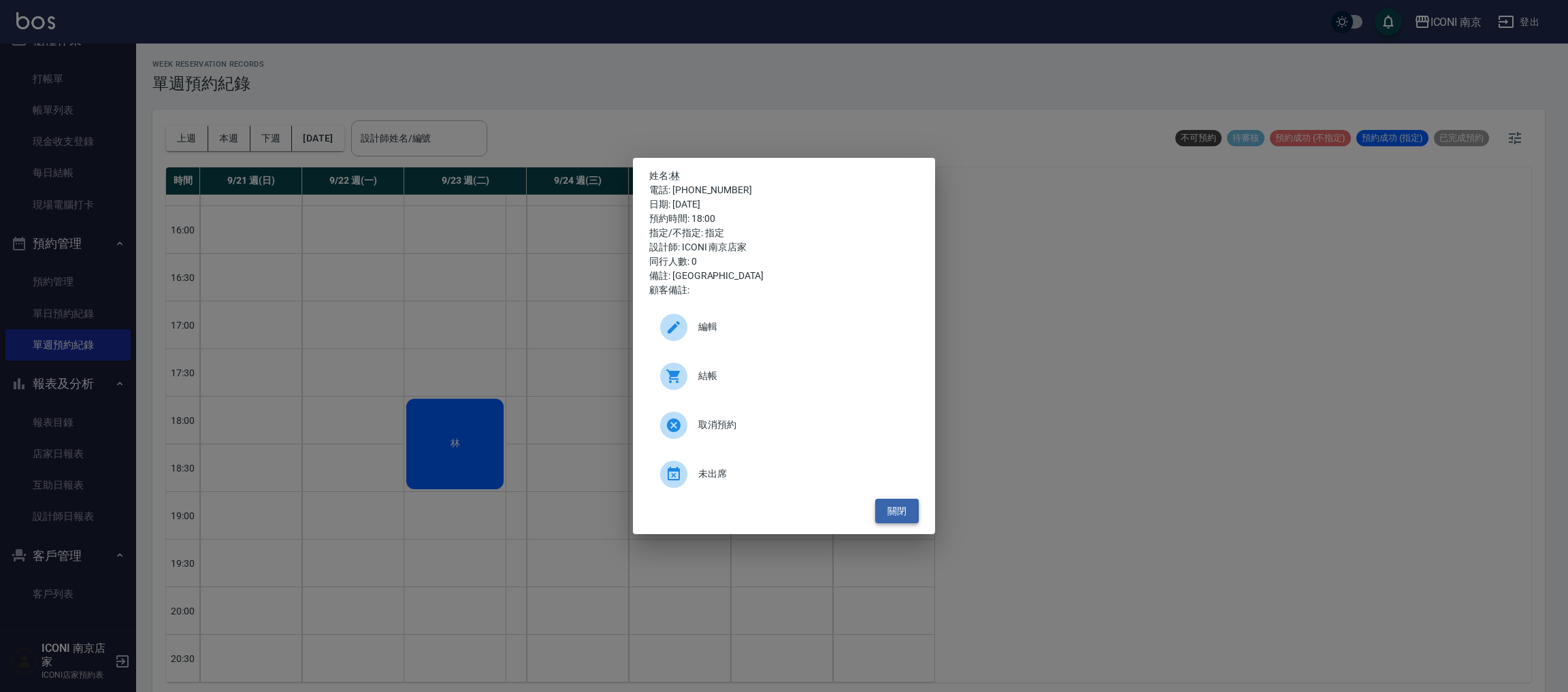
click at [889, 509] on button "關閉" at bounding box center [897, 511] width 44 height 25
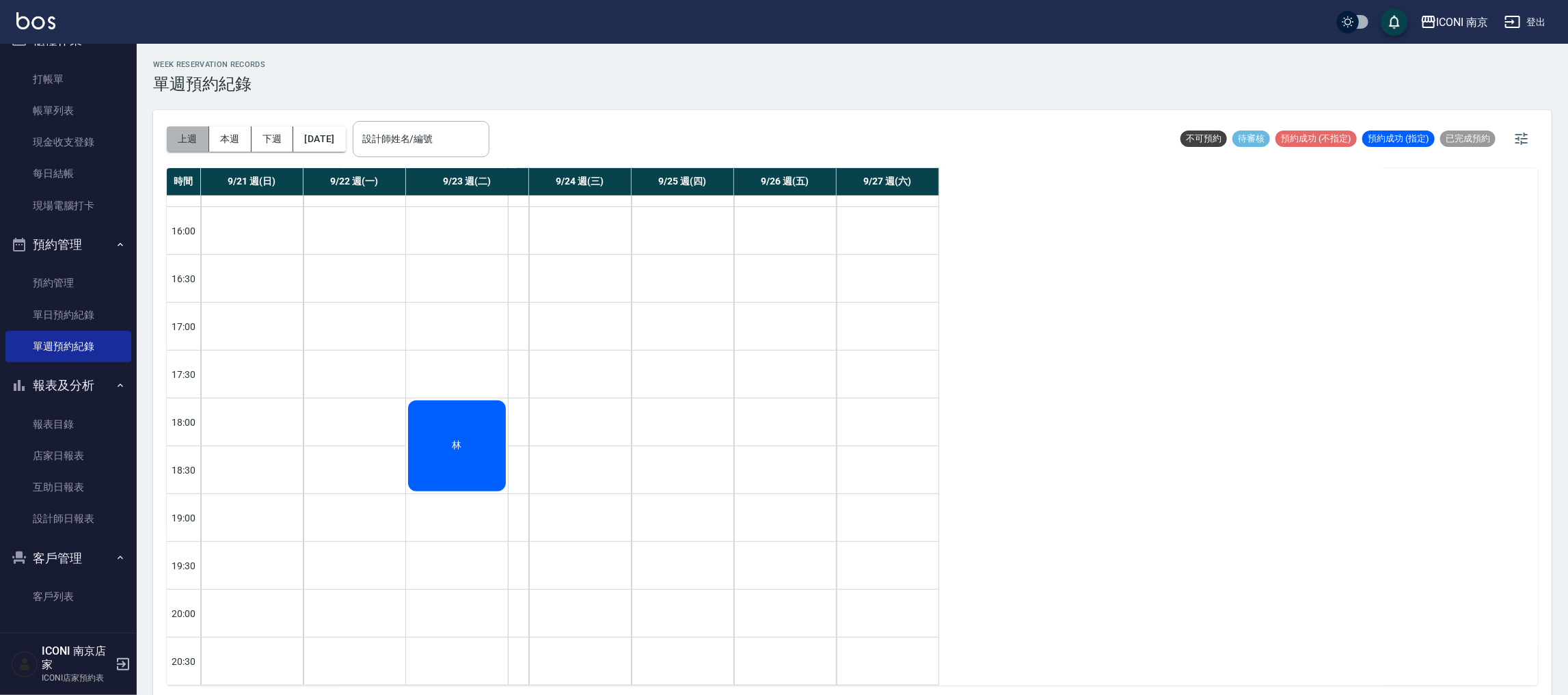
click at [177, 133] on button "上週" at bounding box center [188, 139] width 42 height 25
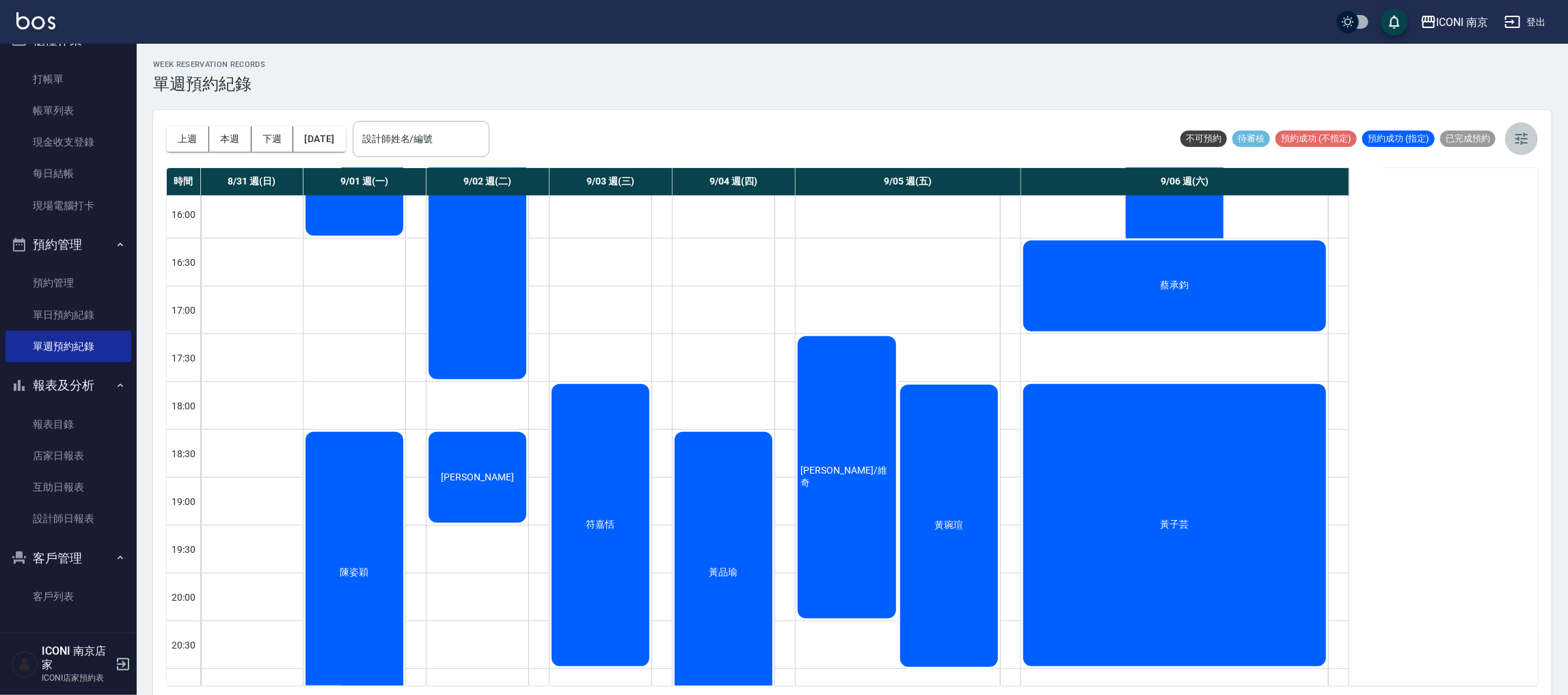
click at [1527, 135] on icon "button" at bounding box center [1521, 139] width 12 height 12
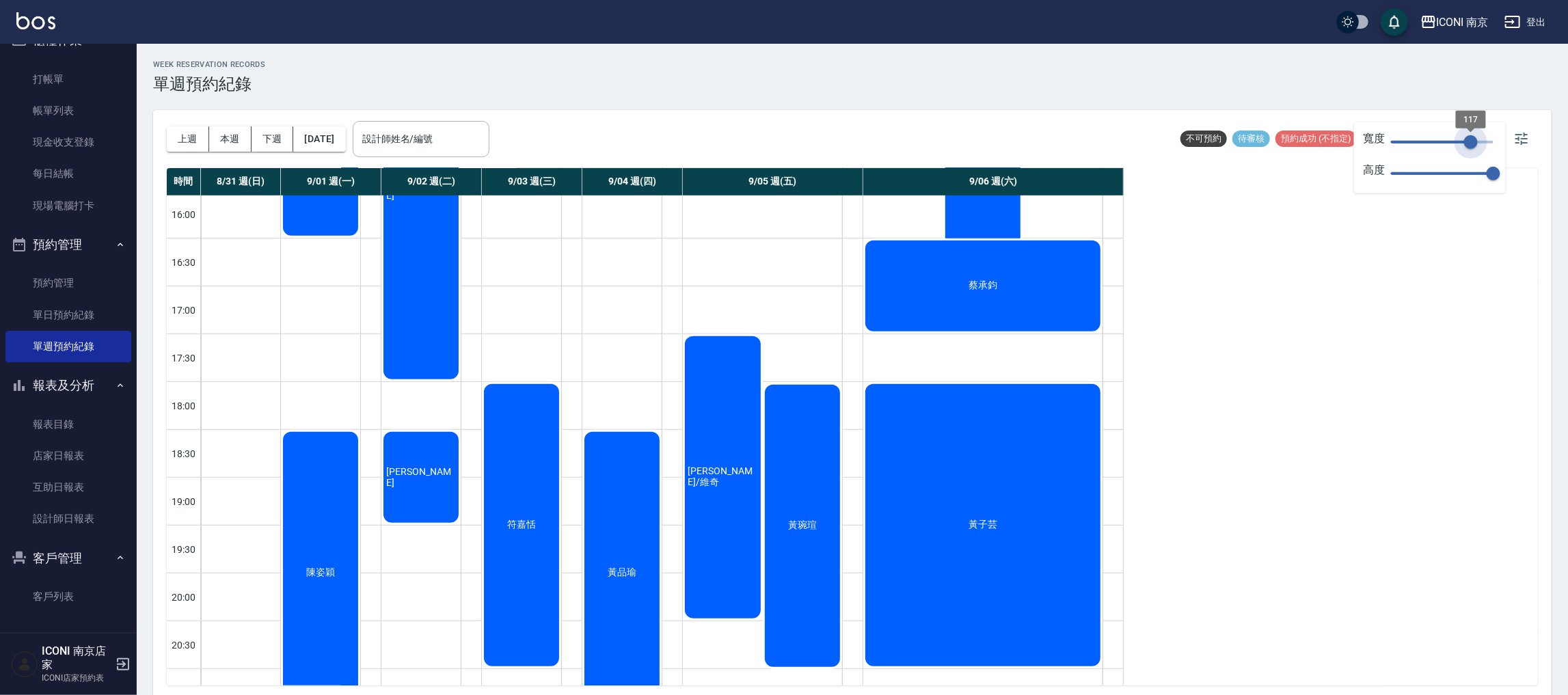
drag, startPoint x: 1499, startPoint y: 137, endPoint x: 1470, endPoint y: 147, distance: 30.7
click at [1464, 140] on span "117" at bounding box center [1471, 142] width 14 height 14
type input "105"
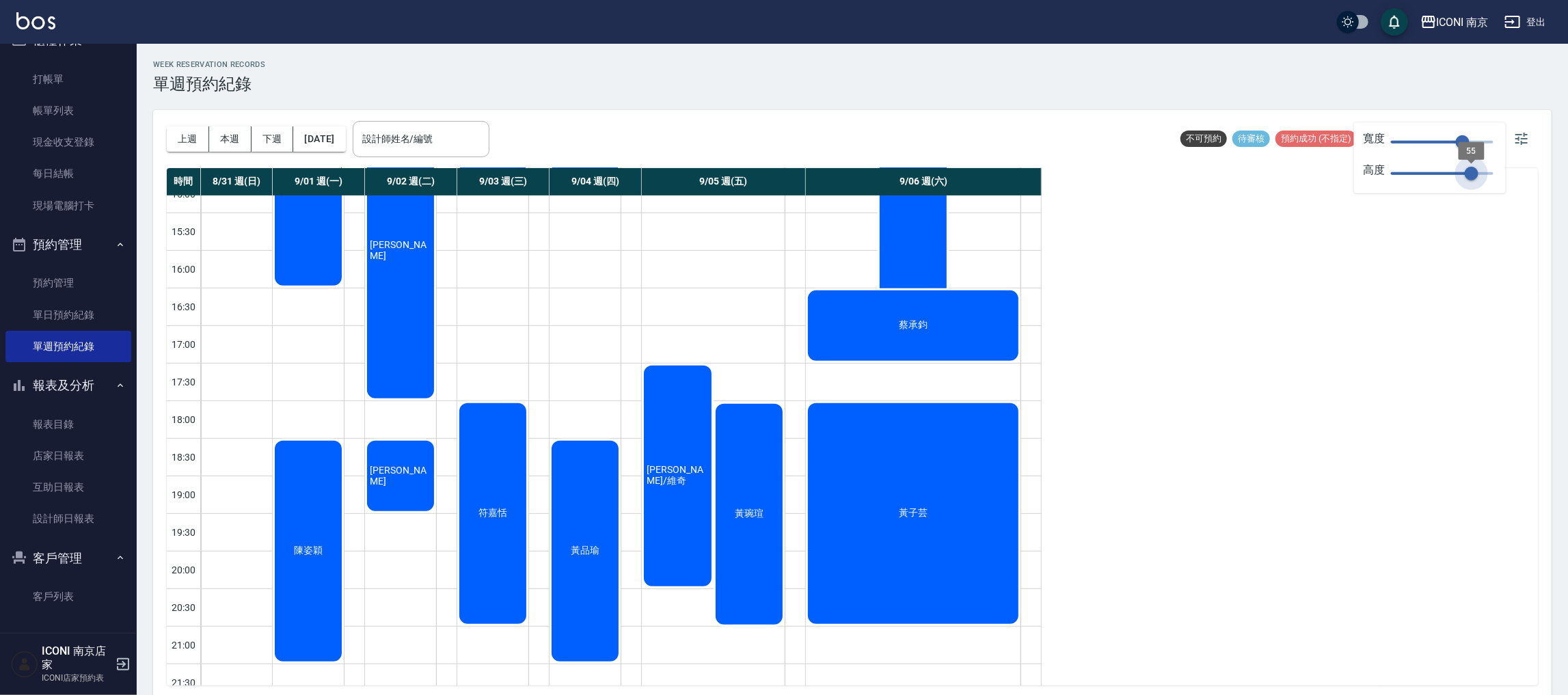
type input "48"
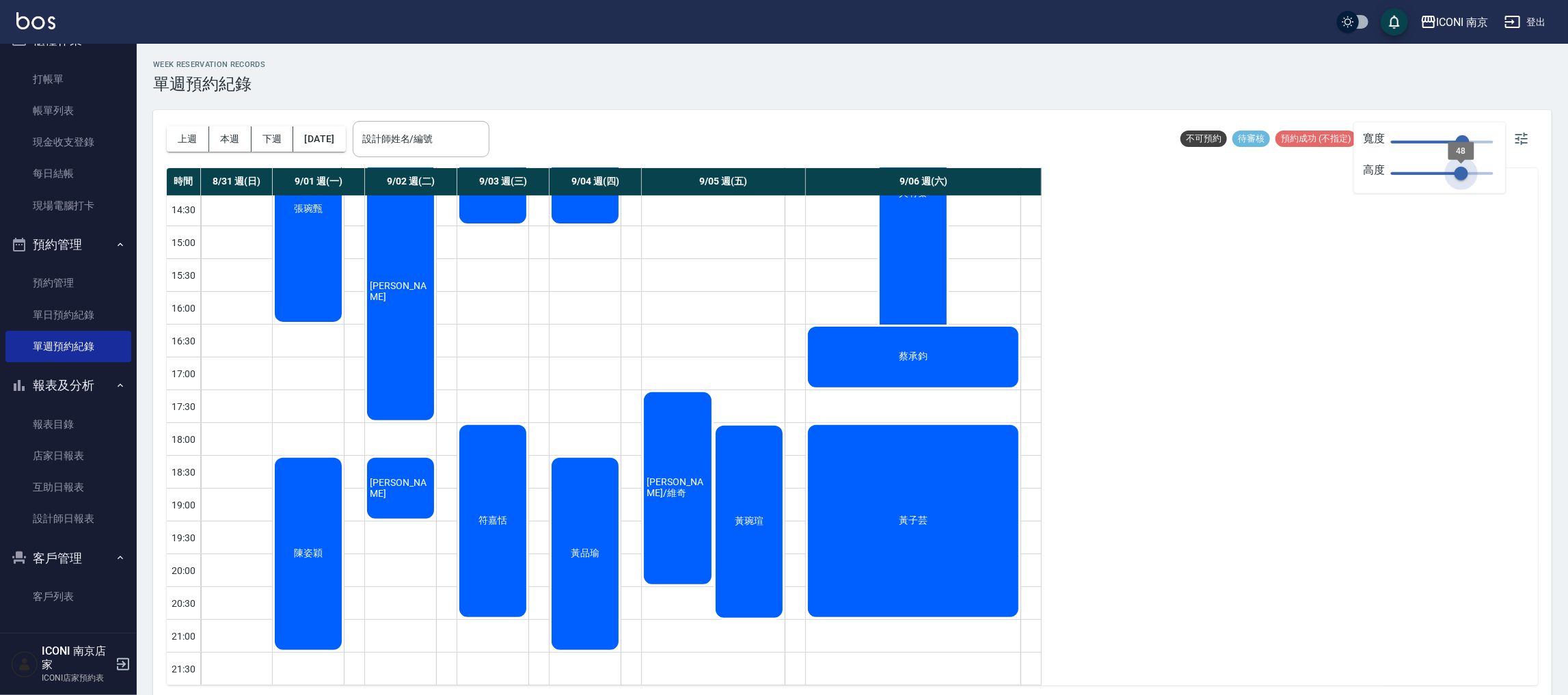
scroll to position [314, 0]
drag, startPoint x: 1475, startPoint y: 177, endPoint x: 1460, endPoint y: 176, distance: 15.0
click at [1460, 176] on span "48" at bounding box center [1461, 174] width 14 height 14
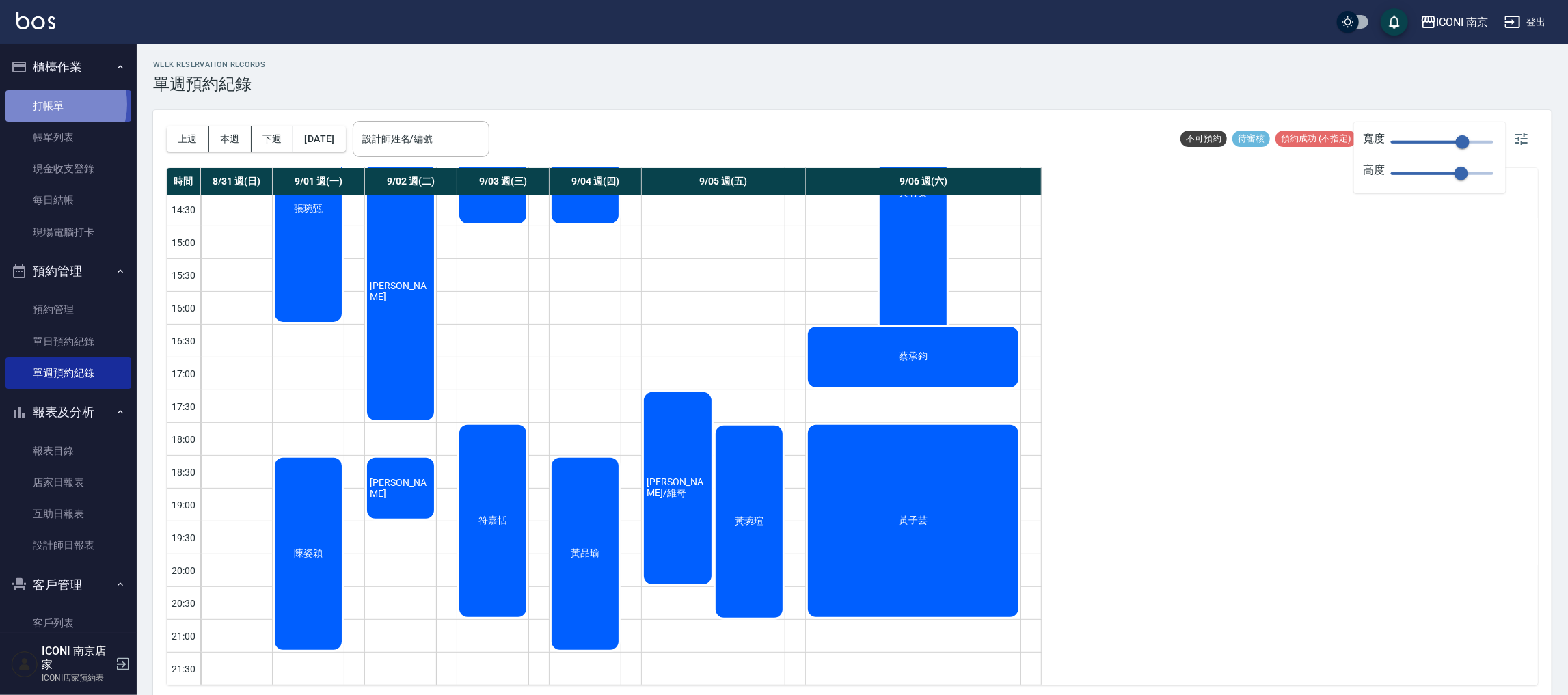
click at [57, 104] on link "打帳單" at bounding box center [68, 106] width 126 height 31
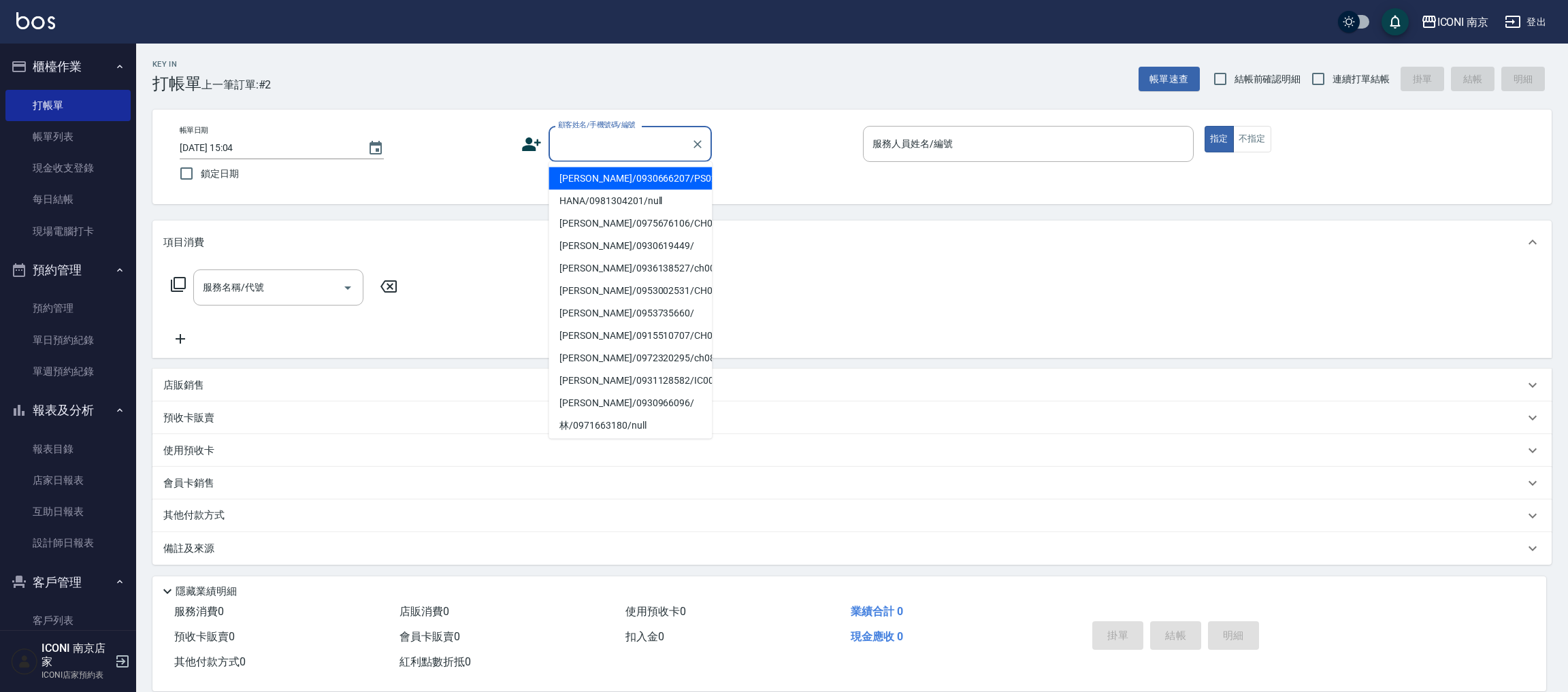
click at [600, 144] on input "顧客姓名/手機號碼/編號" at bounding box center [620, 144] width 131 height 24
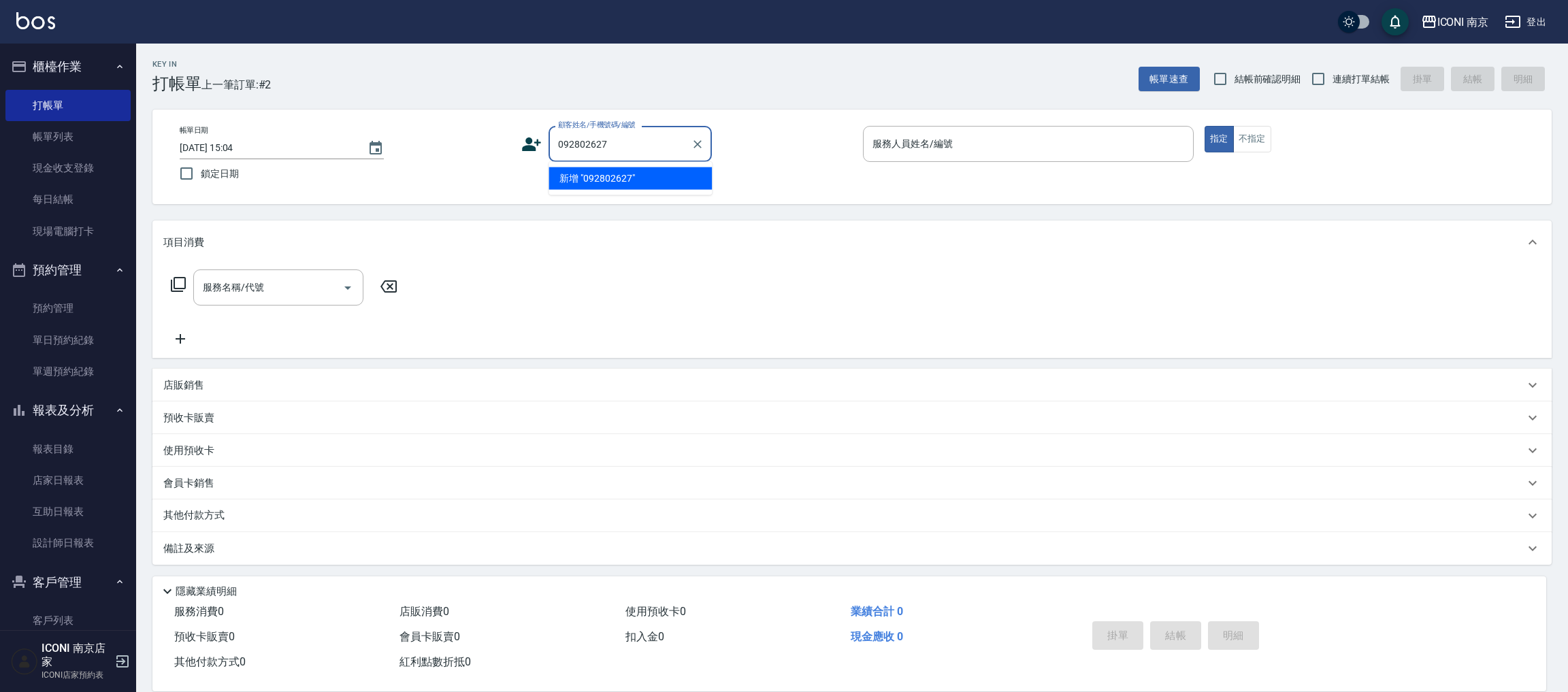
click at [614, 173] on li "新增 "092802627"" at bounding box center [630, 179] width 163 height 23
click at [612, 144] on input "092802627" at bounding box center [620, 144] width 131 height 24
click at [627, 144] on input "0972802627" at bounding box center [613, 144] width 117 height 24
click at [597, 176] on li "新增 "0972802627"" at bounding box center [630, 179] width 163 height 23
type input "0972802627"
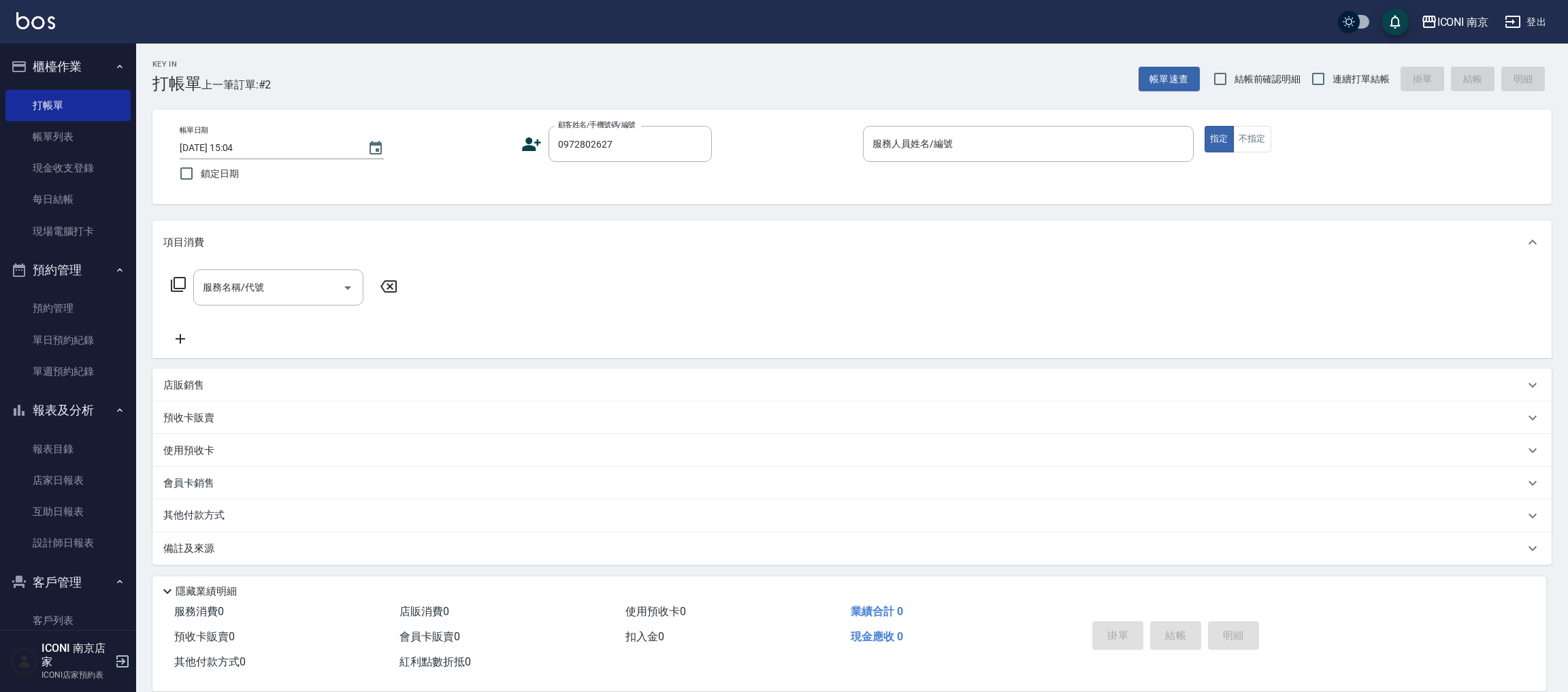
click at [528, 143] on icon at bounding box center [531, 144] width 19 height 14
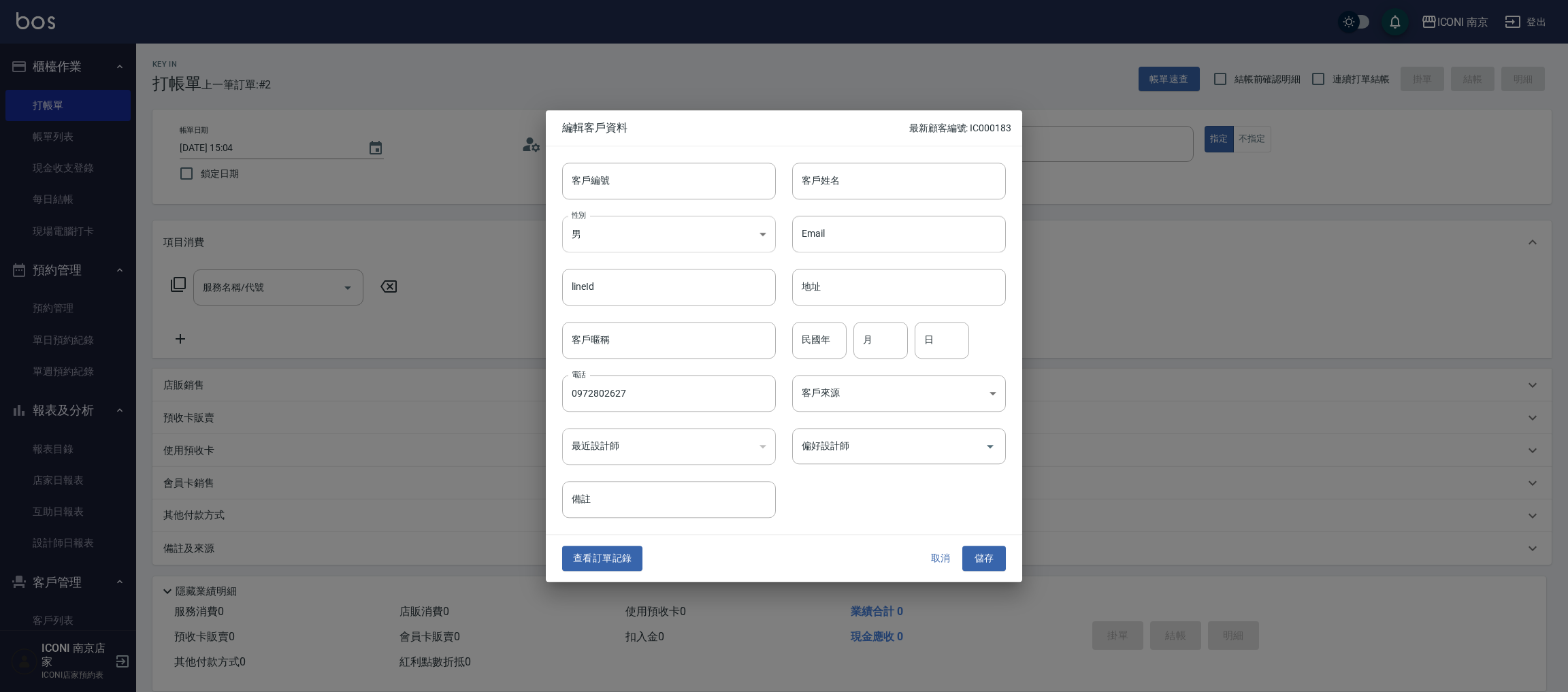
click at [625, 235] on body "ICONI 南京 登出 櫃檯作業 打帳單 帳單列表 現金收支登錄 每日結帳 現場電腦打卡 預約管理 預約管理 單日預約紀錄 單週預約紀錄 報表及分析 報表目錄…" at bounding box center [784, 346] width 1568 height 693
drag, startPoint x: 600, startPoint y: 307, endPoint x: 789, endPoint y: 196, distance: 219.2
click at [598, 308] on li "女" at bounding box center [669, 314] width 214 height 23
type input "FEMALE"
click at [893, 163] on input "客戶姓名" at bounding box center [899, 180] width 214 height 37
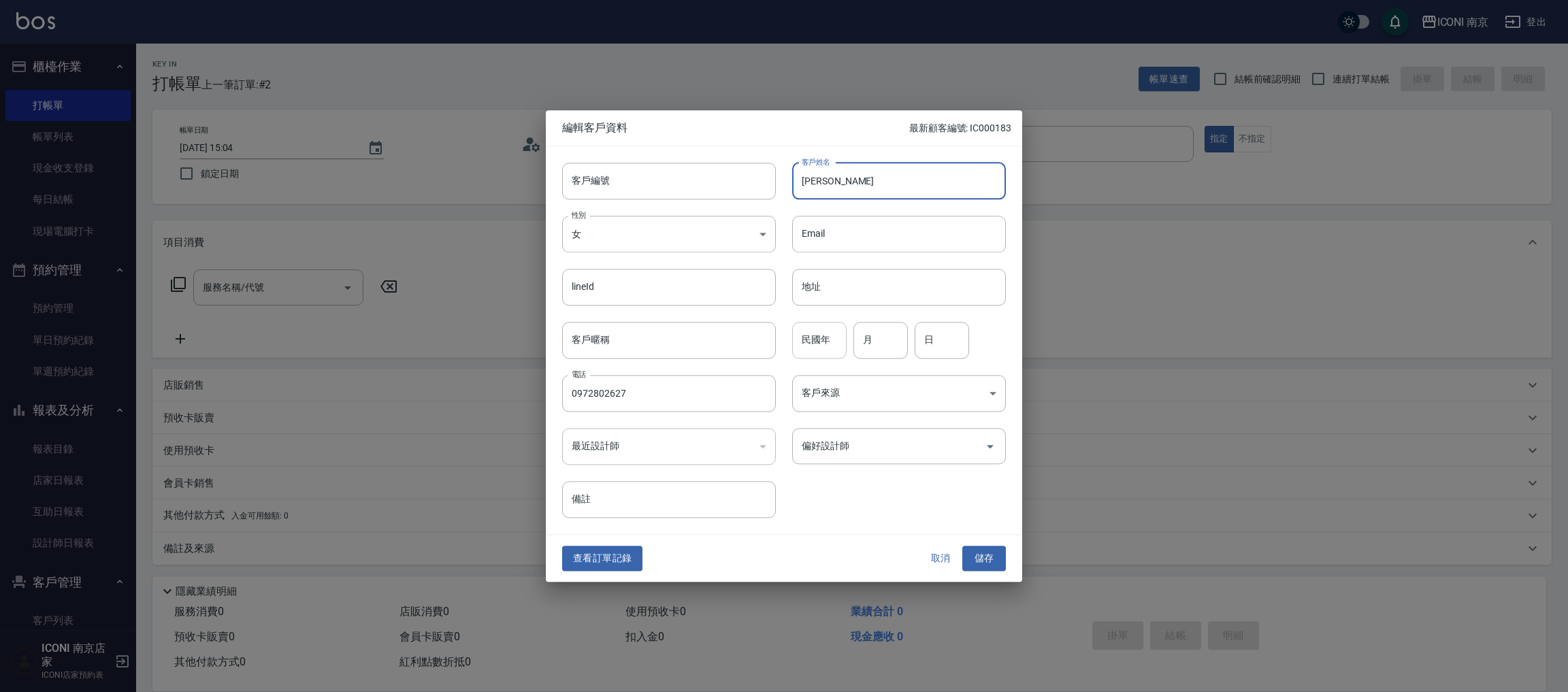
type input "陳秋君"
click at [842, 356] on input "民國年" at bounding box center [820, 339] width 54 height 37
type input "77"
type input "01"
type input "24"
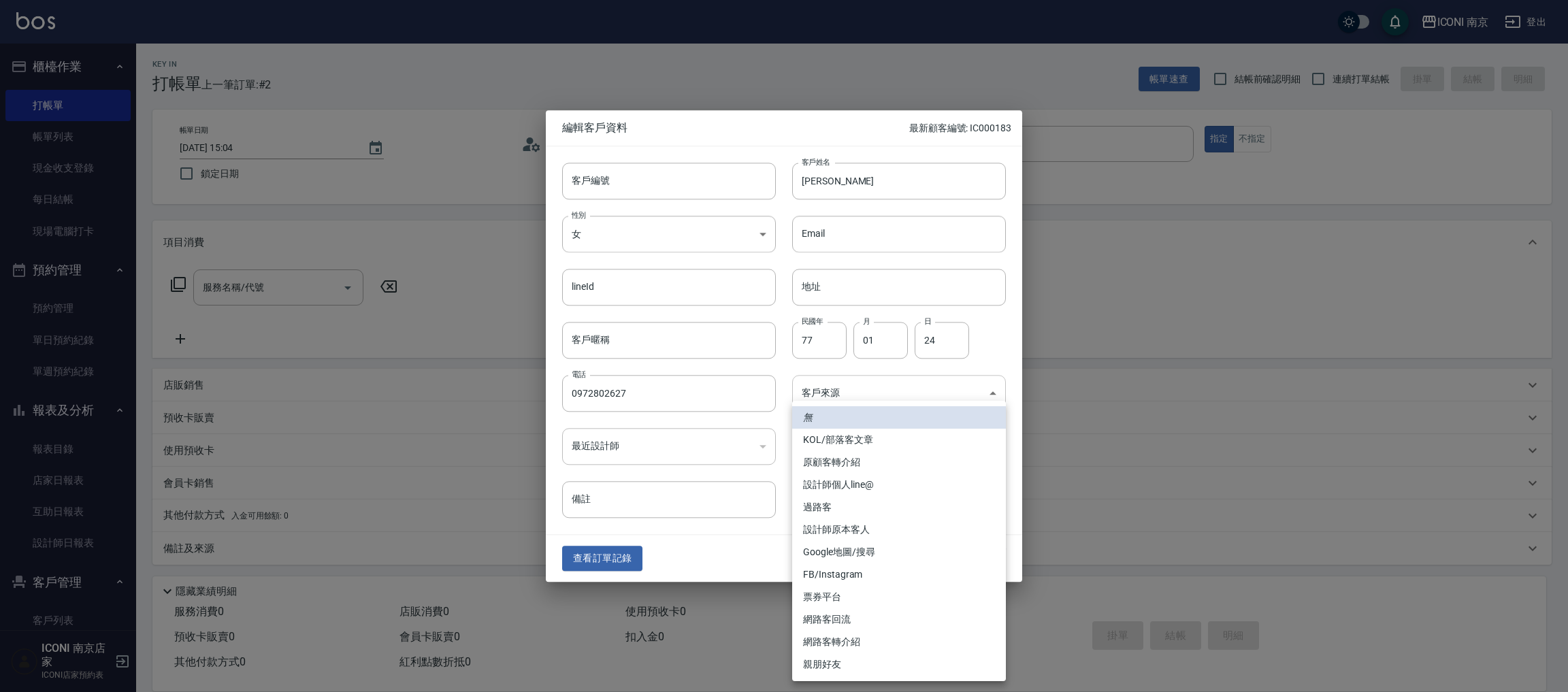
click at [824, 391] on body "ICONI 南京 登出 櫃檯作業 打帳單 帳單列表 現金收支登錄 每日結帳 現場電腦打卡 預約管理 預約管理 單日預約紀錄 單週預約紀錄 報表及分析 報表目錄…" at bounding box center [784, 346] width 1568 height 693
click at [822, 498] on li "過路客" at bounding box center [899, 507] width 214 height 23
type input "過路客"
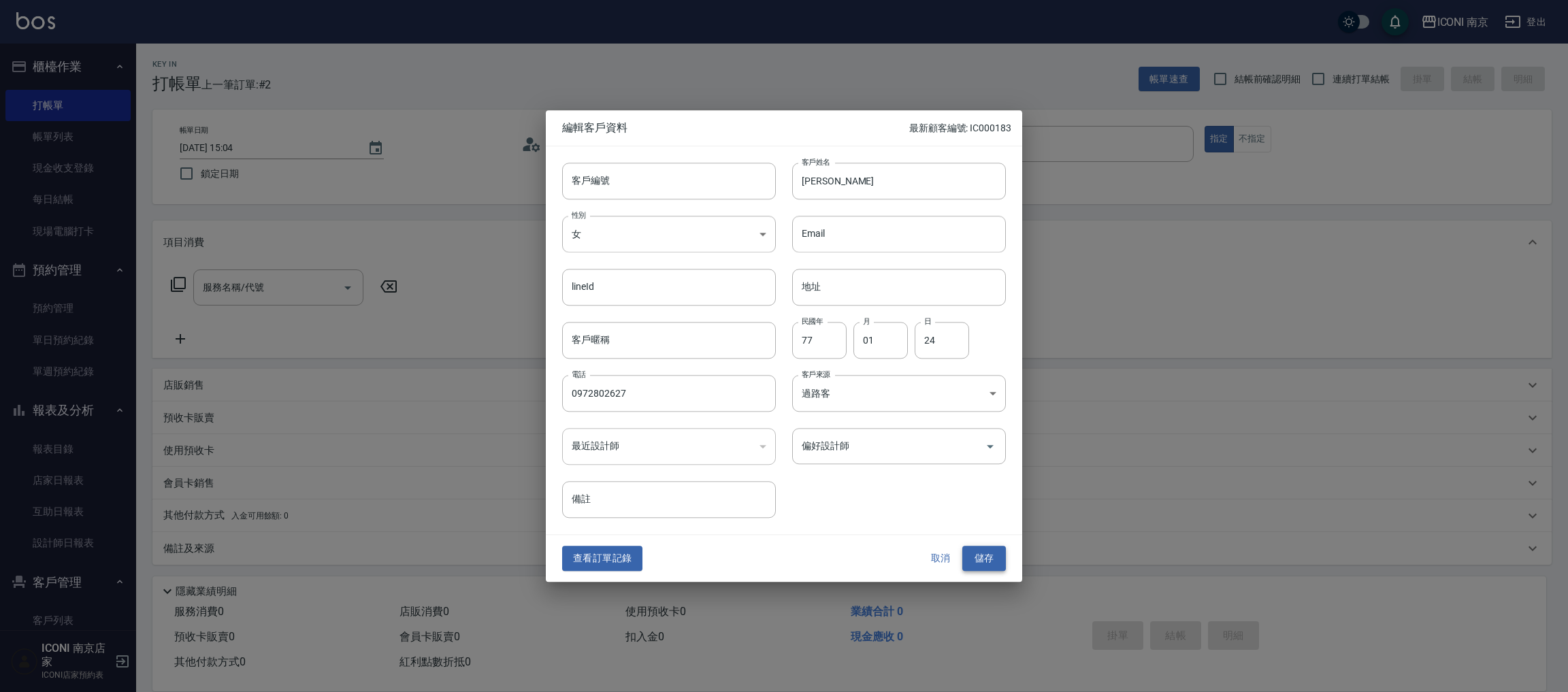
click at [969, 563] on button "儲存" at bounding box center [984, 558] width 44 height 25
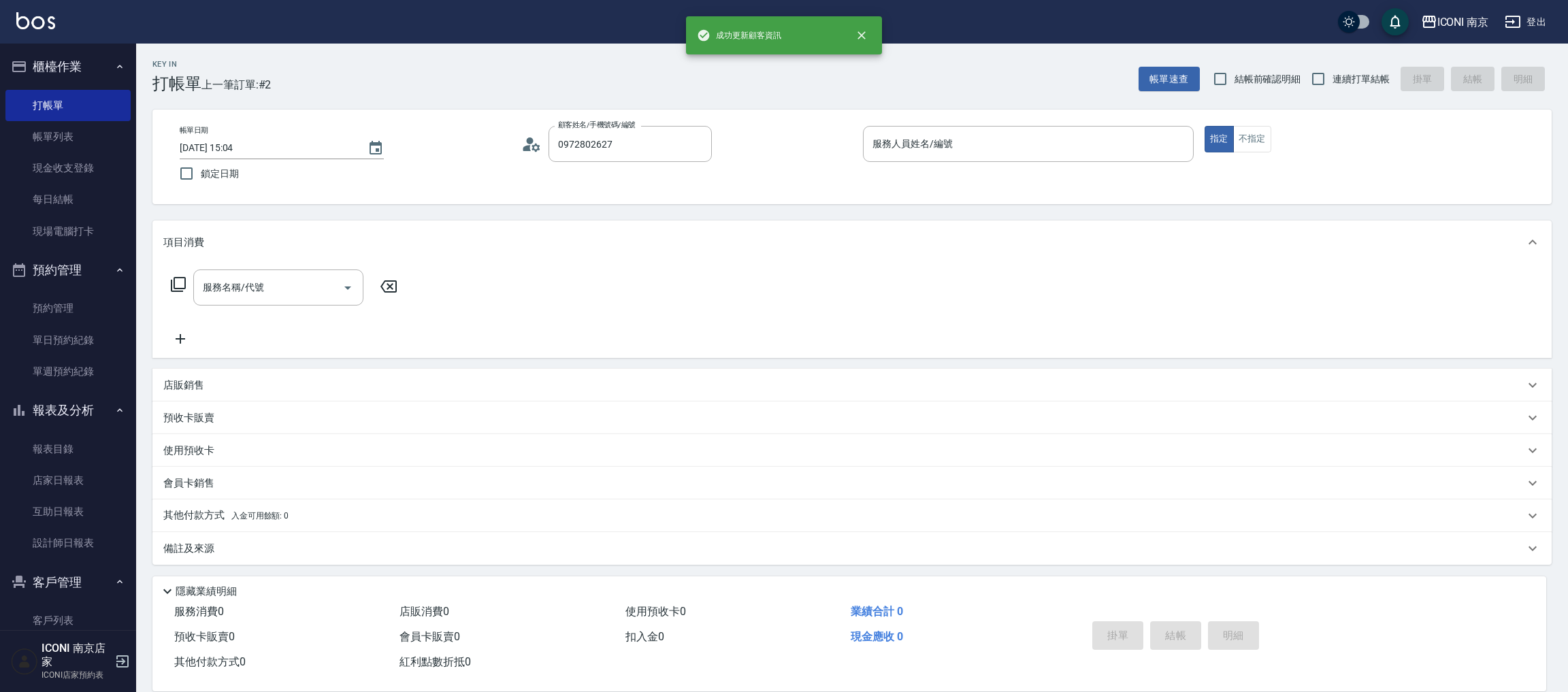
click at [659, 165] on div "帳單日期 2025/09/13 15:04 鎖定日期 顧客姓名/手機號碼/編號 0972802627 顧客姓名/手機號碼/編號 服務人員姓名/編號 服務人員姓…" at bounding box center [852, 157] width 1367 height 62
click at [660, 155] on input "0972802627" at bounding box center [620, 144] width 131 height 24
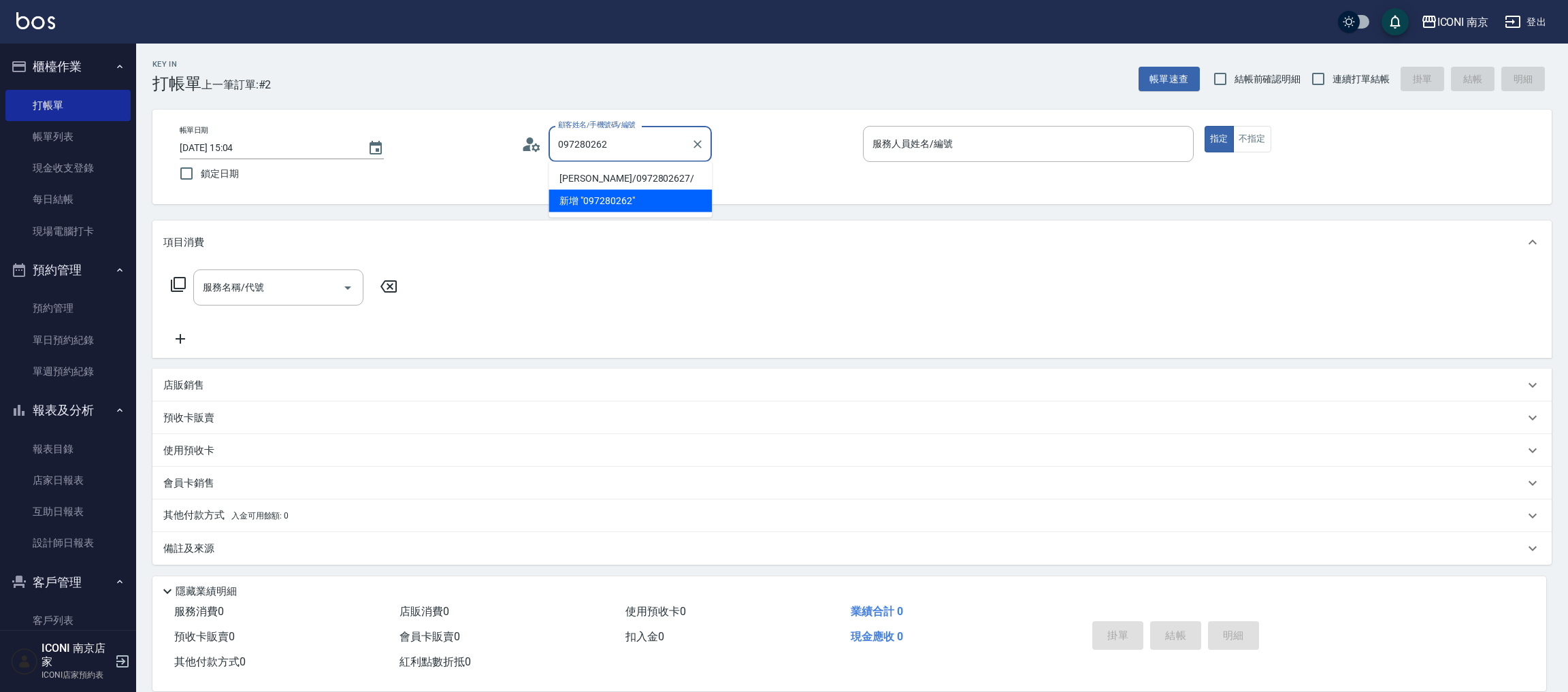
click at [643, 168] on li "陳秋君/0972802627/" at bounding box center [630, 179] width 163 height 23
type input "陳秋君/0972802627/"
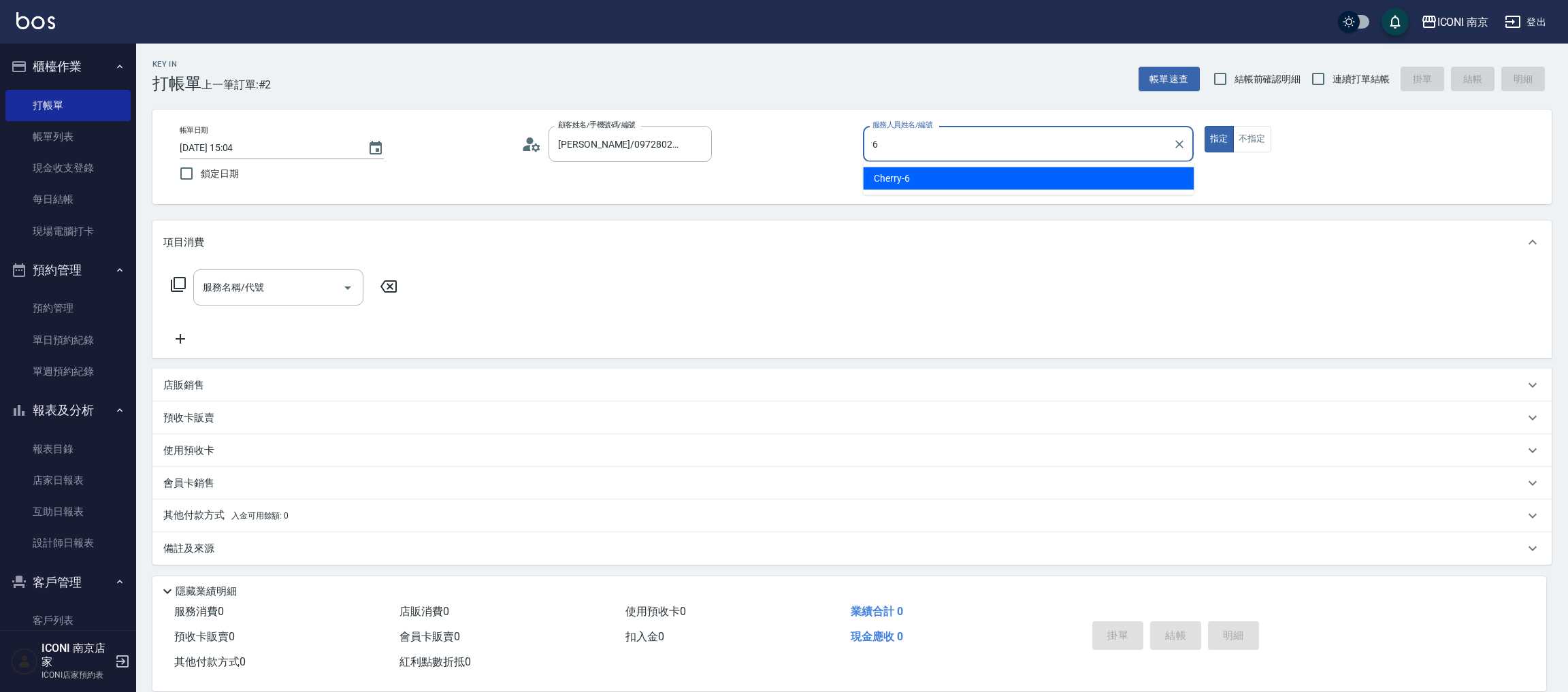
type input "Cherry-6"
type button "true"
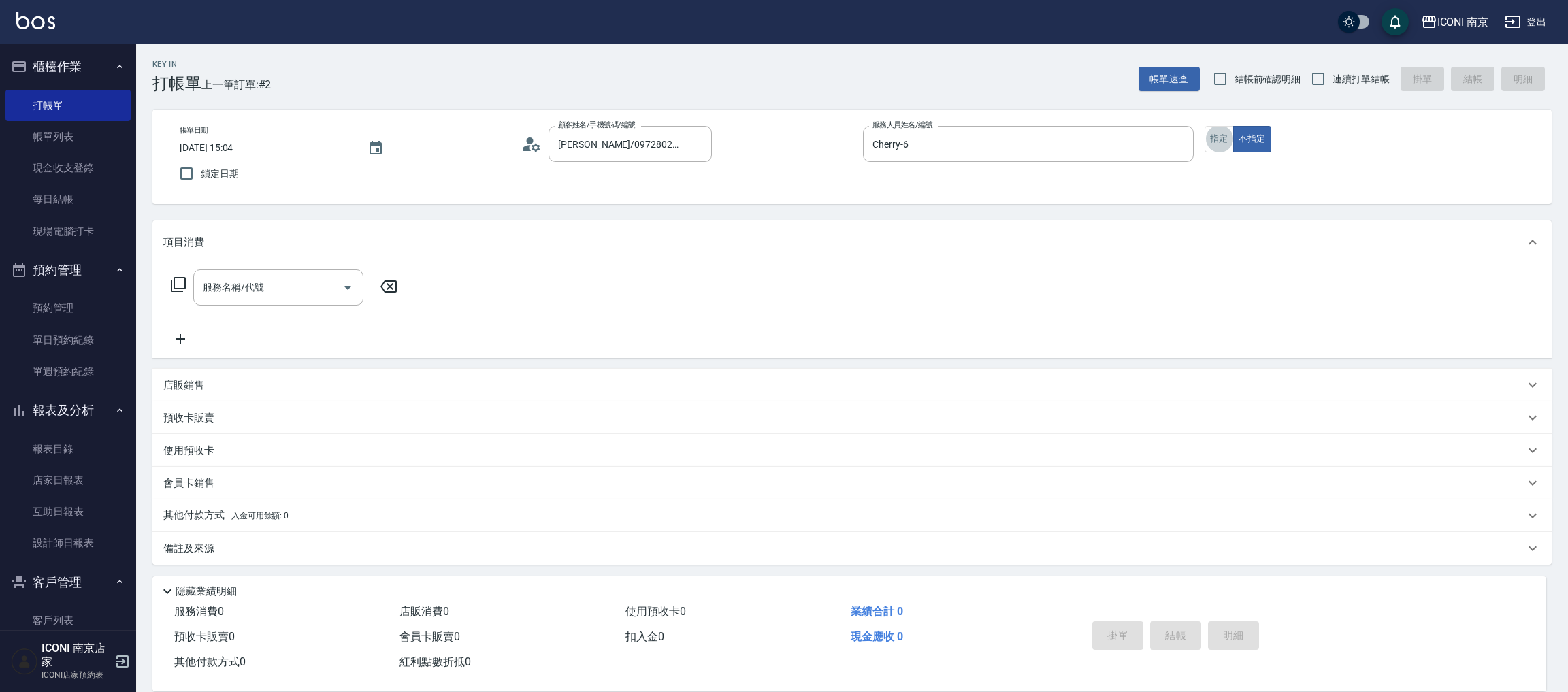
click at [184, 286] on icon at bounding box center [178, 284] width 15 height 15
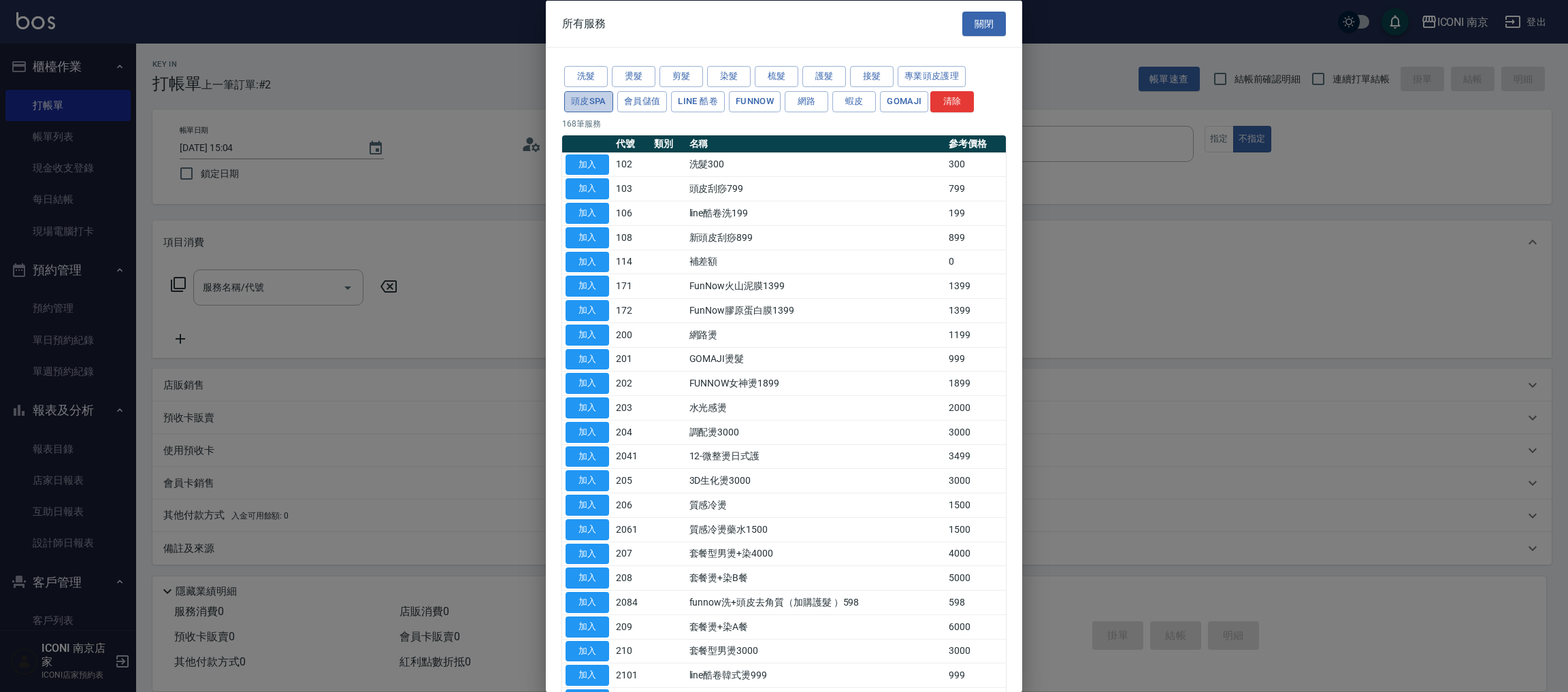
click at [606, 99] on button "頭皮SPA" at bounding box center [588, 101] width 49 height 21
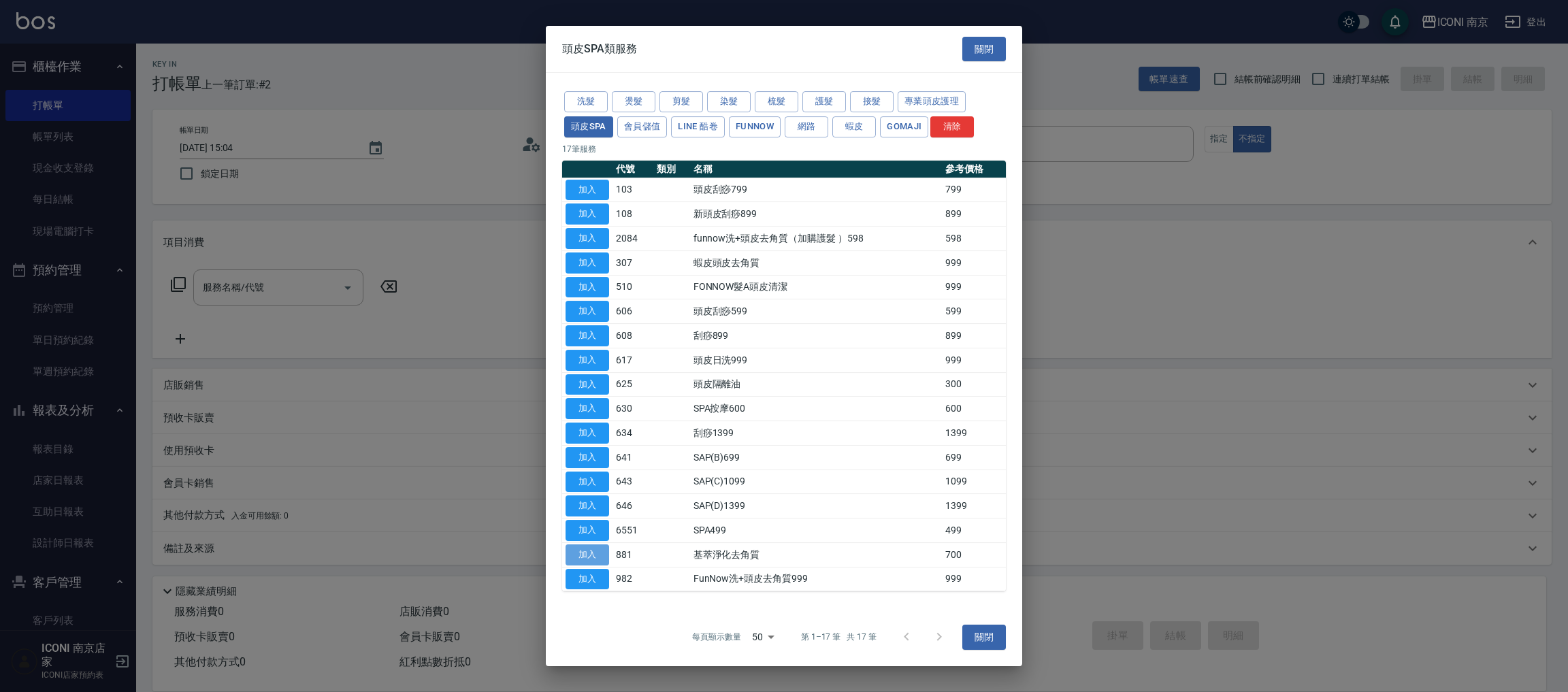
click at [585, 553] on button "加入" at bounding box center [587, 555] width 44 height 21
type input "基萃淨化去角質(881)"
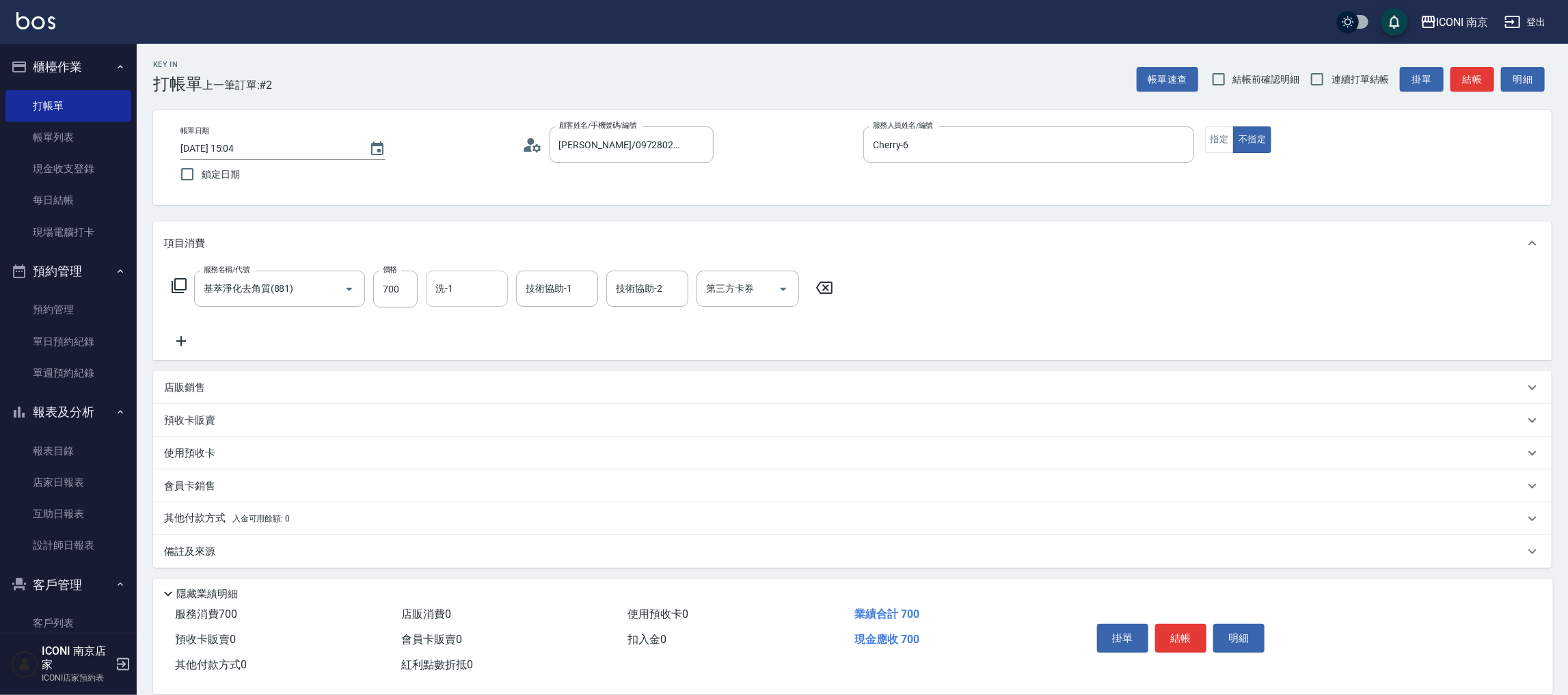
click at [498, 296] on input "洗-1" at bounding box center [466, 289] width 69 height 24
type input "LORI-17"
click at [272, 544] on div "備註及來源" at bounding box center [843, 551] width 1360 height 14
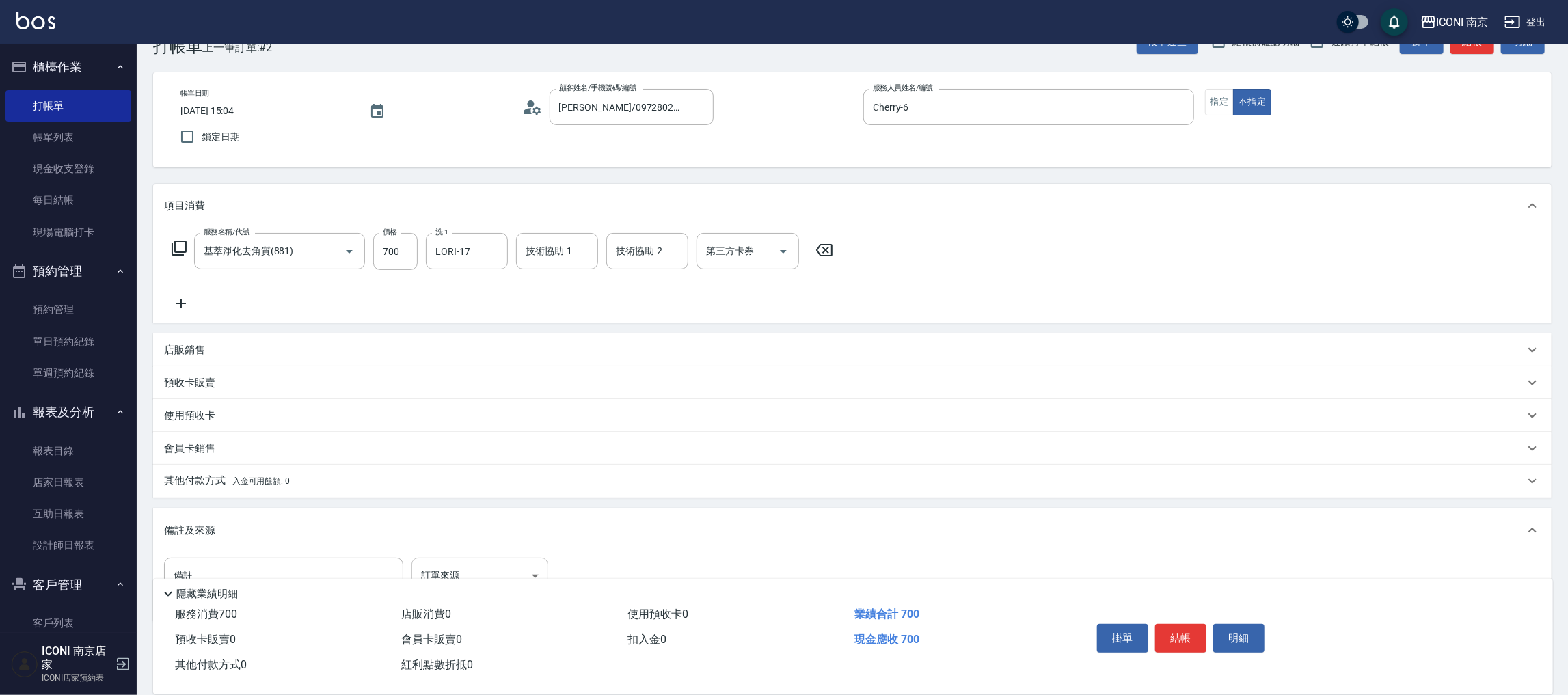
drag, startPoint x: 507, startPoint y: 549, endPoint x: 506, endPoint y: 558, distance: 9.1
click at [506, 550] on div "備註及來源" at bounding box center [852, 530] width 1398 height 44
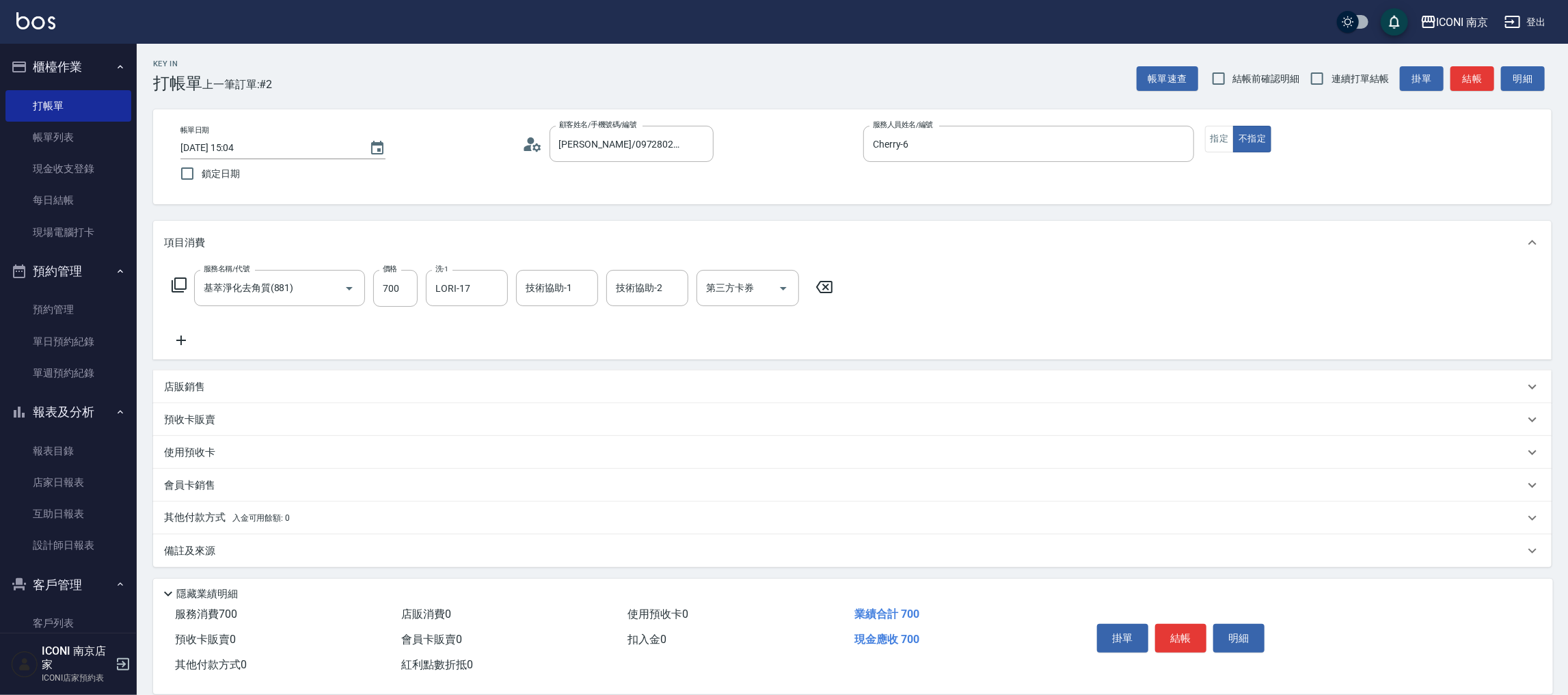
drag, startPoint x: 310, startPoint y: 543, endPoint x: 337, endPoint y: 524, distance: 33.0
click at [307, 544] on div "備註及來源" at bounding box center [843, 551] width 1360 height 14
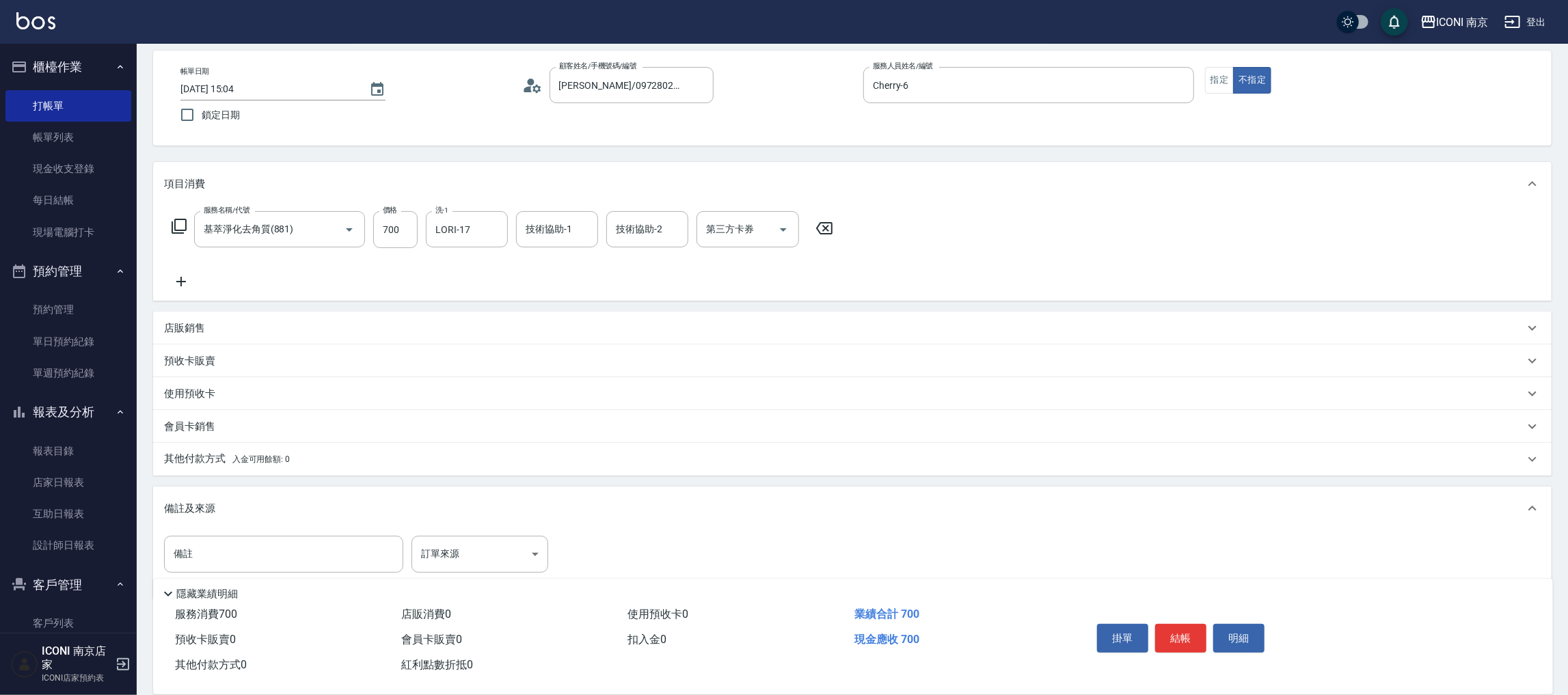
scroll to position [76, 0]
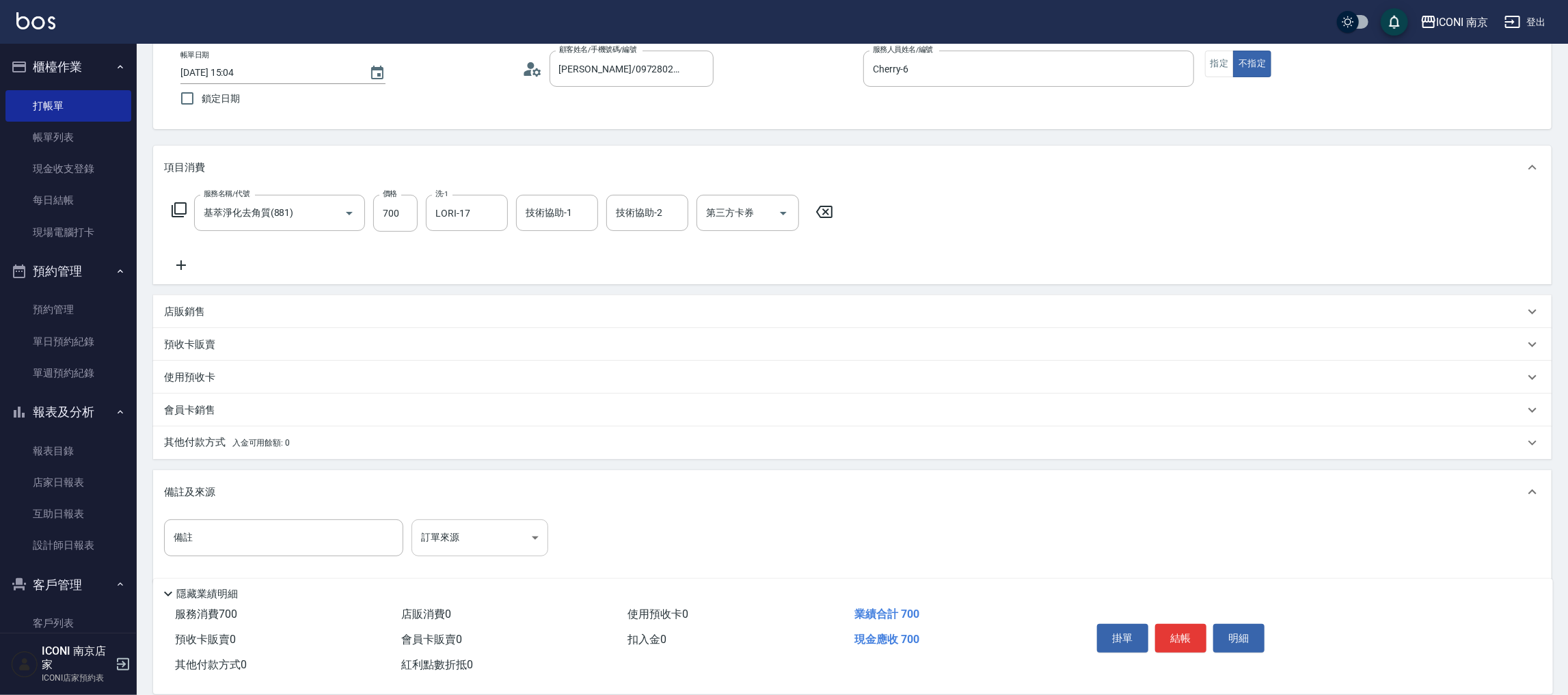
click at [493, 527] on body "ICONI 南京 登出 櫃檯作業 打帳單 帳單列表 現金收支登錄 每日結帳 現場電腦打卡 預約管理 預約管理 單日預約紀錄 單週預約紀錄 報表及分析 報表目錄…" at bounding box center [784, 318] width 1568 height 788
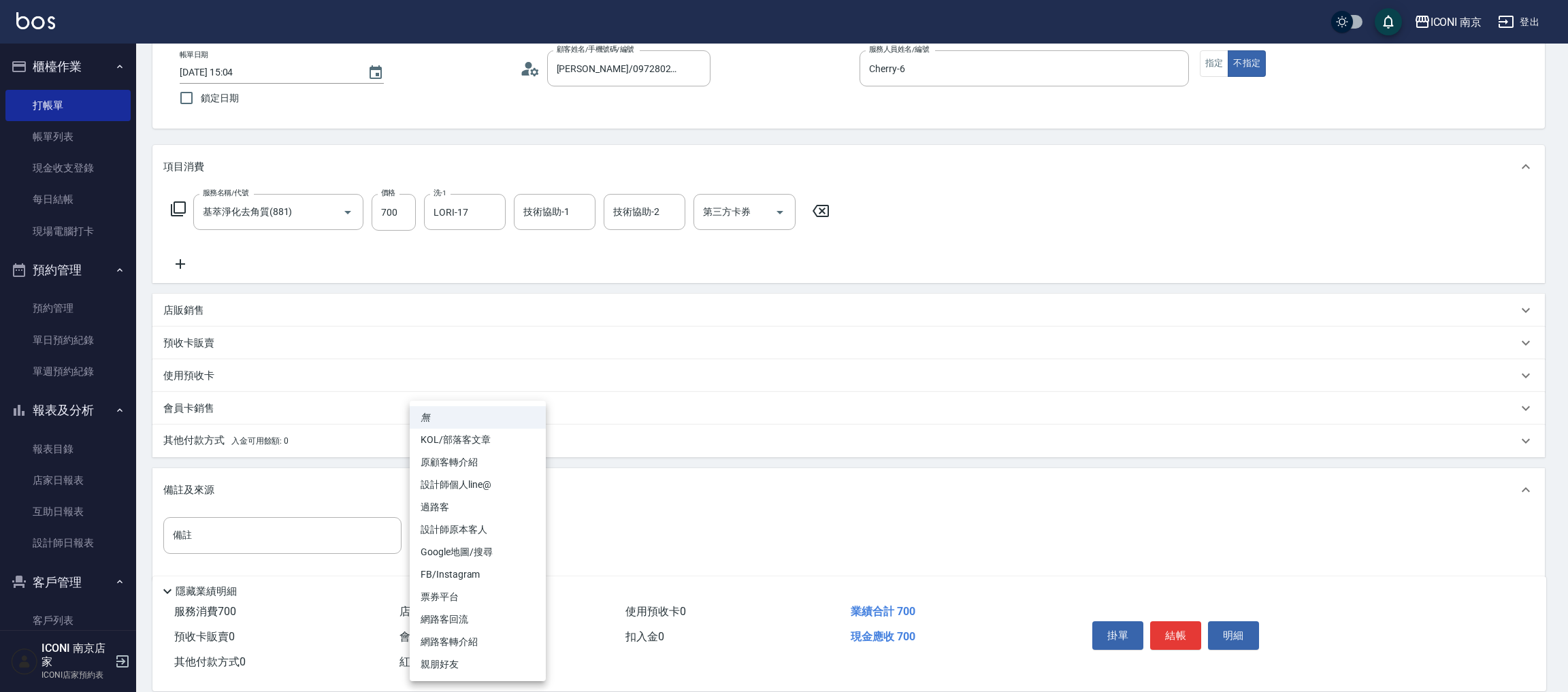
click at [456, 596] on li "票券平台" at bounding box center [477, 596] width 136 height 23
type input "票券平台"
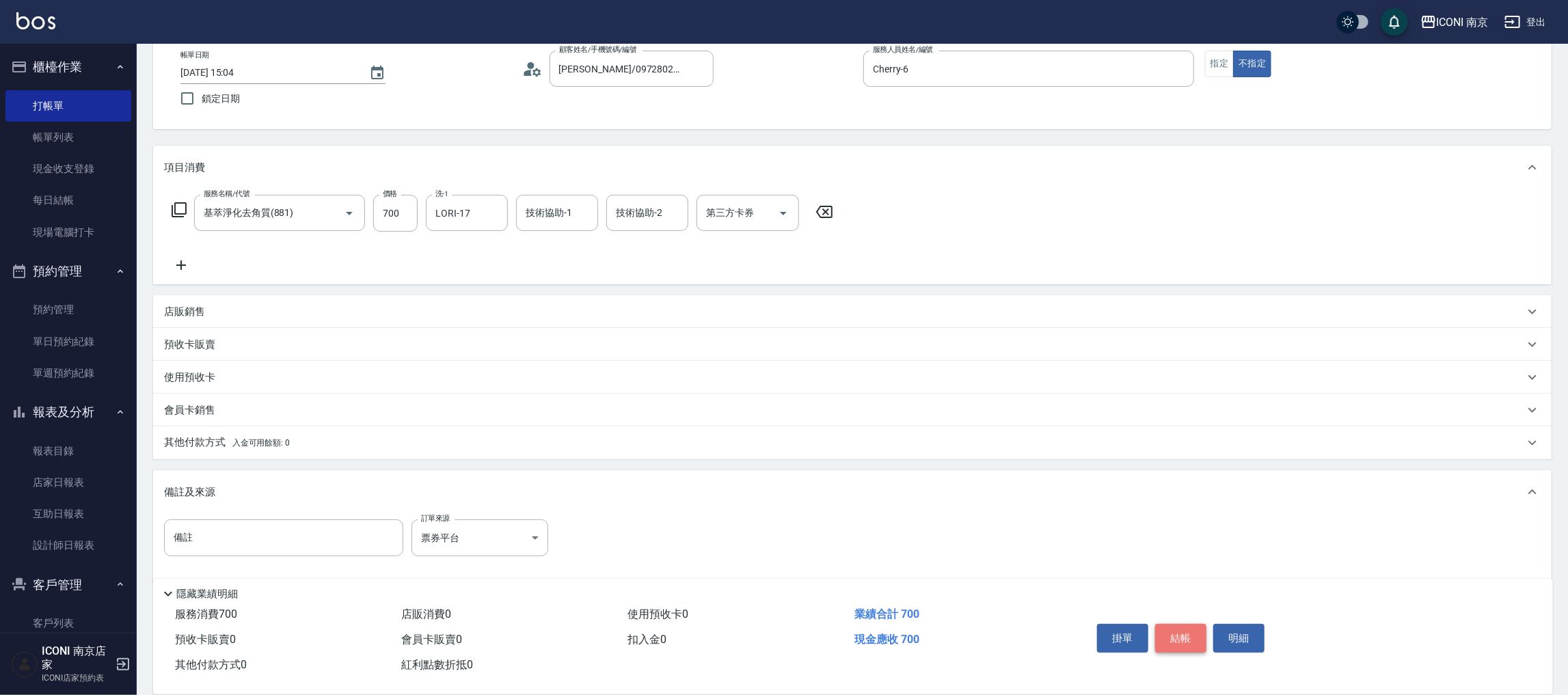
click at [1174, 643] on button "結帳" at bounding box center [1181, 638] width 51 height 29
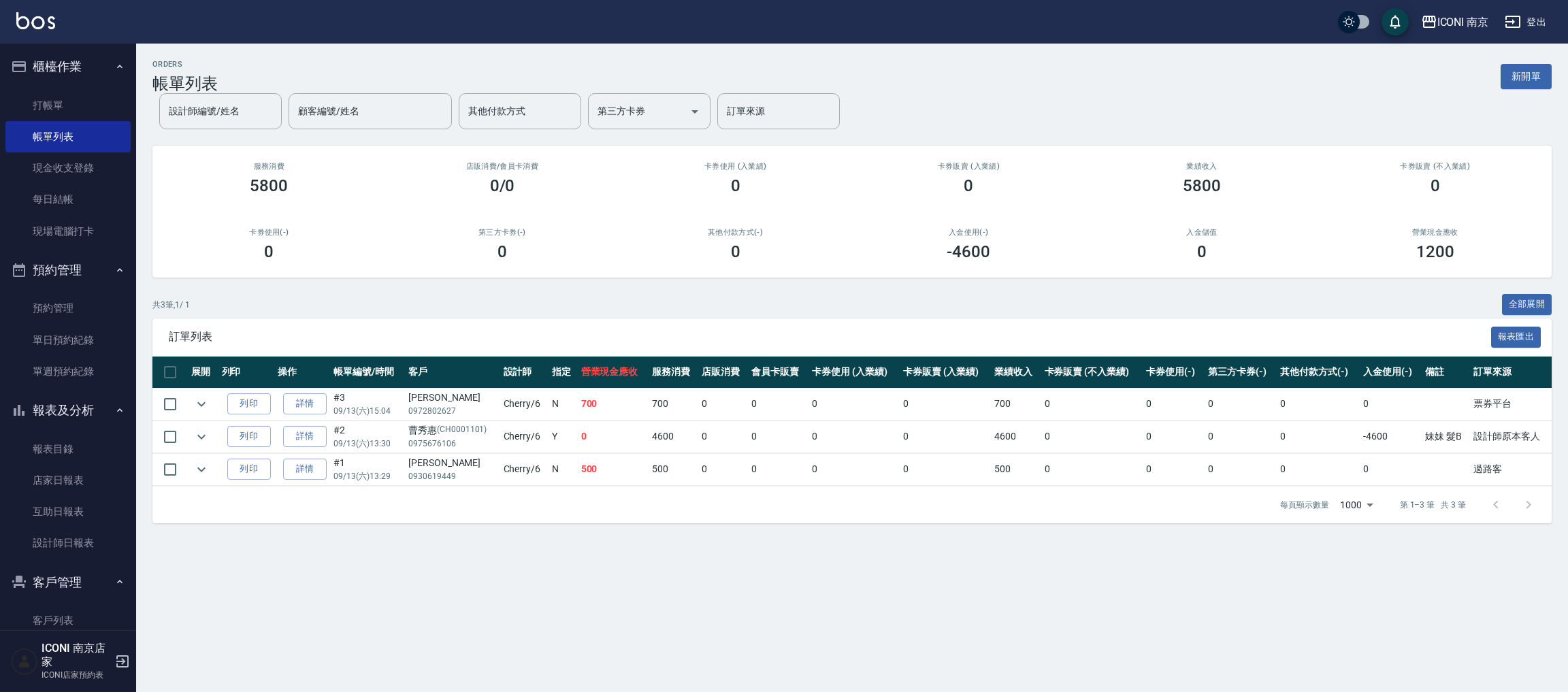
click at [712, 591] on div "ORDERS 帳單列表 新開單 設計師編號/姓名 設計師編號/姓名 顧客編號/姓名 顧客編號/姓名 其他付款方式 其他付款方式 第三方卡券 第三方卡券 訂單來…" at bounding box center [784, 346] width 1568 height 692
click at [559, 607] on div "ORDERS 帳單列表 新開單 設計師編號/姓名 設計師編號/姓名 顧客編號/姓名 顧客編號/姓名 其他付款方式 其他付款方式 第三方卡券 第三方卡券 訂單來…" at bounding box center [784, 346] width 1568 height 692
click at [68, 103] on link "打帳單" at bounding box center [68, 106] width 125 height 31
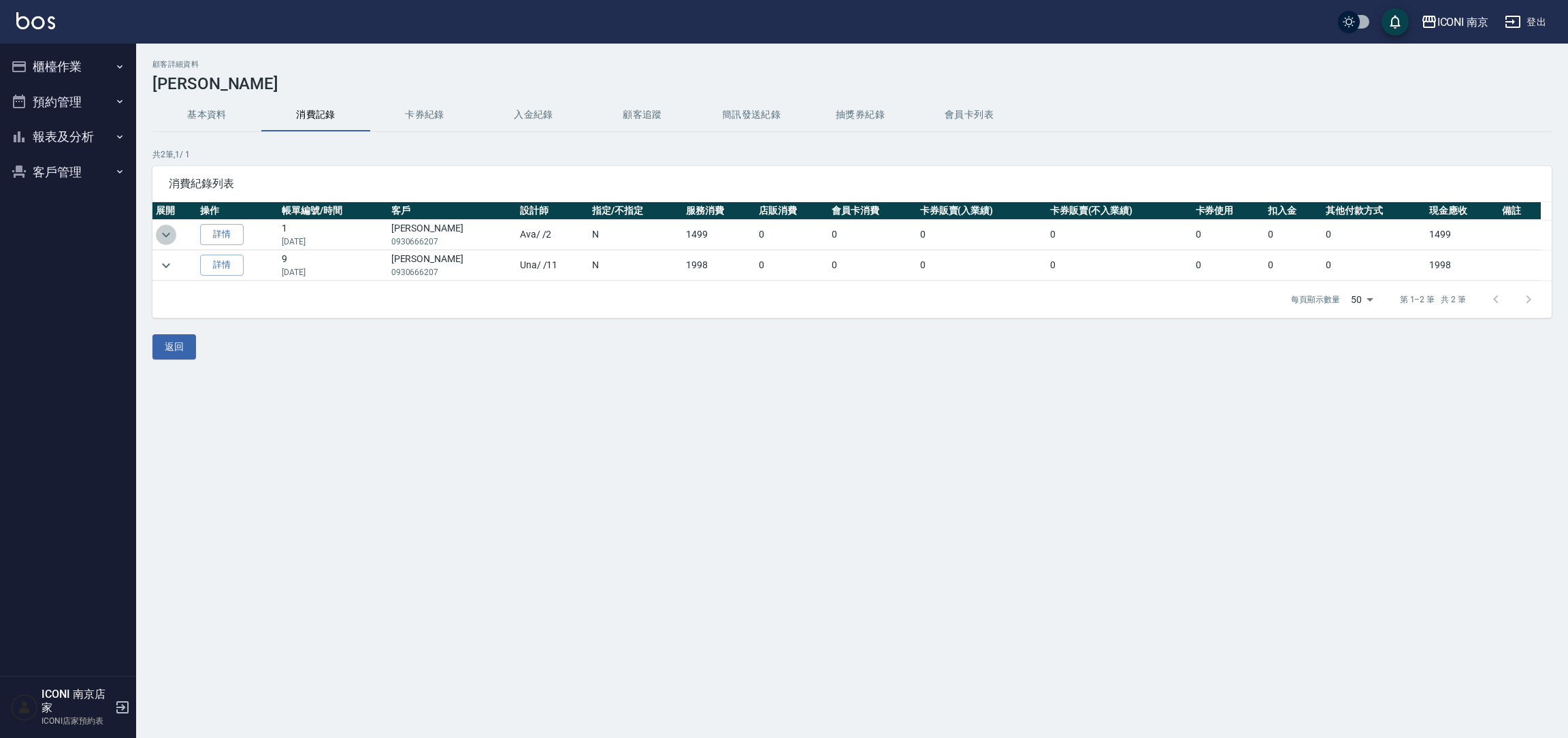
click at [168, 238] on icon "expand row" at bounding box center [166, 235] width 16 height 16
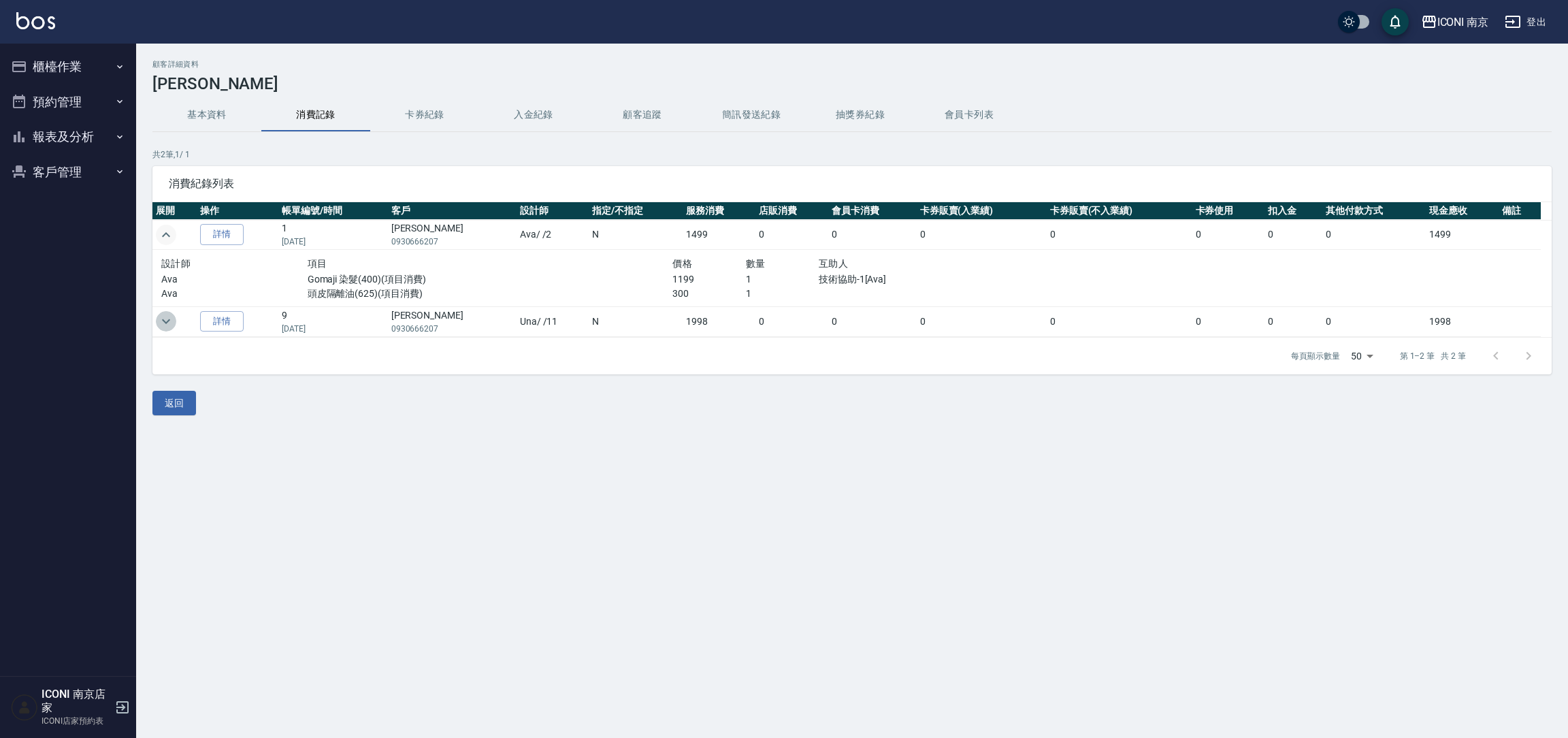
click at [172, 327] on icon "expand row" at bounding box center [166, 321] width 16 height 16
